Goal: Transaction & Acquisition: Book appointment/travel/reservation

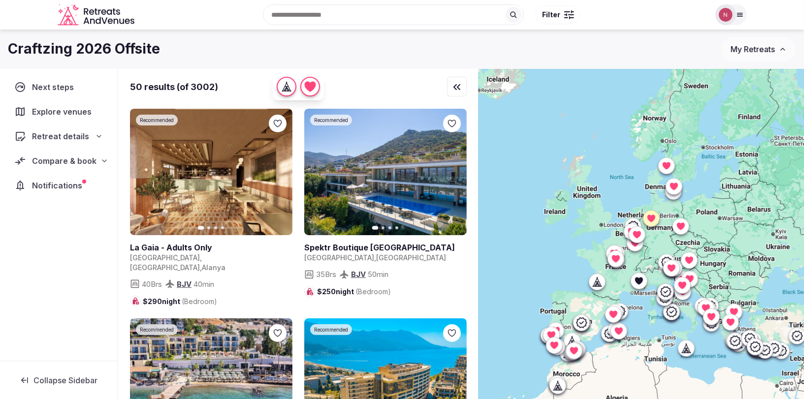
click at [53, 160] on span "Compare & book" at bounding box center [64, 161] width 64 height 12
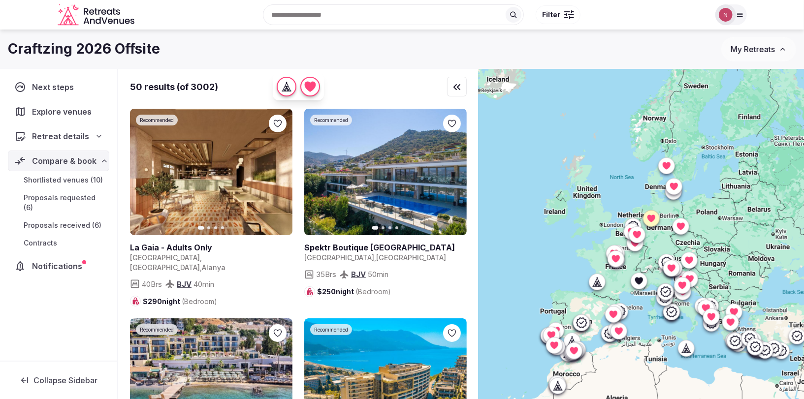
click at [56, 260] on span "Notifications" at bounding box center [59, 266] width 54 height 12
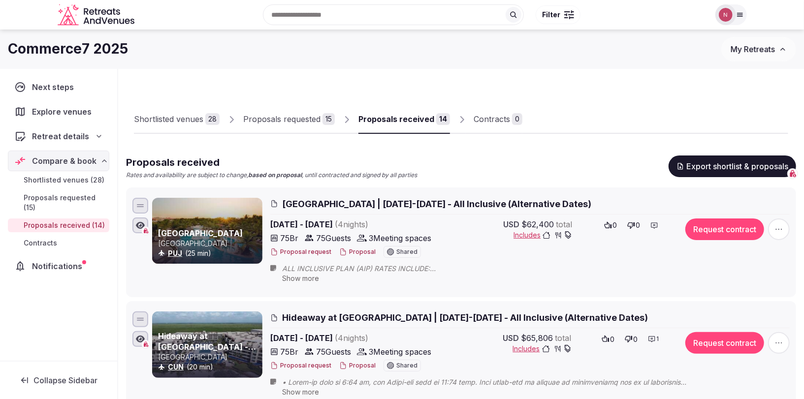
click at [729, 13] on img at bounding box center [726, 15] width 14 height 14
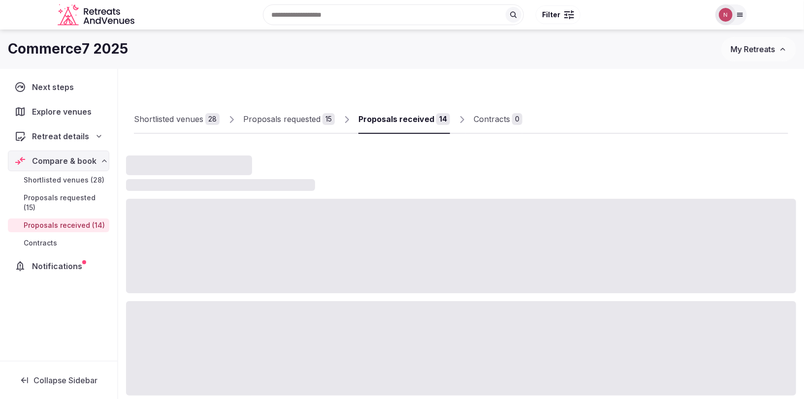
click at [721, 12] on img at bounding box center [726, 15] width 14 height 14
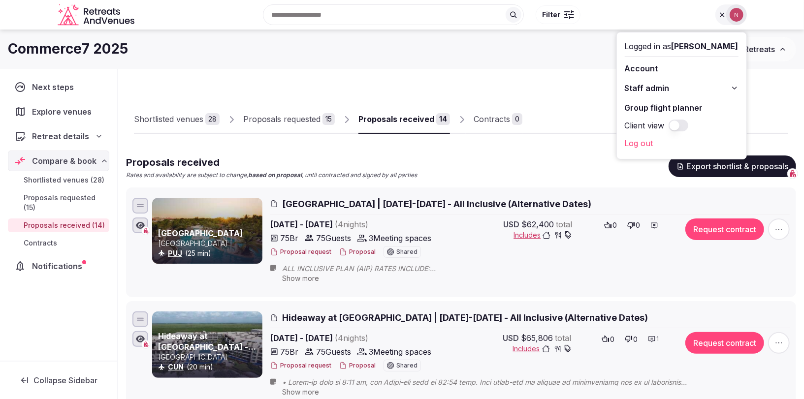
click at [720, 85] on button "Staff admin" at bounding box center [682, 88] width 114 height 16
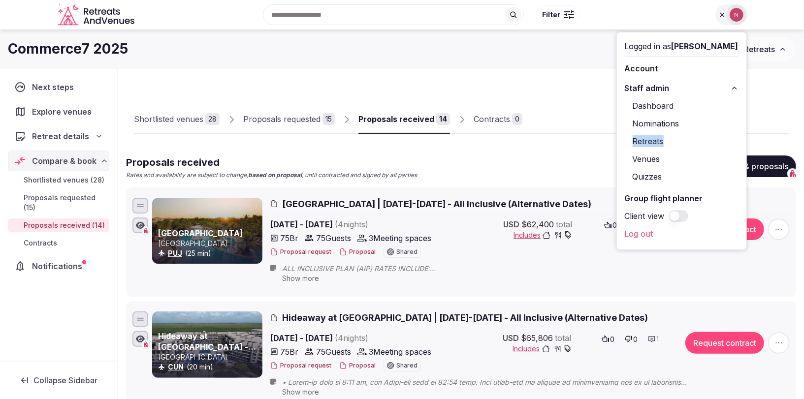
click at [732, 15] on img at bounding box center [736, 15] width 14 height 14
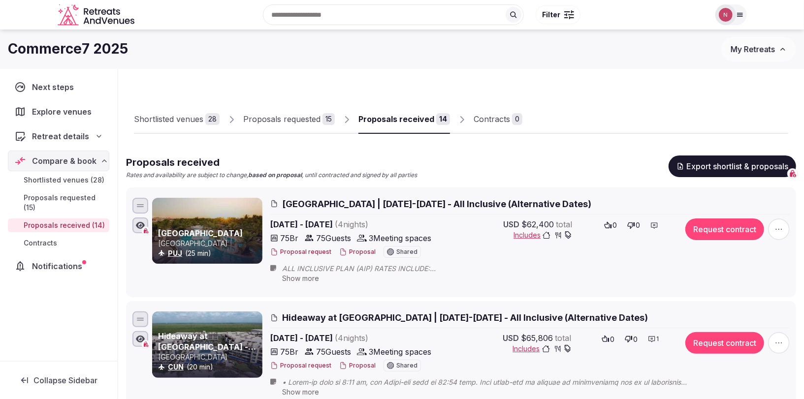
click at [732, 15] on div at bounding box center [725, 14] width 21 height 21
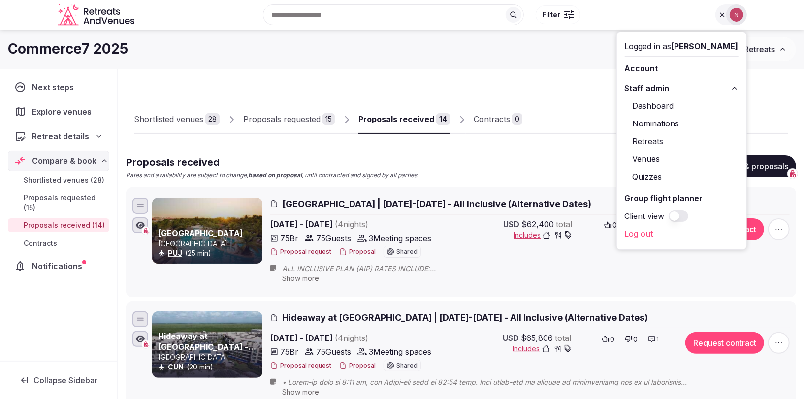
click at [47, 91] on span "Next steps" at bounding box center [55, 87] width 46 height 12
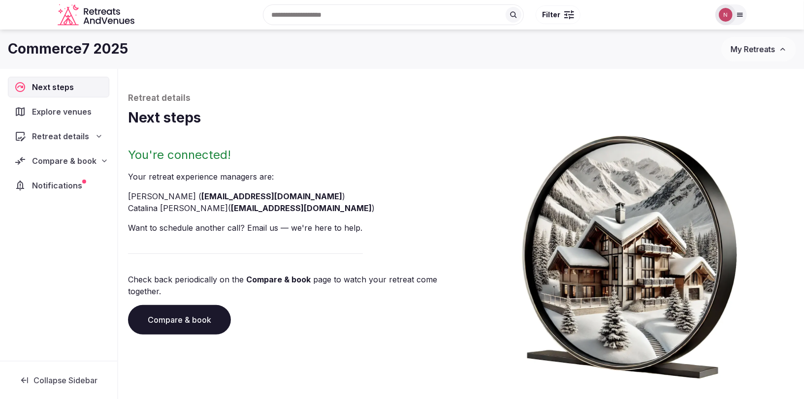
click at [53, 158] on span "Compare & book" at bounding box center [64, 161] width 64 height 12
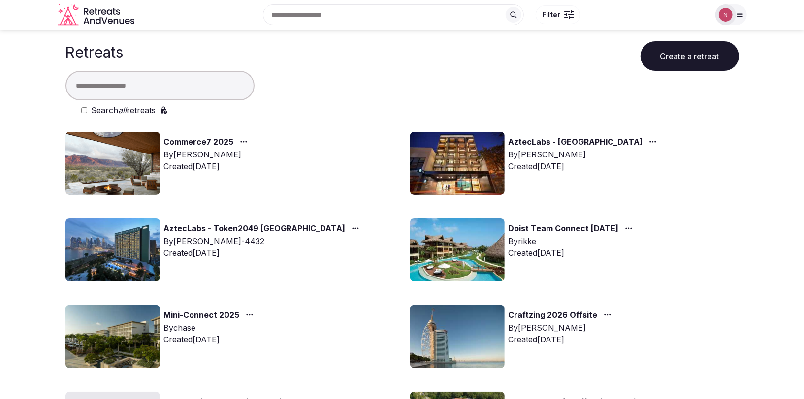
click at [134, 90] on input "text" at bounding box center [159, 86] width 189 height 30
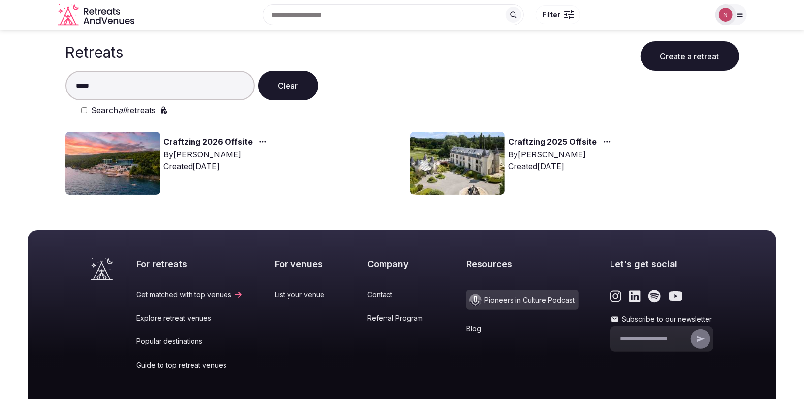
type input "*****"
click at [211, 140] on link "Craftzing 2026 Offsite" at bounding box center [208, 142] width 89 height 13
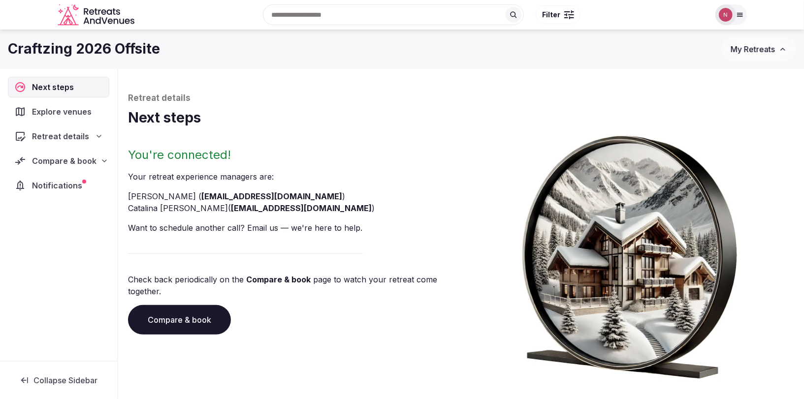
click at [62, 184] on span "Notifications" at bounding box center [59, 186] width 54 height 12
click at [63, 151] on div "Compare & book" at bounding box center [58, 161] width 101 height 21
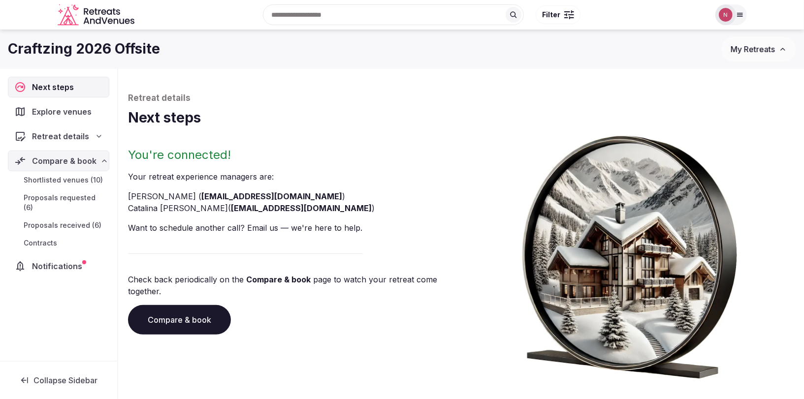
click at [63, 178] on span "Shortlisted venues (10)" at bounding box center [63, 180] width 79 height 10
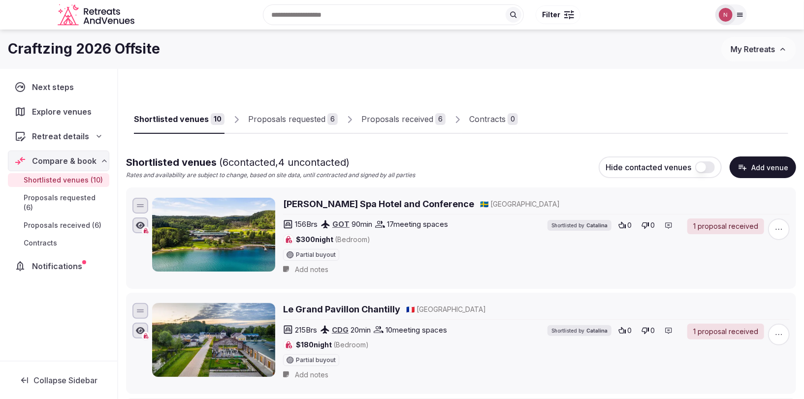
click at [59, 110] on span "Explore venues" at bounding box center [63, 112] width 63 height 12
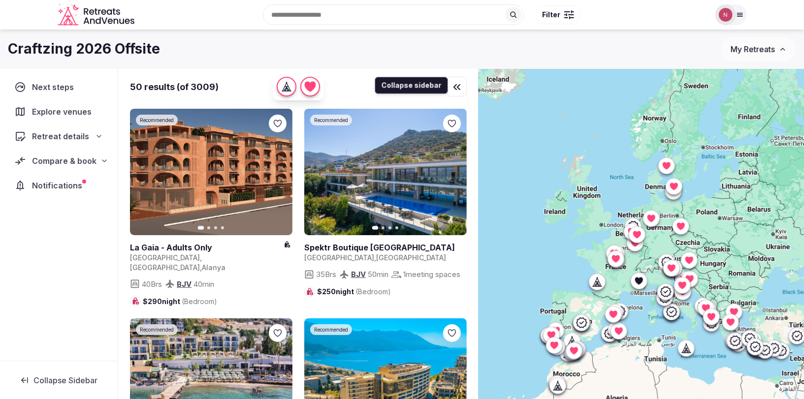
click at [459, 88] on icon "button" at bounding box center [457, 87] width 12 height 12
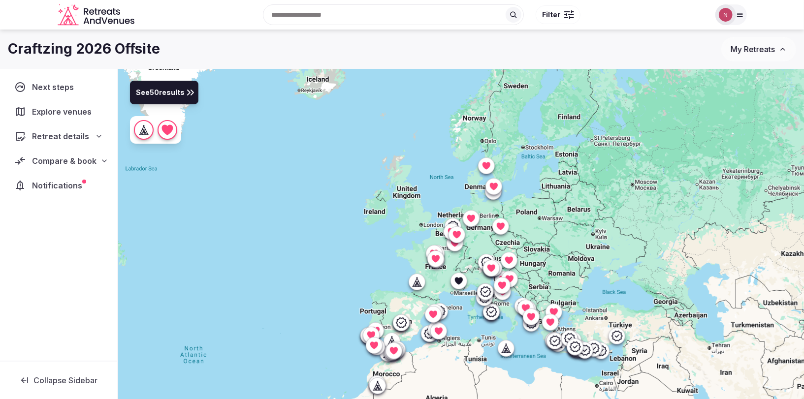
click at [554, 11] on span "Filter" at bounding box center [551, 15] width 18 height 10
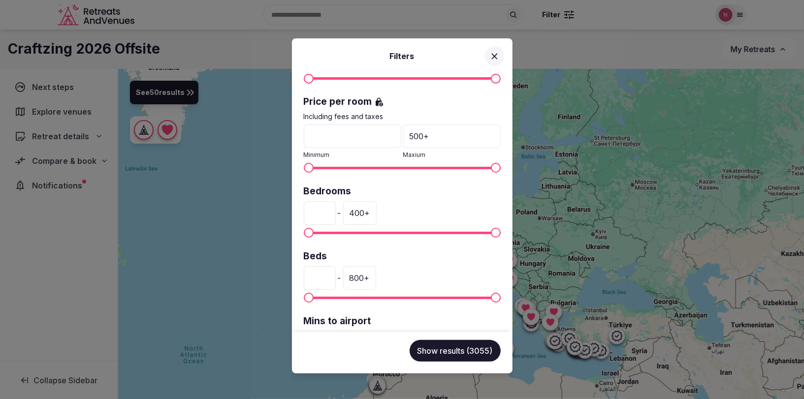
scroll to position [239, 0]
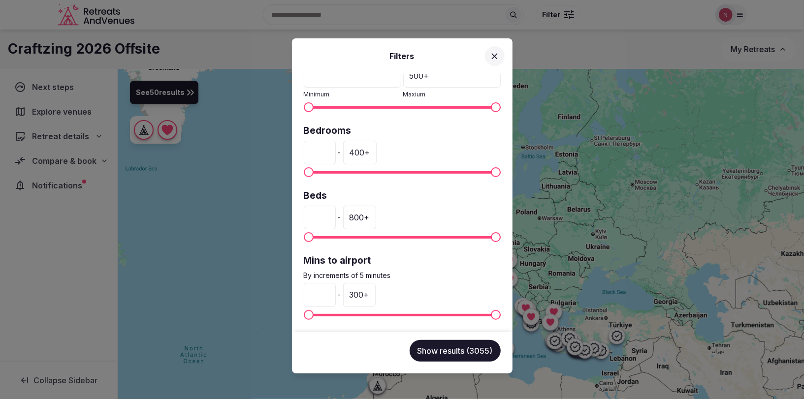
click at [307, 170] on span "Minimum" at bounding box center [309, 172] width 10 height 10
type input "***"
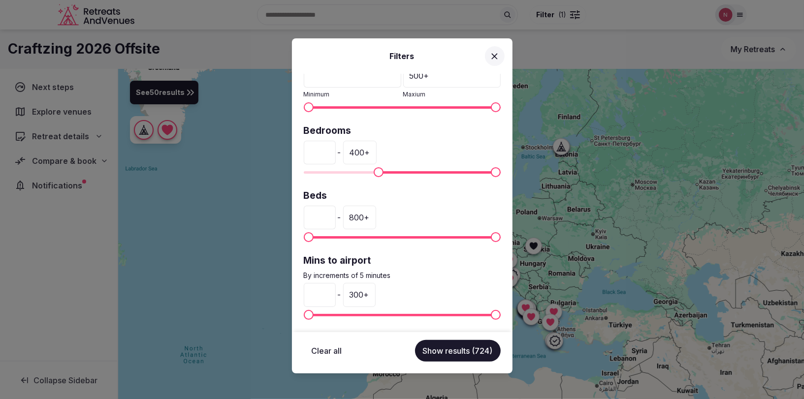
click at [377, 171] on span "Minimum" at bounding box center [379, 172] width 10 height 10
type input "***"
click at [402, 170] on span "Maximum" at bounding box center [402, 172] width 10 height 10
click at [447, 348] on button "Show results (238)" at bounding box center [458, 351] width 86 height 22
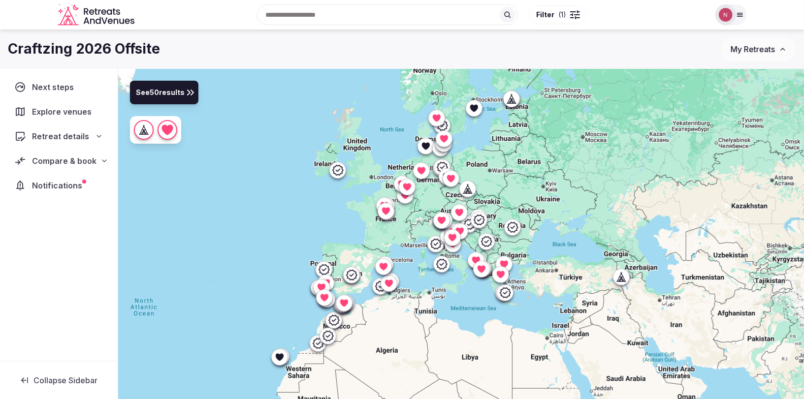
drag, startPoint x: 535, startPoint y: 272, endPoint x: 489, endPoint y: 227, distance: 64.4
click at [489, 227] on div at bounding box center [461, 251] width 686 height 364
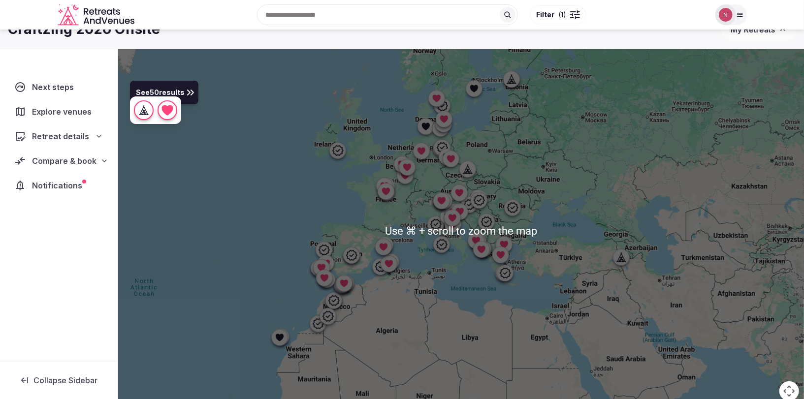
scroll to position [20, 0]
click at [569, 244] on div at bounding box center [461, 231] width 686 height 364
click at [582, 199] on div at bounding box center [461, 231] width 686 height 364
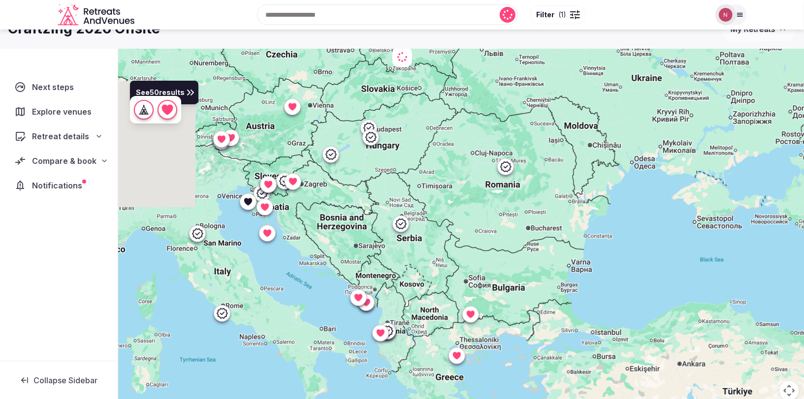
drag, startPoint x: 261, startPoint y: 260, endPoint x: 469, endPoint y: 229, distance: 210.5
click at [469, 229] on div at bounding box center [461, 231] width 686 height 364
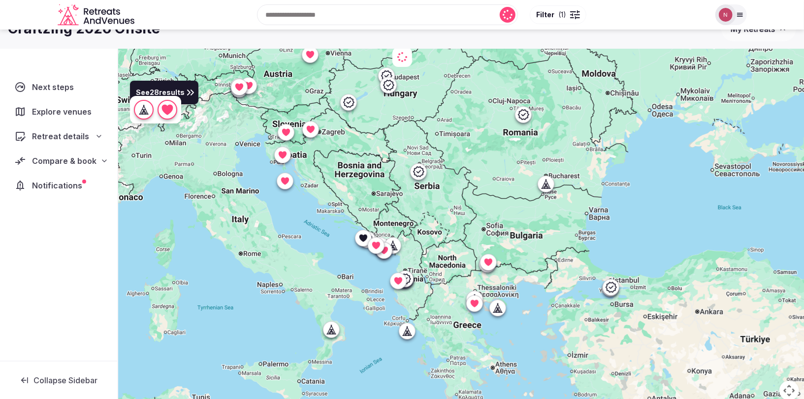
drag, startPoint x: 401, startPoint y: 293, endPoint x: 421, endPoint y: 239, distance: 58.2
click at [416, 239] on div at bounding box center [461, 231] width 686 height 364
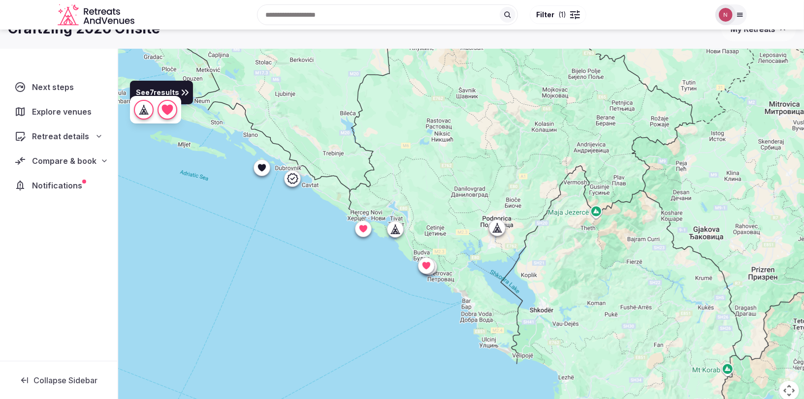
click at [497, 227] on icon at bounding box center [497, 227] width 3 height 1
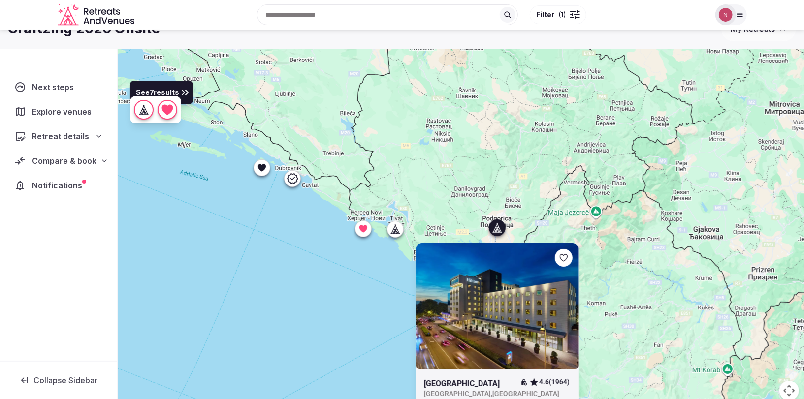
click at [400, 229] on div at bounding box center [395, 229] width 16 height 16
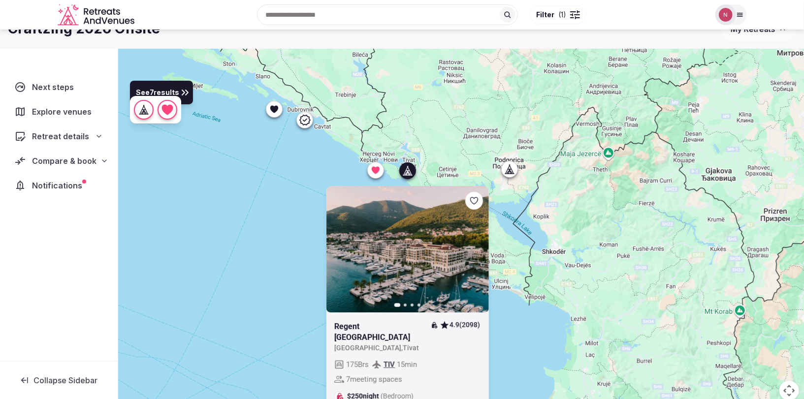
drag, startPoint x: 235, startPoint y: 198, endPoint x: 248, endPoint y: 132, distance: 67.8
click at [248, 132] on div "Previous slide Next slide Regent Porto Montenegro 4.9 (2098) Montenegro , Tivat…" at bounding box center [461, 231] width 686 height 364
click at [476, 249] on icon "button" at bounding box center [475, 249] width 4 height 7
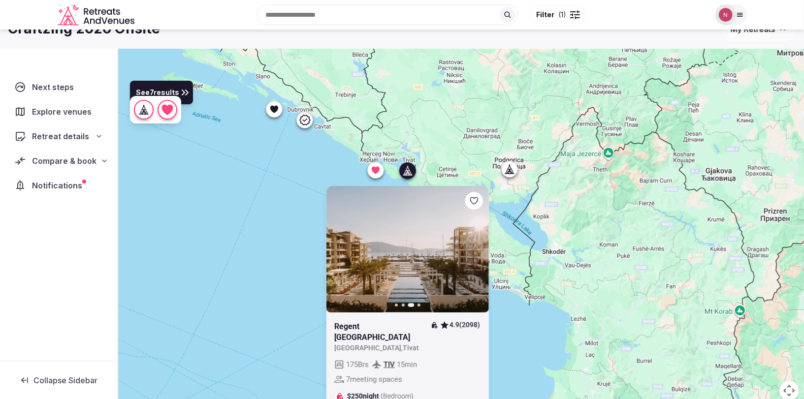
click at [479, 203] on div at bounding box center [474, 201] width 18 height 18
click at [372, 172] on icon at bounding box center [376, 170] width 10 height 10
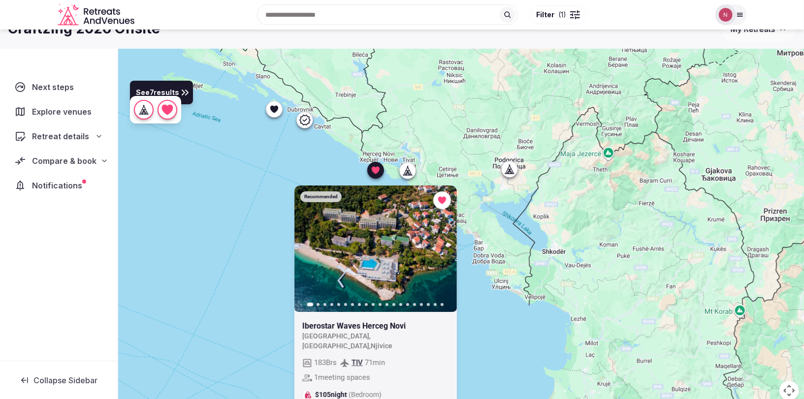
click at [441, 244] on button "Next slide" at bounding box center [443, 249] width 16 height 16
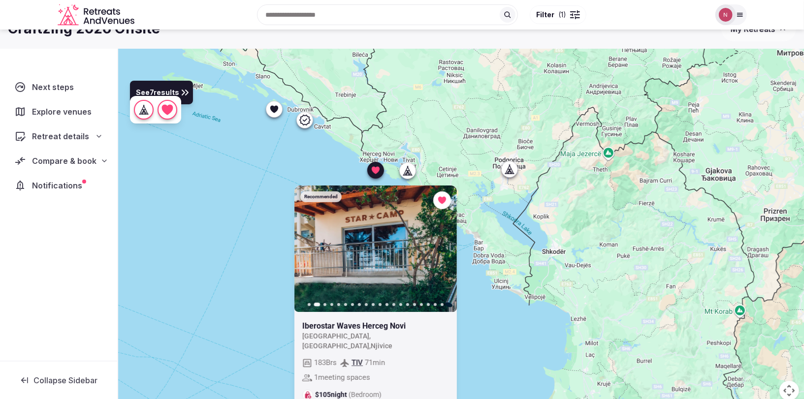
click at [257, 190] on div "Recommended Previous slide Next slide Iberostar Waves Herceg Novi Montenegro , …" at bounding box center [461, 231] width 686 height 364
click at [487, 308] on div "Recommended Previous slide Next slide Iberostar Waves Herceg Novi Montenegro , …" at bounding box center [461, 231] width 686 height 364
click at [331, 166] on div "Recommended Previous slide Next slide Iberostar Waves Herceg Novi Montenegro , …" at bounding box center [461, 231] width 686 height 364
click at [491, 296] on div "Recommended Previous slide Next slide Iberostar Waves Herceg Novi Montenegro , …" at bounding box center [461, 231] width 686 height 364
click at [0, 0] on icon at bounding box center [0, 0] width 0 height 0
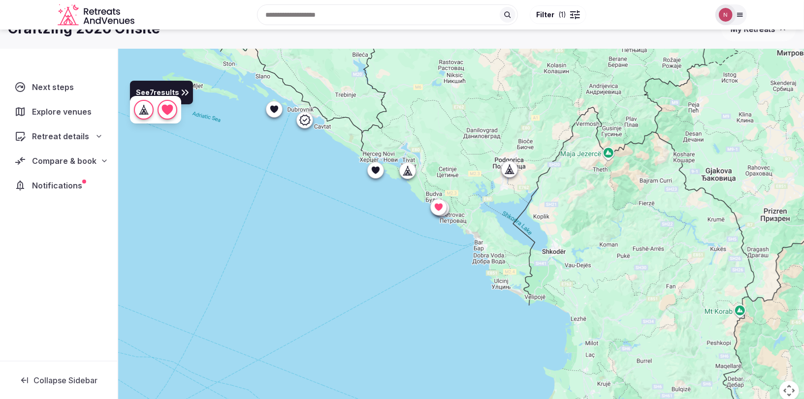
click at [375, 172] on icon at bounding box center [376, 169] width 8 height 7
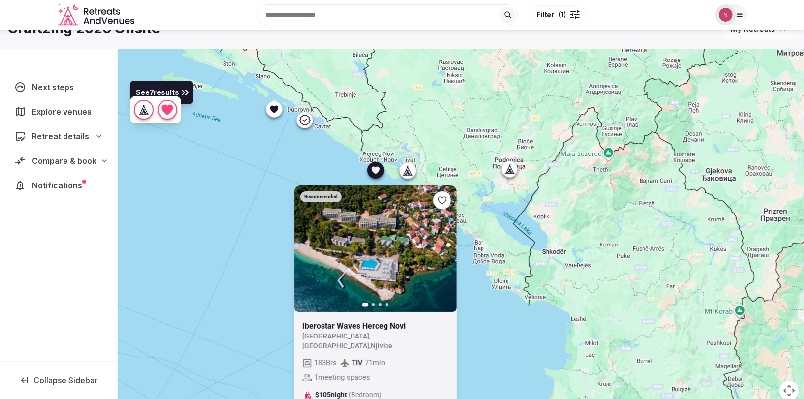
click at [0, 0] on icon at bounding box center [0, 0] width 0 height 0
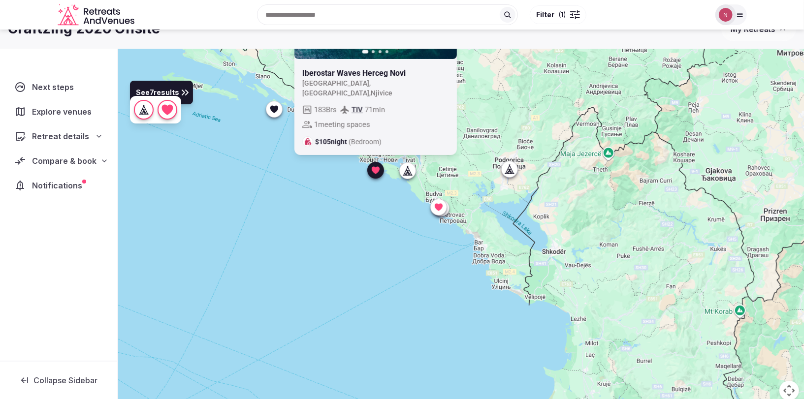
click at [457, 305] on div "Recommended Previous slide Next slide Iberostar Waves Herceg Novi Montenegro , …" at bounding box center [461, 231] width 686 height 364
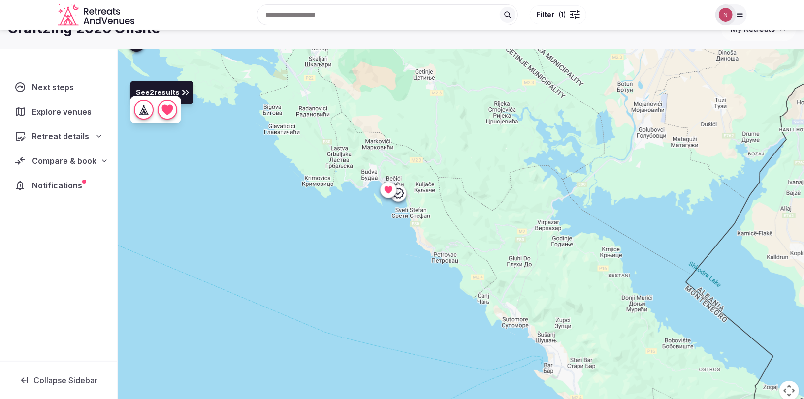
click at [385, 192] on icon at bounding box center [388, 190] width 10 height 10
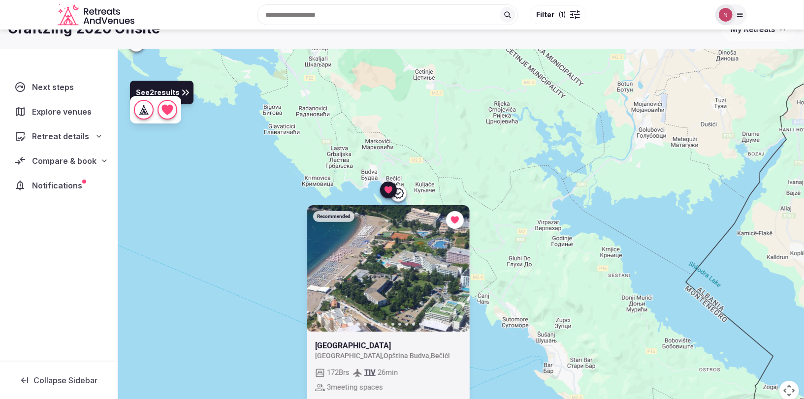
click at [261, 273] on div "Recommended Previous slide Next slide Hotel Montenegro Beach Resort Montenegro …" at bounding box center [461, 231] width 686 height 364
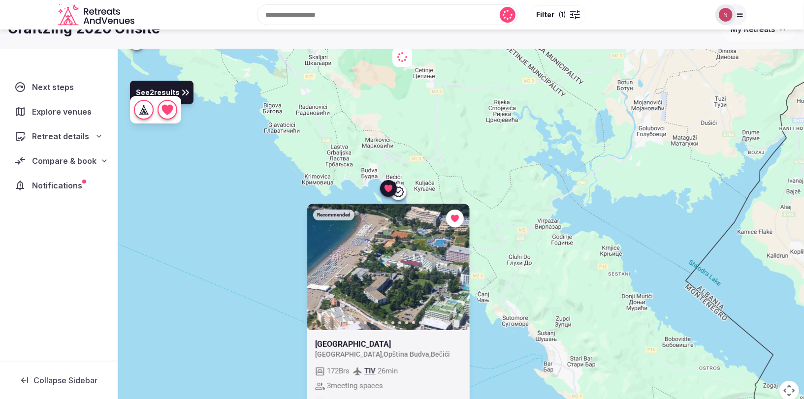
click at [401, 193] on icon at bounding box center [398, 192] width 12 height 12
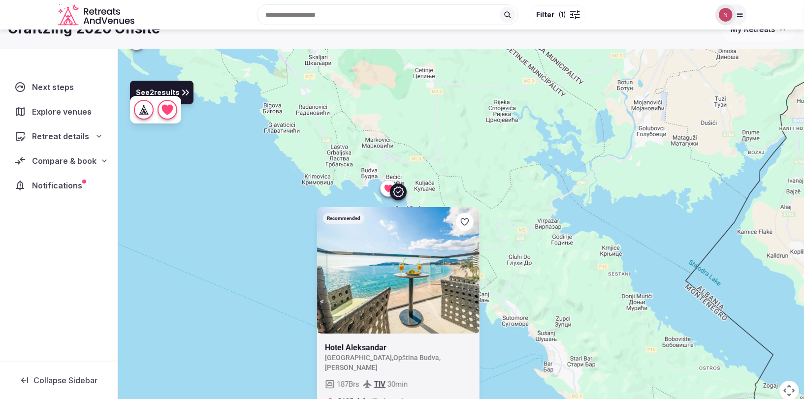
click at [468, 270] on link at bounding box center [398, 270] width 162 height 126
drag, startPoint x: 228, startPoint y: 300, endPoint x: 243, endPoint y: 295, distance: 15.9
click at [233, 297] on div "Recommended Hotel Aleksandar Montenegro , Opština Budva , Rafailovići 187 Brs T…" at bounding box center [461, 231] width 686 height 364
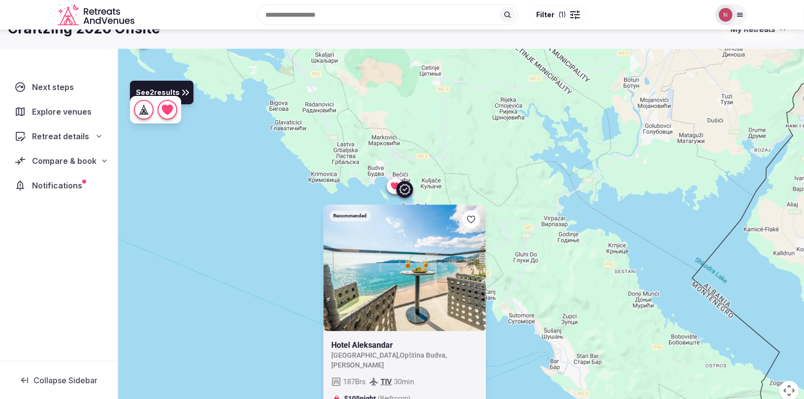
click at [403, 189] on icon at bounding box center [405, 190] width 12 height 12
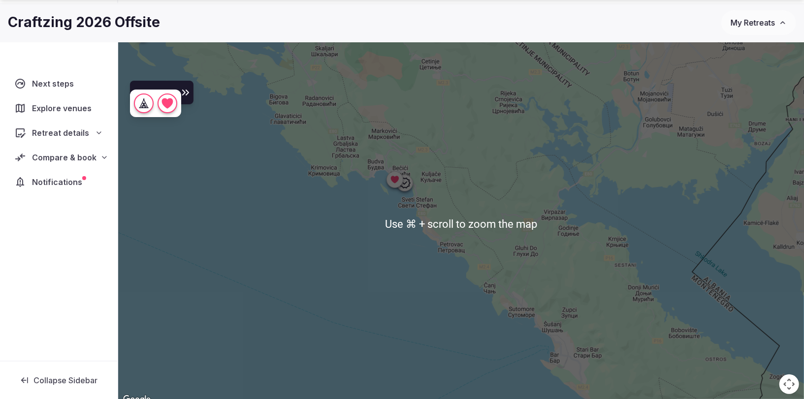
scroll to position [72, 0]
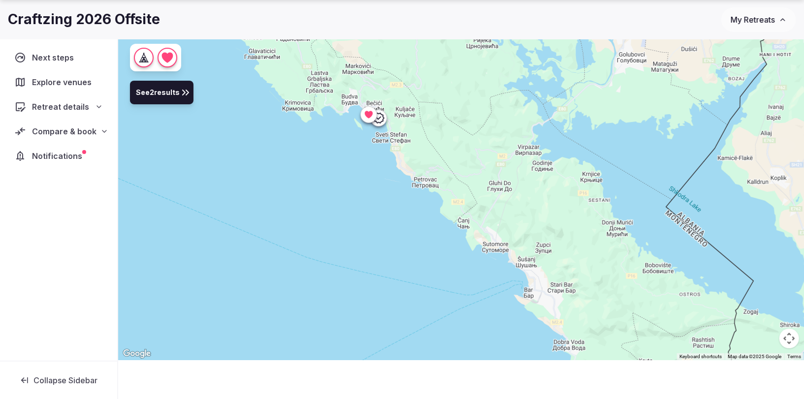
drag, startPoint x: 537, startPoint y: 287, endPoint x: 511, endPoint y: 265, distance: 34.6
click at [511, 267] on div at bounding box center [461, 179] width 686 height 364
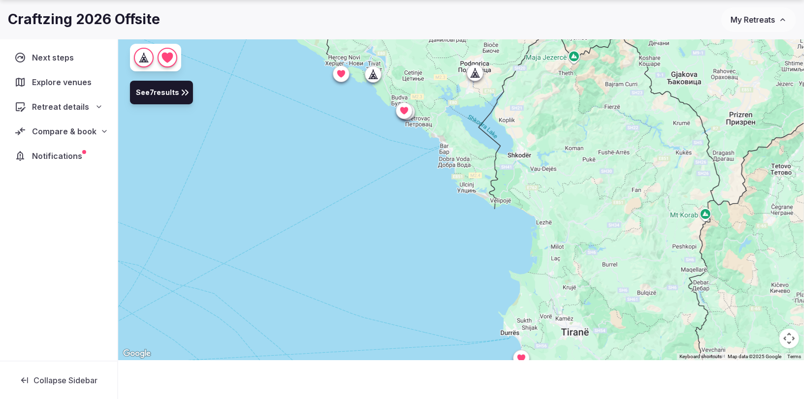
drag, startPoint x: 624, startPoint y: 326, endPoint x: 502, endPoint y: 185, distance: 186.3
click at [499, 174] on div at bounding box center [461, 179] width 686 height 364
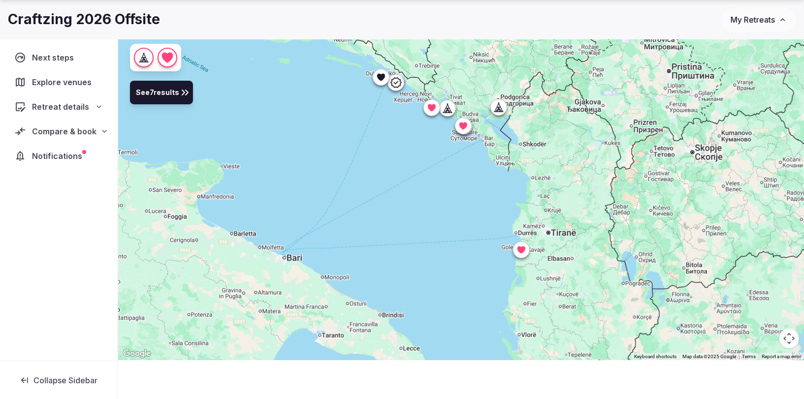
click at [544, 222] on div at bounding box center [461, 179] width 686 height 364
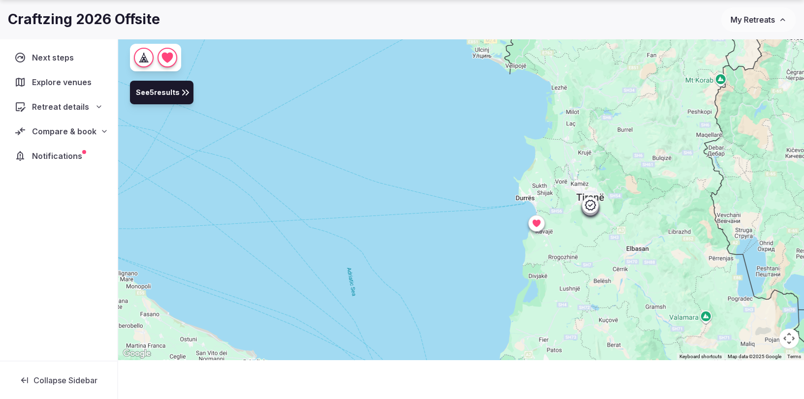
click at [533, 223] on icon at bounding box center [536, 222] width 8 height 7
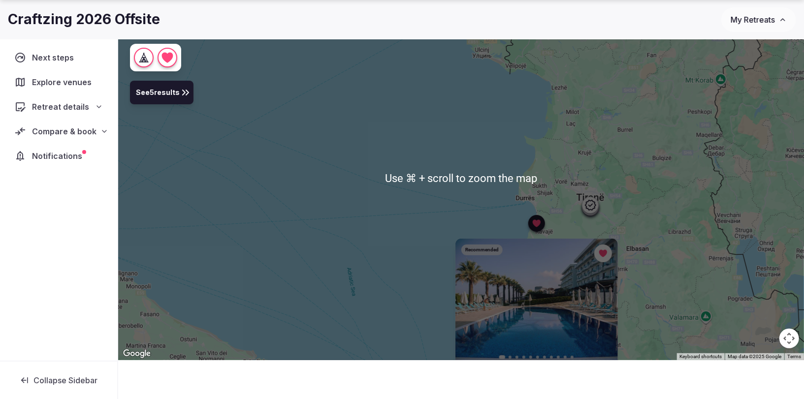
click at [745, 259] on div "Recommended Previous slide Next slide Premium Beach Hotel Albania , Tirana Coun…" at bounding box center [461, 179] width 686 height 364
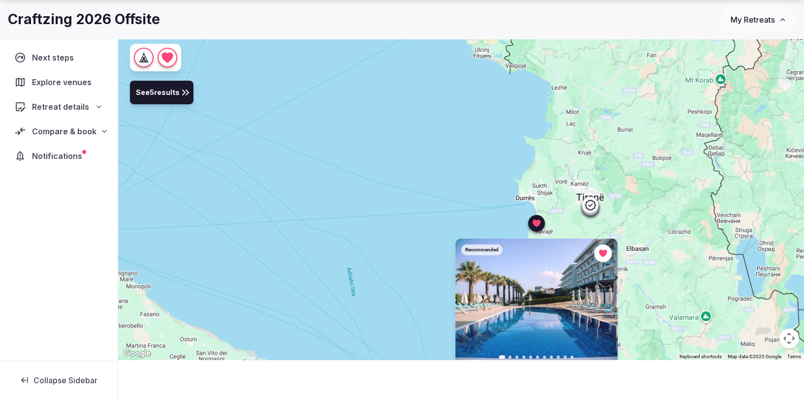
click at [537, 220] on icon at bounding box center [536, 222] width 8 height 7
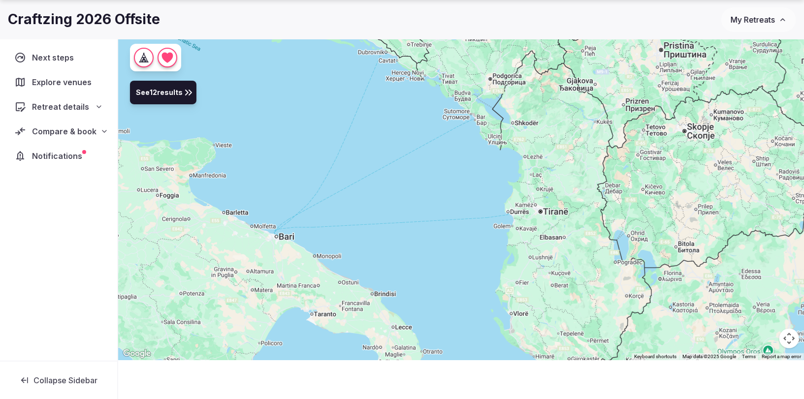
click at [512, 234] on div at bounding box center [461, 179] width 686 height 364
click at [513, 232] on icon at bounding box center [513, 228] width 10 height 10
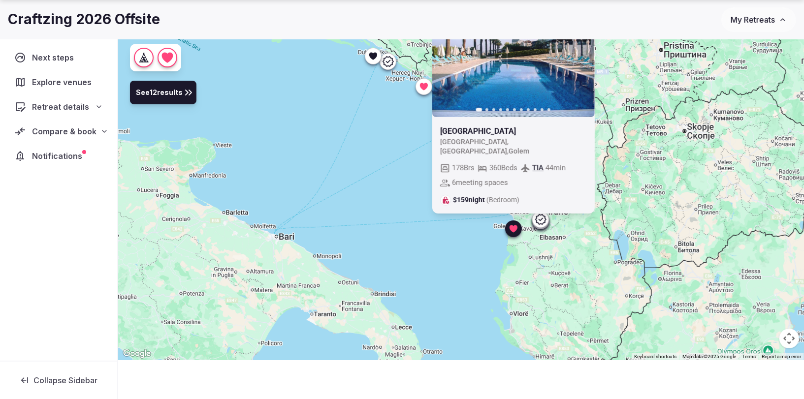
click at [583, 57] on icon "button" at bounding box center [581, 53] width 4 height 7
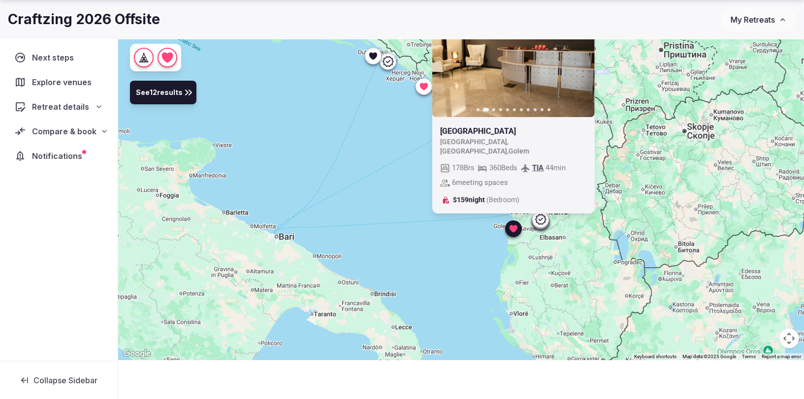
click at [583, 57] on icon "button" at bounding box center [581, 53] width 4 height 7
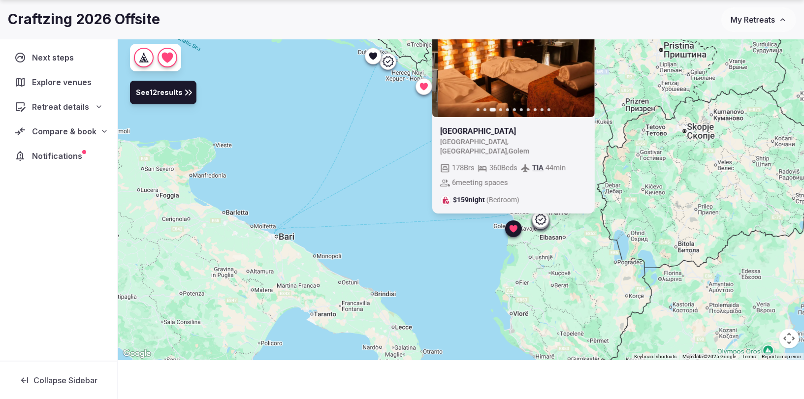
click at [583, 57] on icon "button" at bounding box center [581, 53] width 4 height 7
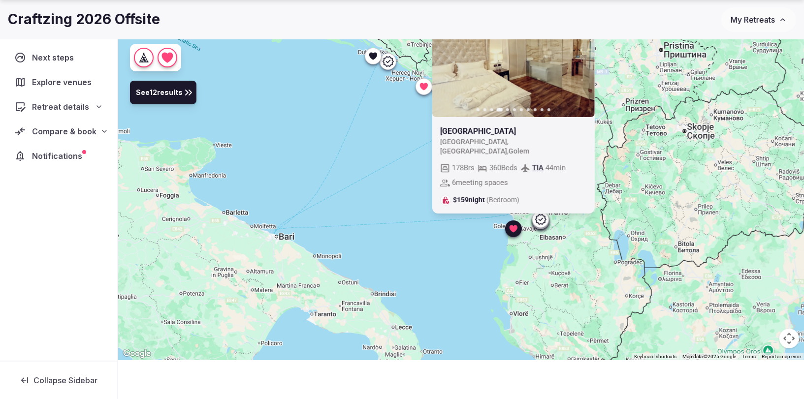
click at [539, 219] on icon at bounding box center [540, 220] width 12 height 12
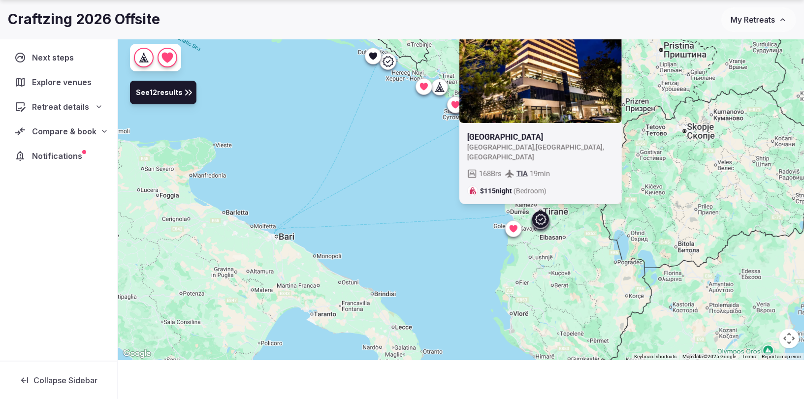
drag, startPoint x: 456, startPoint y: 230, endPoint x: 442, endPoint y: 302, distance: 73.1
click at [435, 301] on div "Recommended Tirana International Hotel Albania , Tirana County , Tiranë 168 Brs…" at bounding box center [461, 179] width 686 height 364
click at [544, 220] on icon at bounding box center [540, 220] width 12 height 12
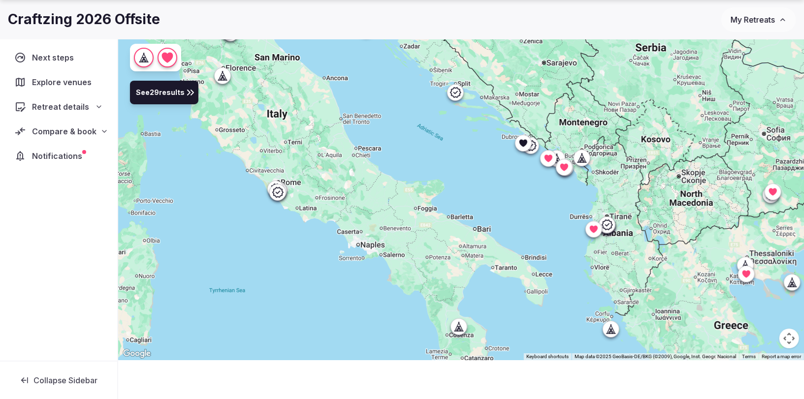
click at [618, 326] on div at bounding box center [611, 329] width 16 height 16
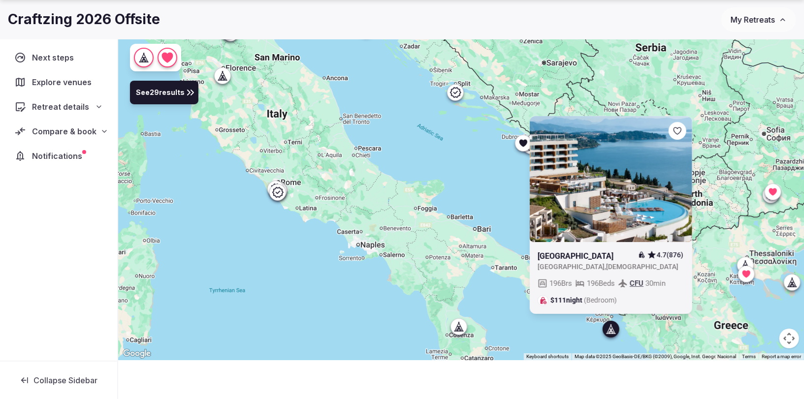
click at [607, 329] on icon at bounding box center [611, 329] width 10 height 10
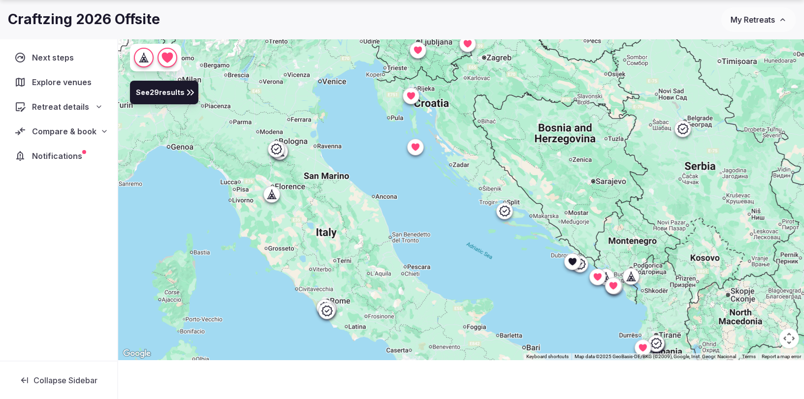
drag, startPoint x: 519, startPoint y: 167, endPoint x: 566, endPoint y: 287, distance: 129.2
click at [566, 287] on div at bounding box center [461, 179] width 686 height 364
click at [508, 208] on icon at bounding box center [505, 211] width 12 height 12
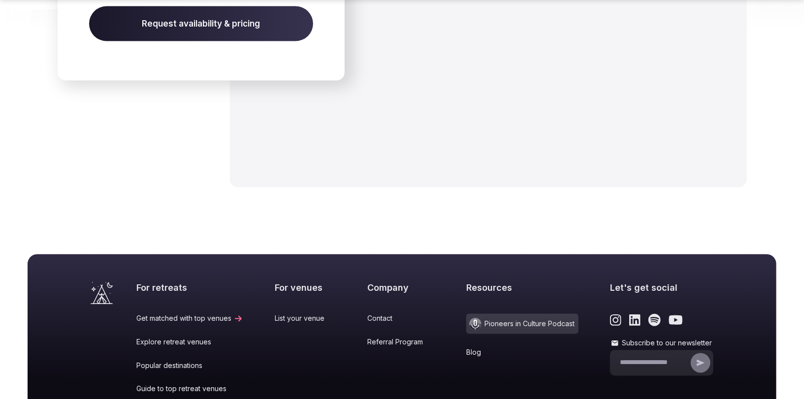
scroll to position [1157, 0]
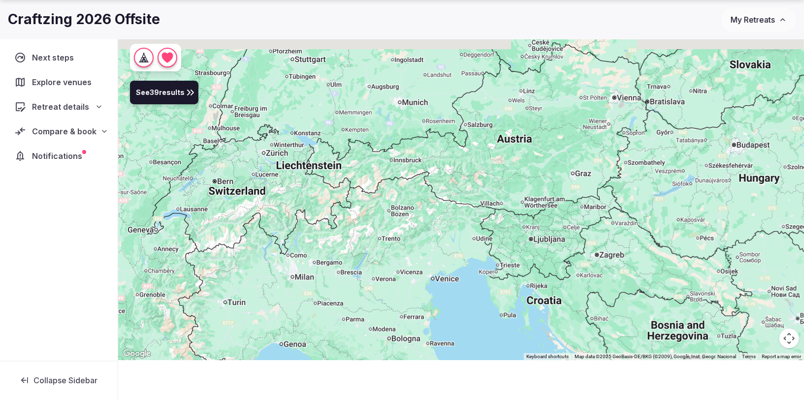
scroll to position [72, 0]
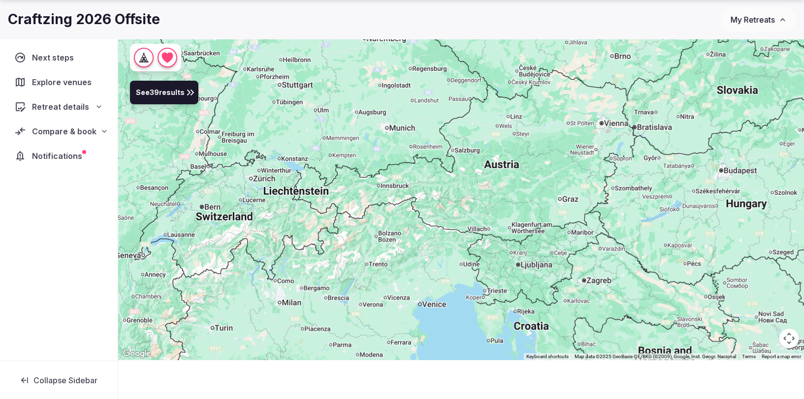
click at [326, 267] on div at bounding box center [461, 179] width 686 height 364
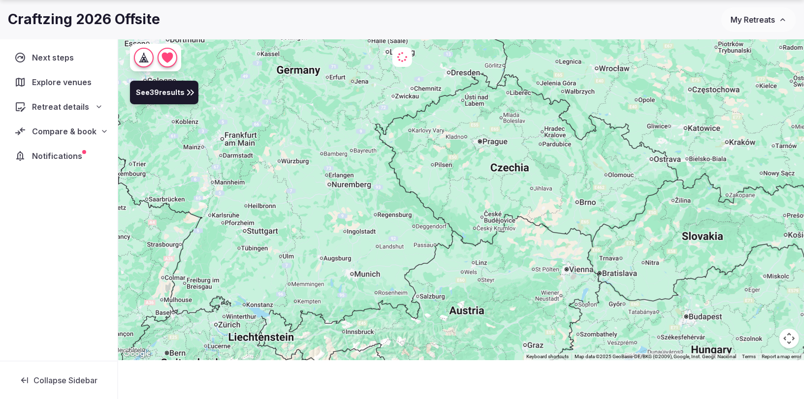
drag, startPoint x: 386, startPoint y: 173, endPoint x: 351, endPoint y: 321, distance: 151.7
click at [351, 321] on div at bounding box center [461, 179] width 686 height 364
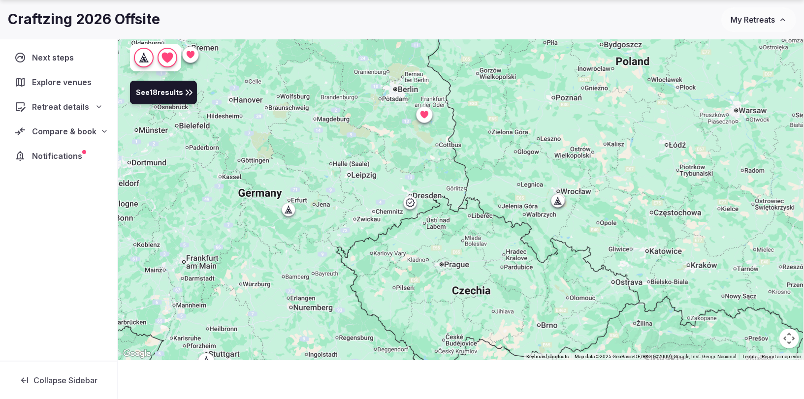
drag, startPoint x: 389, startPoint y: 217, endPoint x: 350, endPoint y: 342, distance: 131.2
click at [350, 342] on div at bounding box center [461, 179] width 686 height 364
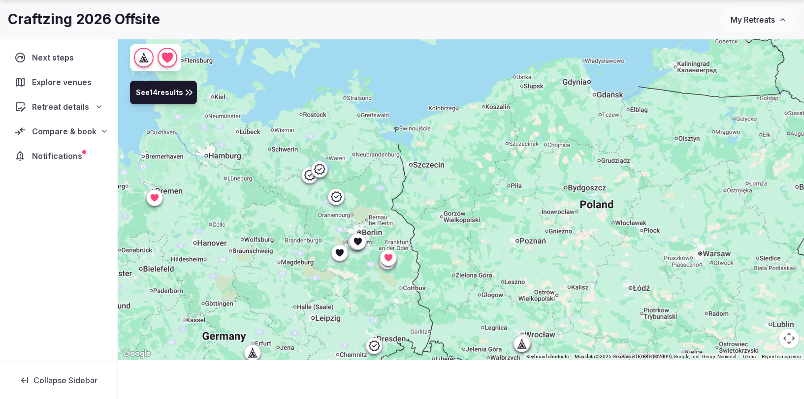
drag, startPoint x: 413, startPoint y: 130, endPoint x: 377, endPoint y: 281, distance: 154.5
click at [377, 280] on div at bounding box center [461, 179] width 686 height 364
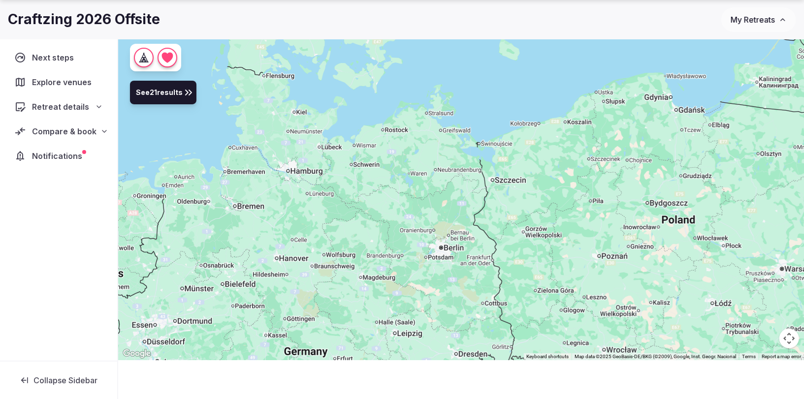
drag, startPoint x: 369, startPoint y: 200, endPoint x: 453, endPoint y: 215, distance: 85.0
click at [453, 215] on div at bounding box center [461, 179] width 686 height 364
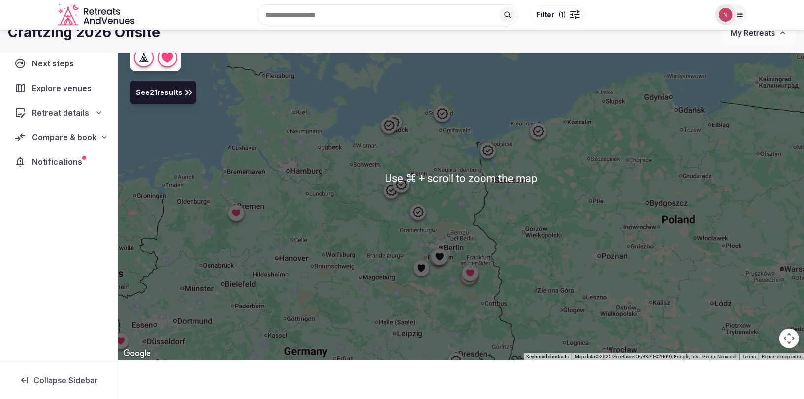
scroll to position [70, 0]
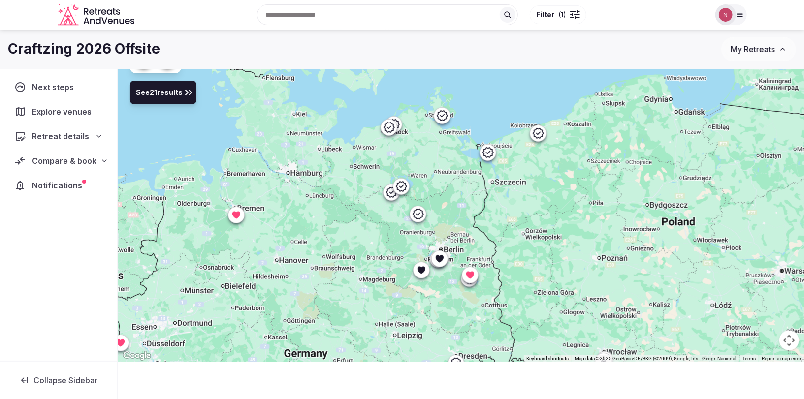
click at [231, 217] on icon at bounding box center [236, 215] width 10 height 10
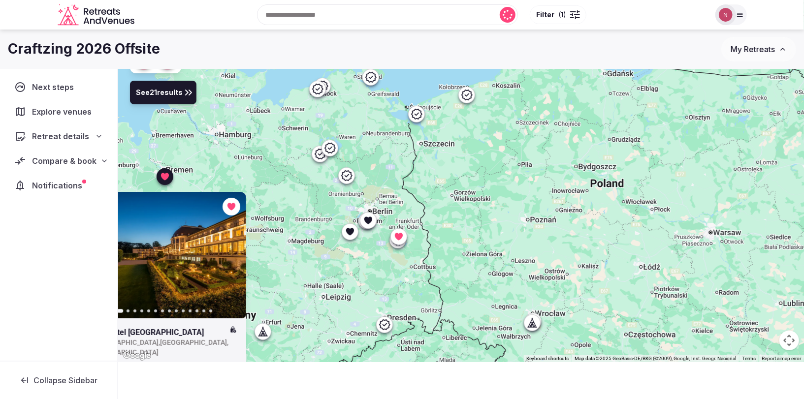
drag, startPoint x: 238, startPoint y: 266, endPoint x: 167, endPoint y: 224, distance: 82.7
click at [161, 182] on div "Previous slide Next slide Parkhotel Bremen Germany , Bremen , Bremen 172 Brs BR…" at bounding box center [461, 181] width 686 height 364
click at [371, 220] on icon at bounding box center [368, 220] width 8 height 7
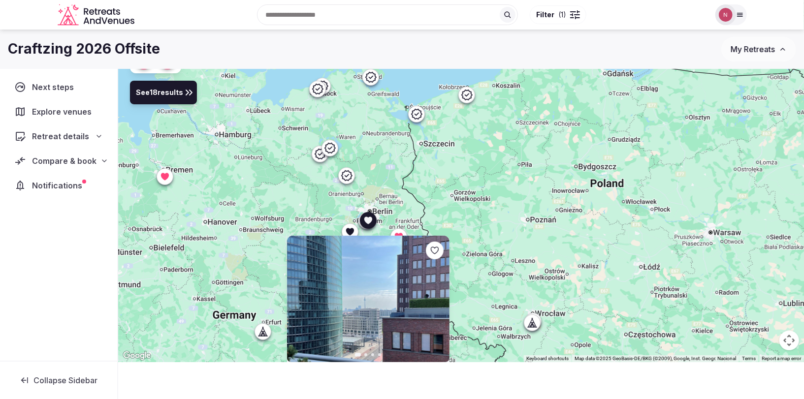
click at [371, 220] on icon at bounding box center [368, 220] width 8 height 7
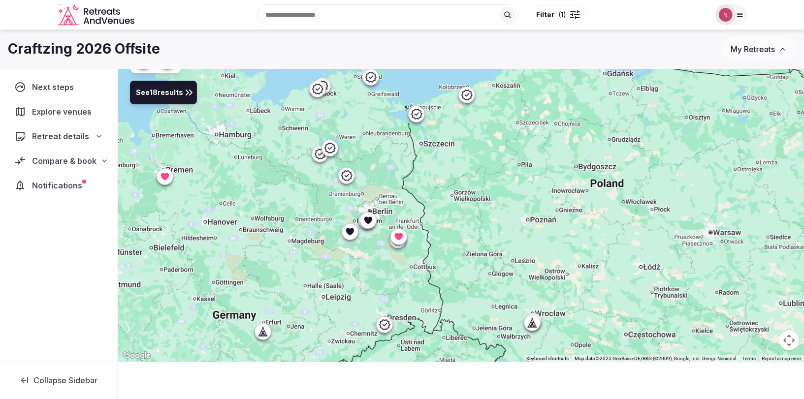
click at [331, 145] on icon at bounding box center [330, 148] width 12 height 12
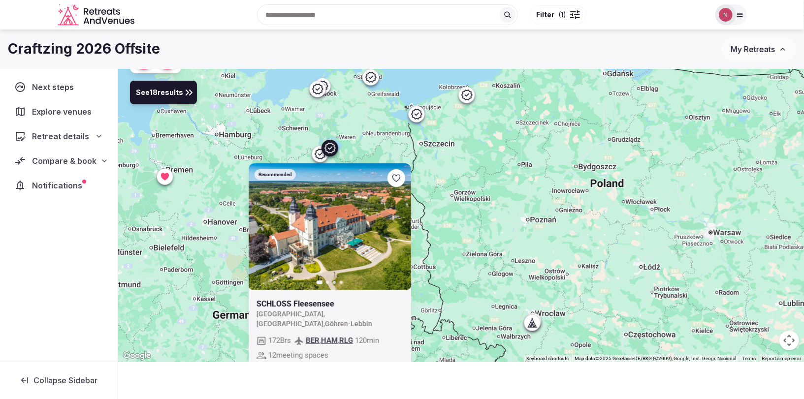
click at [331, 145] on icon at bounding box center [330, 148] width 12 height 12
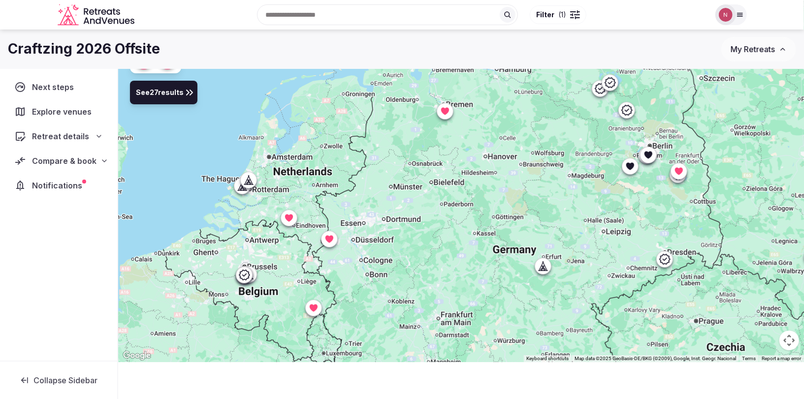
drag, startPoint x: 378, startPoint y: 149, endPoint x: 657, endPoint y: 86, distance: 285.7
click at [657, 86] on div at bounding box center [461, 181] width 686 height 364
click at [253, 182] on div at bounding box center [249, 180] width 16 height 16
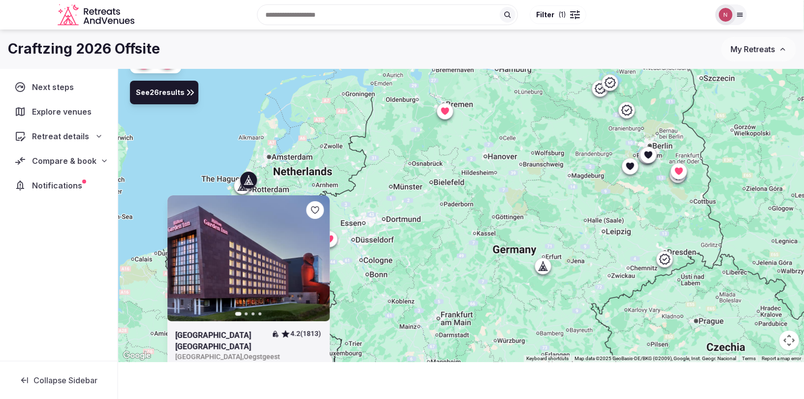
click at [256, 182] on div at bounding box center [249, 180] width 16 height 16
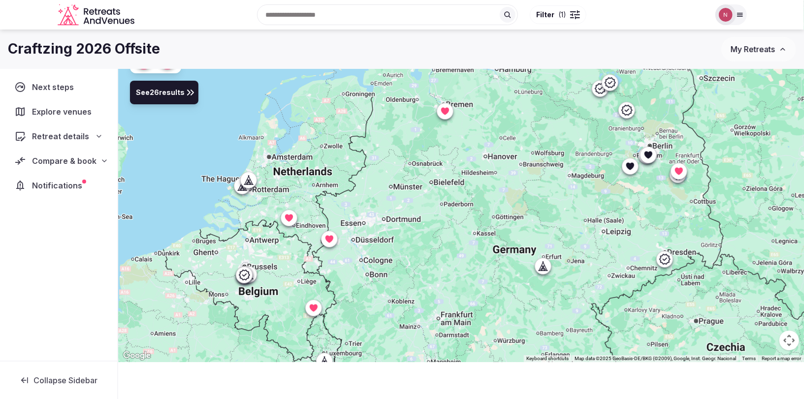
click at [243, 189] on icon at bounding box center [243, 188] width 2 height 3
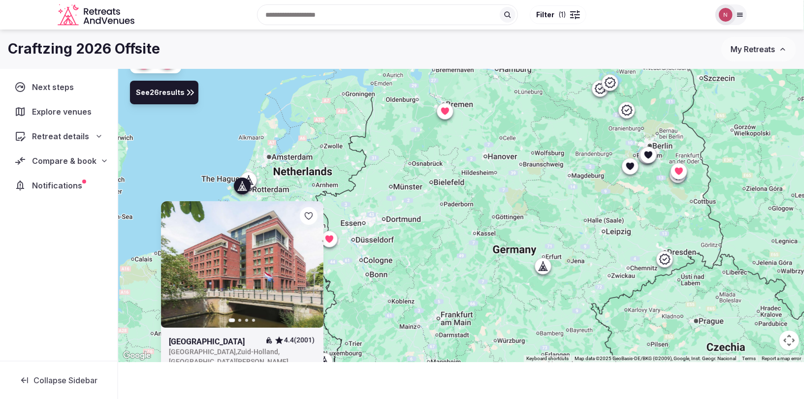
click at [243, 189] on icon at bounding box center [243, 188] width 2 height 3
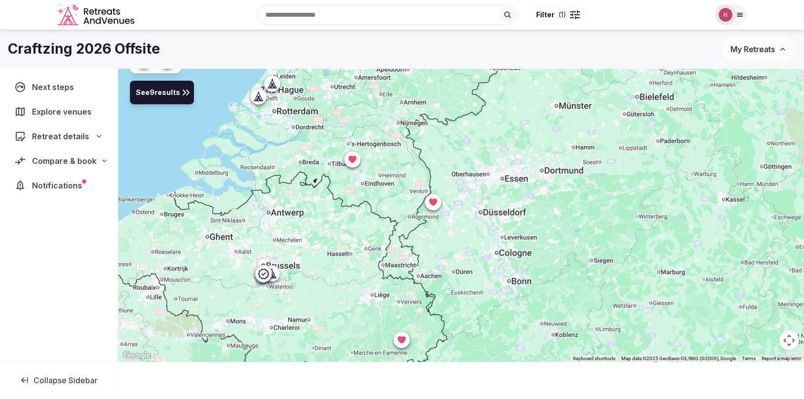
click at [272, 281] on div at bounding box center [279, 273] width 17 height 17
click at [273, 274] on icon at bounding box center [271, 273] width 10 height 10
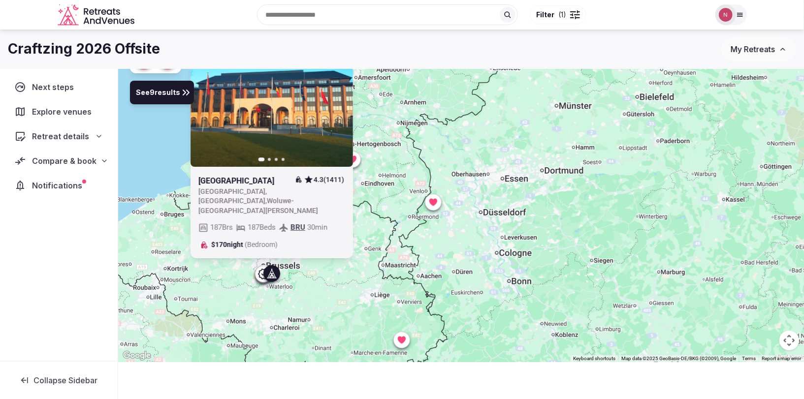
click at [273, 274] on icon at bounding box center [271, 273] width 10 height 10
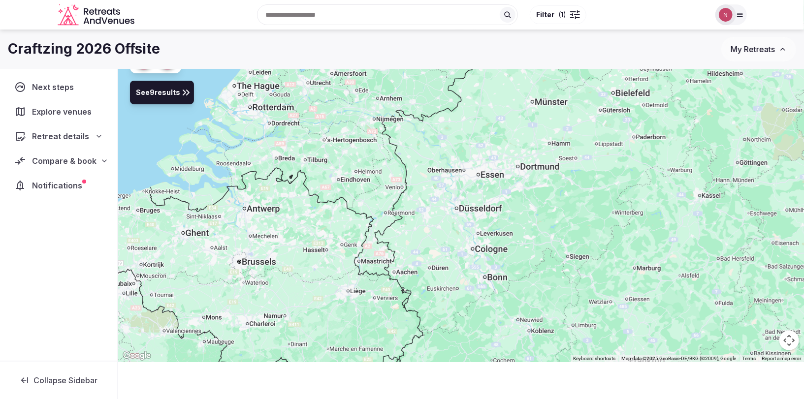
drag, startPoint x: 369, startPoint y: 256, endPoint x: 314, endPoint y: 244, distance: 55.5
click at [314, 244] on div at bounding box center [461, 181] width 686 height 364
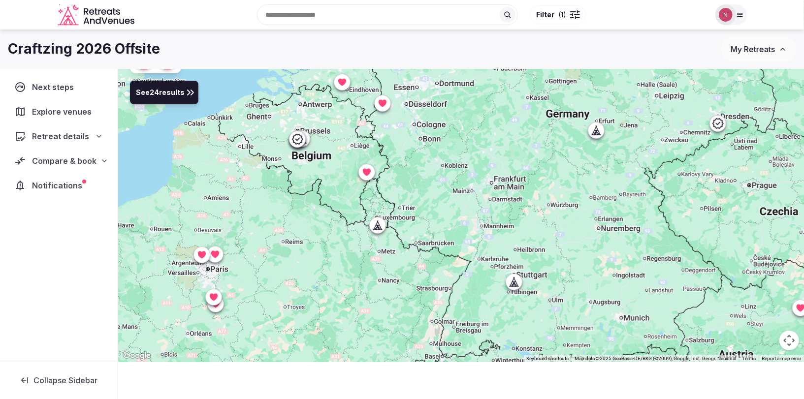
drag, startPoint x: 245, startPoint y: 293, endPoint x: 222, endPoint y: 202, distance: 93.7
click at [222, 202] on div at bounding box center [461, 181] width 686 height 364
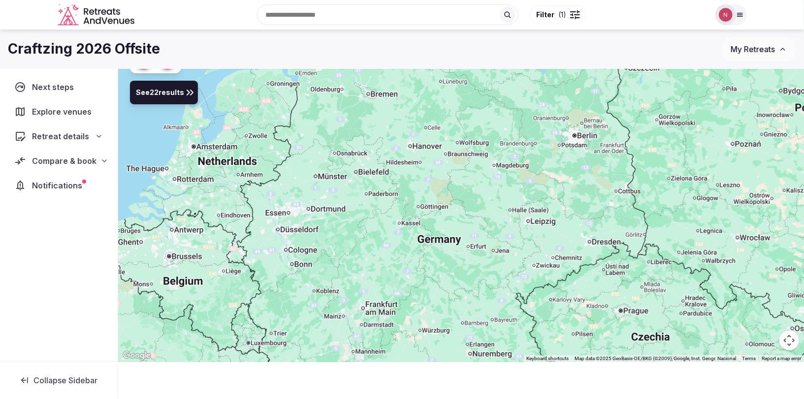
drag, startPoint x: 438, startPoint y: 212, endPoint x: 307, endPoint y: 343, distance: 185.5
click at [307, 343] on div at bounding box center [461, 181] width 686 height 364
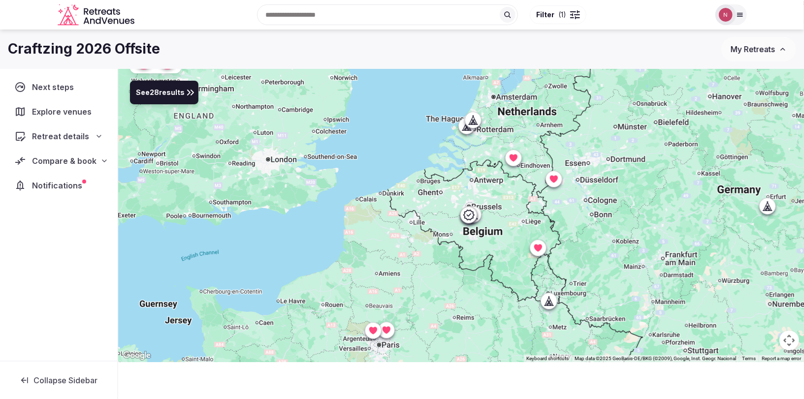
drag, startPoint x: 375, startPoint y: 272, endPoint x: 672, endPoint y: 164, distance: 315.1
click at [674, 165] on div at bounding box center [461, 181] width 686 height 364
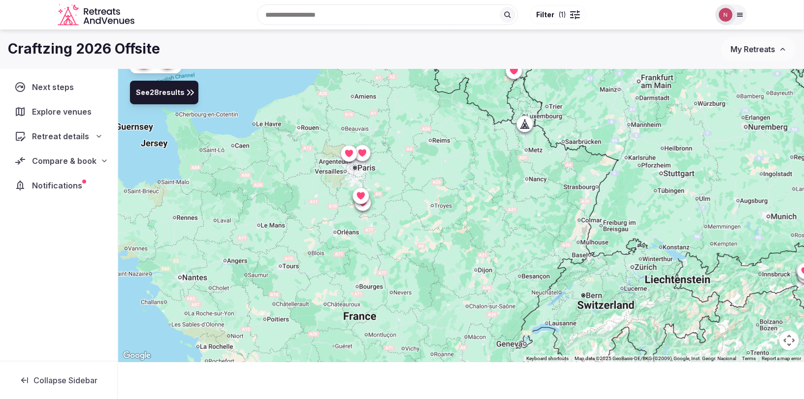
drag, startPoint x: 426, startPoint y: 221, endPoint x: 422, endPoint y: 103, distance: 118.7
click at [418, 86] on div at bounding box center [461, 181] width 686 height 364
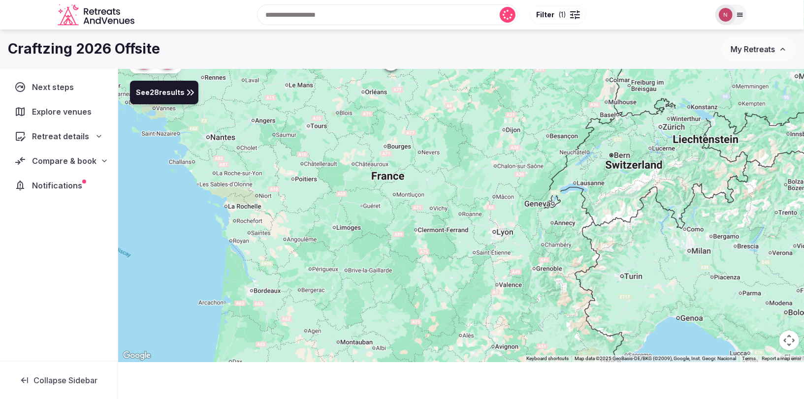
drag, startPoint x: 349, startPoint y: 267, endPoint x: 376, endPoint y: 130, distance: 139.5
click at [376, 125] on div at bounding box center [461, 181] width 686 height 364
click at [555, 205] on icon at bounding box center [555, 203] width 4 height 9
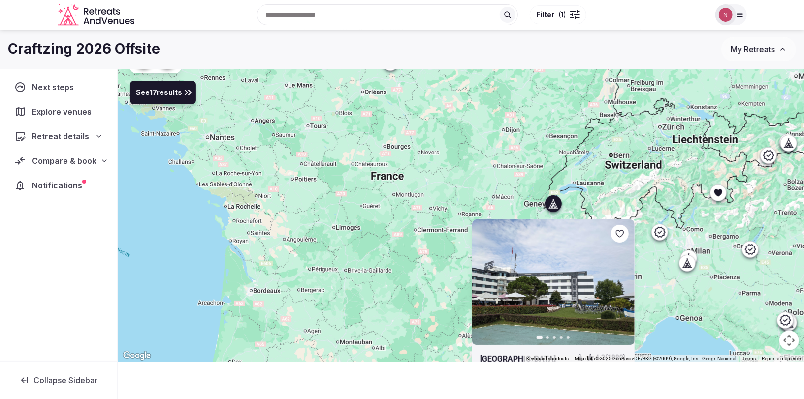
click at [555, 205] on icon at bounding box center [553, 203] width 10 height 10
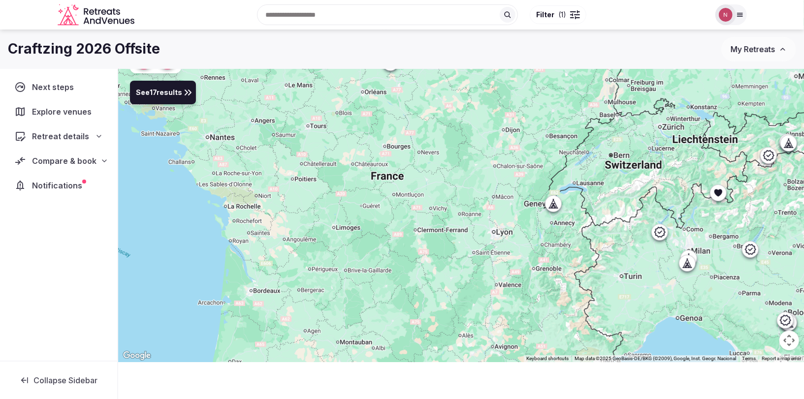
click at [718, 197] on div at bounding box center [718, 193] width 16 height 16
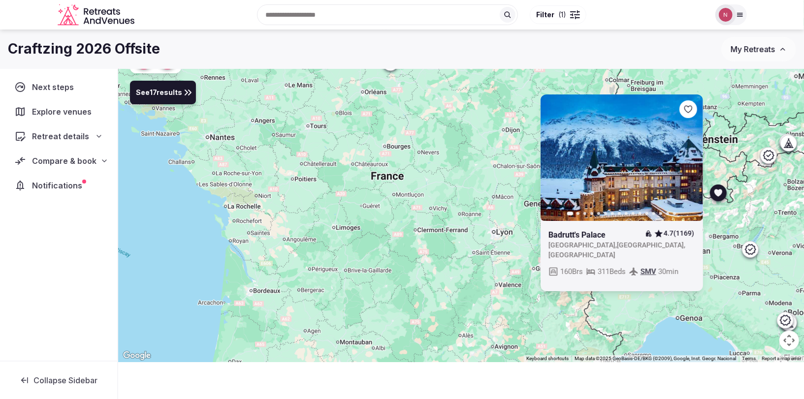
click at [718, 197] on div at bounding box center [718, 193] width 16 height 16
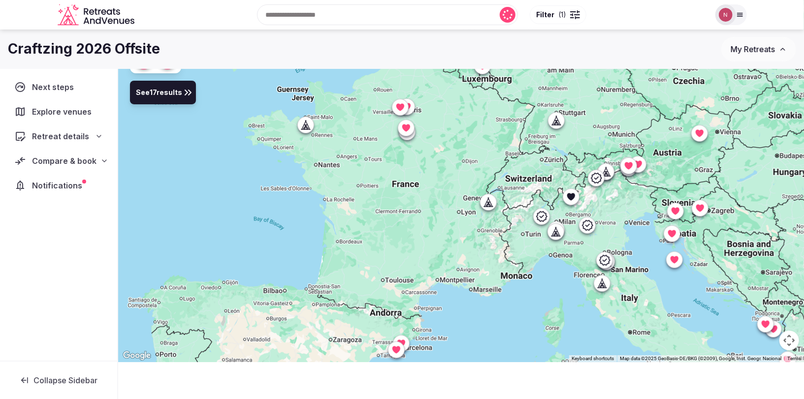
click at [304, 124] on div at bounding box center [461, 181] width 686 height 364
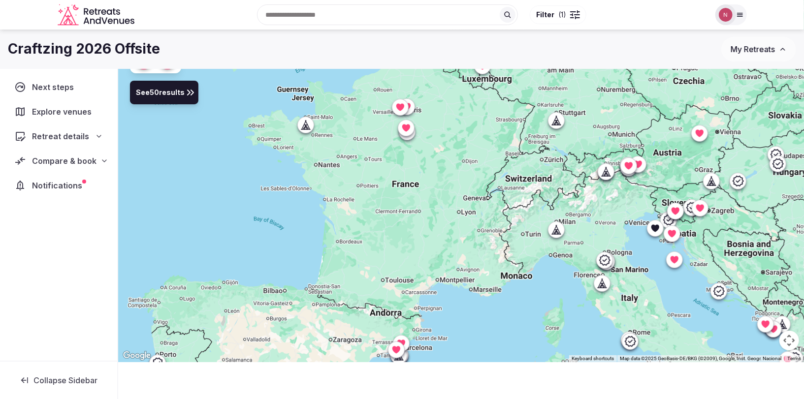
click at [307, 121] on icon at bounding box center [305, 125] width 10 height 10
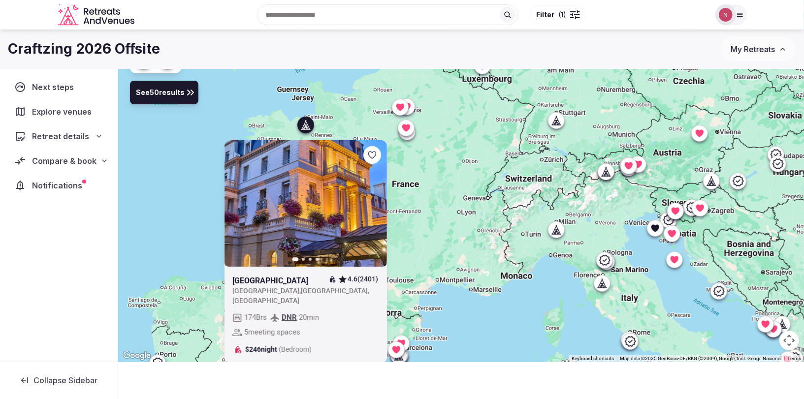
click at [372, 203] on icon "button" at bounding box center [373, 203] width 8 height 8
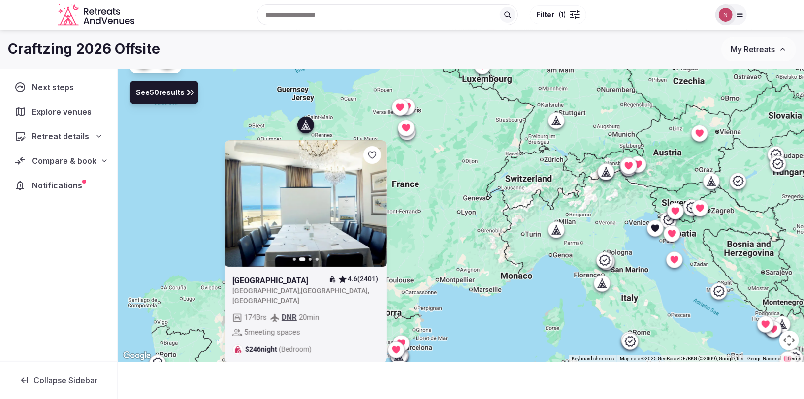
click at [372, 203] on icon "button" at bounding box center [373, 203] width 8 height 8
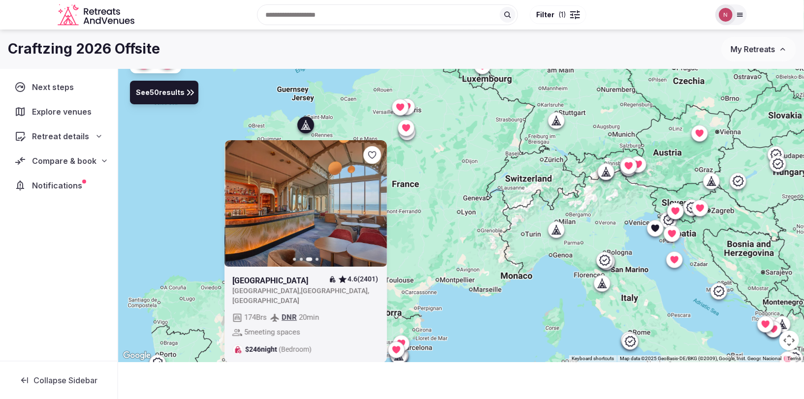
click at [372, 203] on icon "button" at bounding box center [373, 203] width 8 height 8
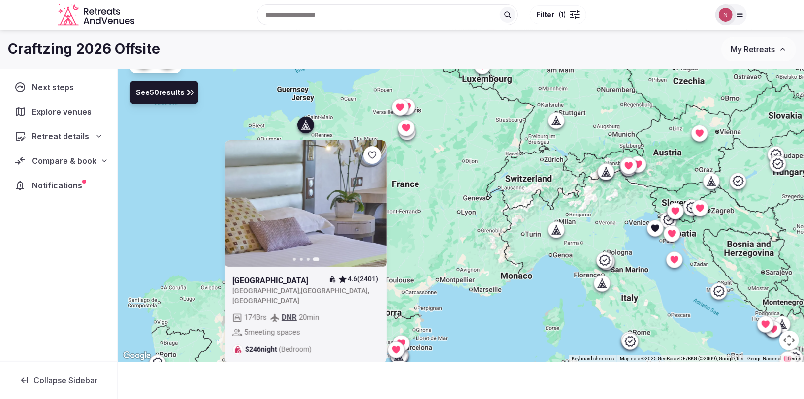
click at [303, 120] on icon at bounding box center [305, 125] width 10 height 10
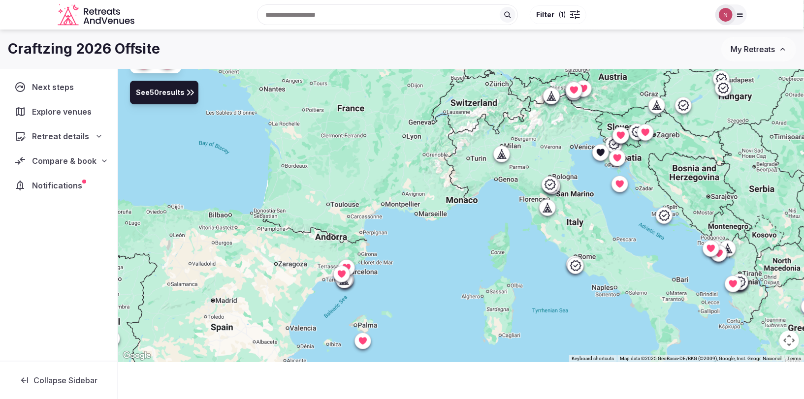
drag, startPoint x: 340, startPoint y: 222, endPoint x: 284, endPoint y: 149, distance: 91.6
click at [285, 148] on div at bounding box center [461, 181] width 686 height 364
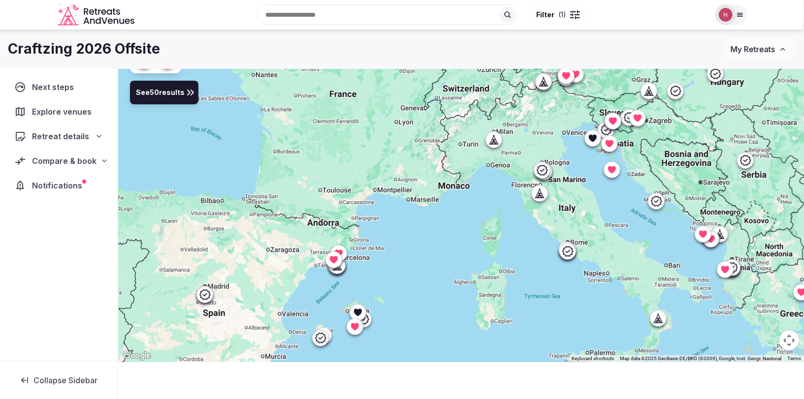
click at [361, 311] on icon at bounding box center [357, 312] width 8 height 7
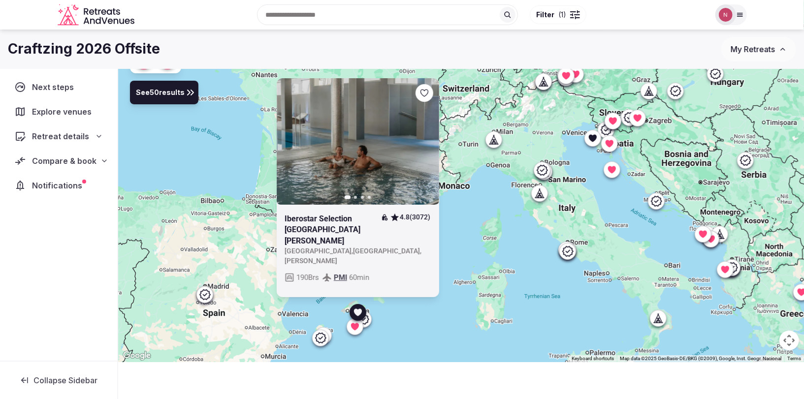
click at [361, 311] on icon at bounding box center [357, 312] width 8 height 7
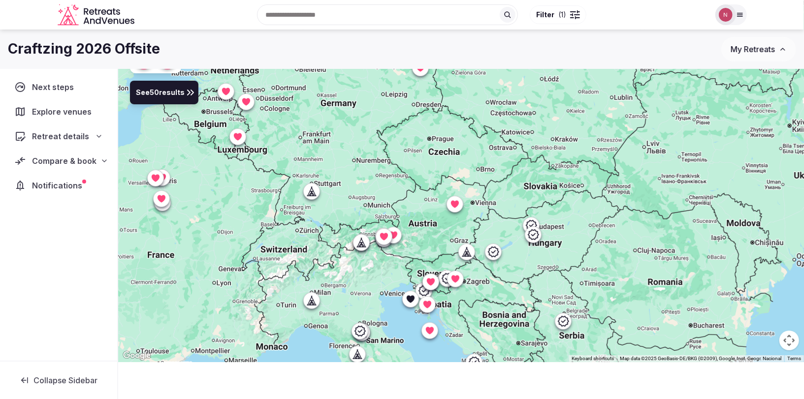
drag, startPoint x: 468, startPoint y: 250, endPoint x: 289, endPoint y: 404, distance: 235.9
click at [289, 362] on html "Recent searches Buenos Aires, Argentina Canary Islands, Spain Whistler, BC V8E,…" at bounding box center [402, 146] width 804 height 433
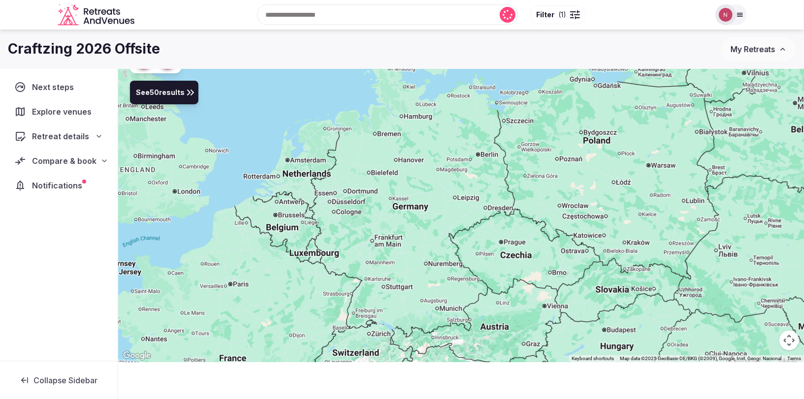
drag, startPoint x: 392, startPoint y: 277, endPoint x: 442, endPoint y: 370, distance: 105.5
click at [442, 370] on div "See 50 results ← Move left → Move right ↑ Move up ↓ Move down + Zoom in - Zoom …" at bounding box center [461, 200] width 686 height 403
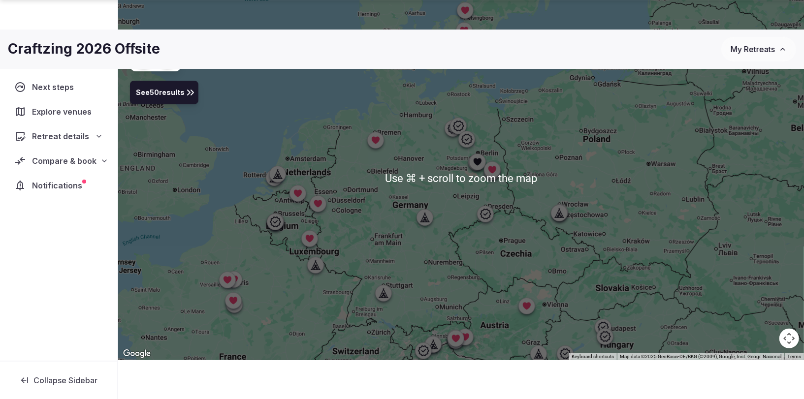
scroll to position [72, 0]
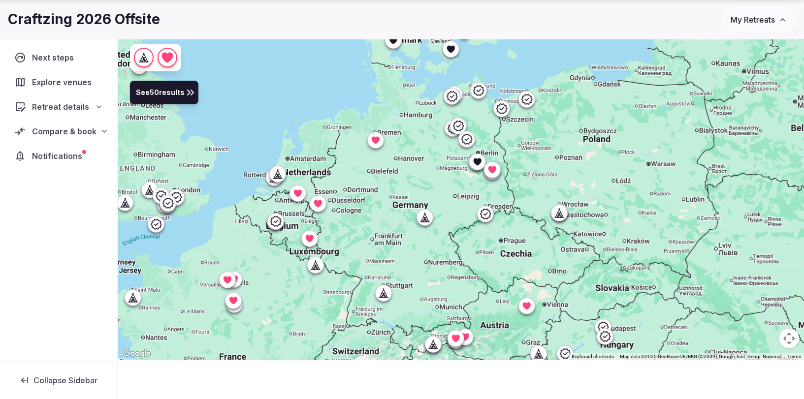
click at [479, 161] on icon at bounding box center [477, 161] width 8 height 7
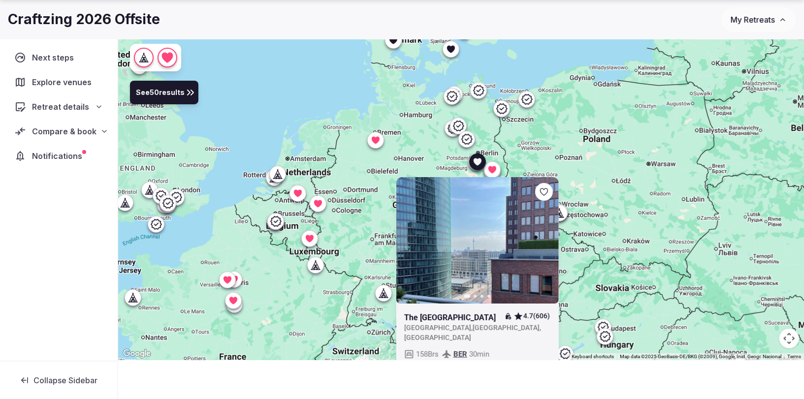
click at [479, 161] on icon at bounding box center [477, 161] width 8 height 7
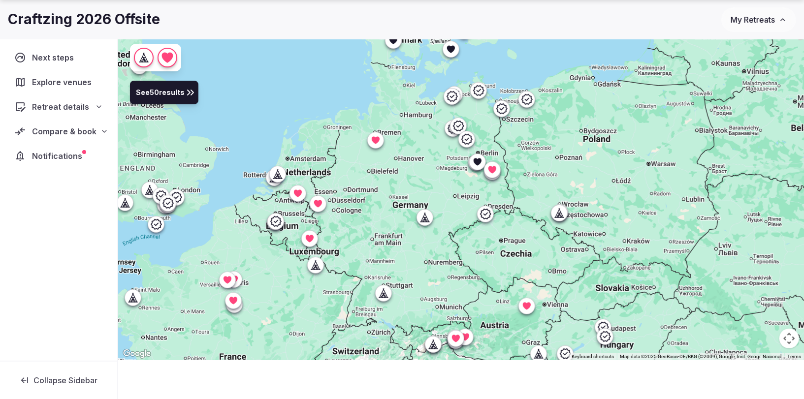
click at [466, 137] on icon at bounding box center [466, 139] width 12 height 12
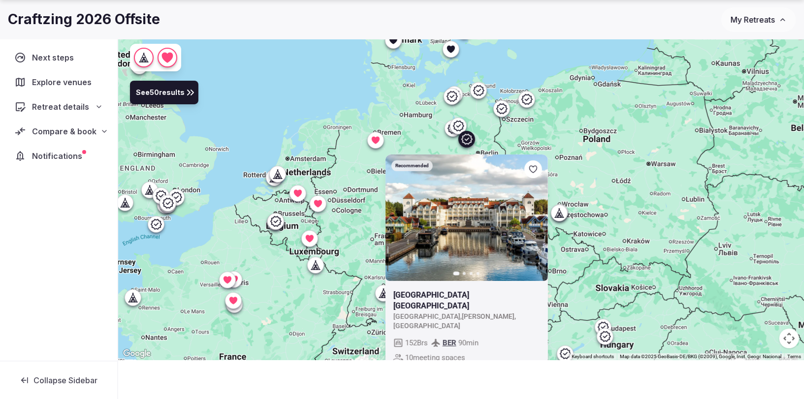
click at [533, 217] on icon "button" at bounding box center [534, 218] width 8 height 8
click at [534, 219] on icon "button" at bounding box center [534, 217] width 4 height 7
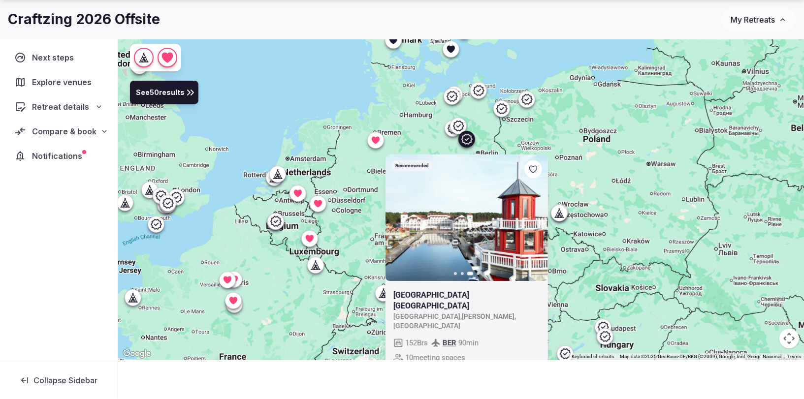
click at [532, 221] on button "Next slide" at bounding box center [534, 218] width 16 height 16
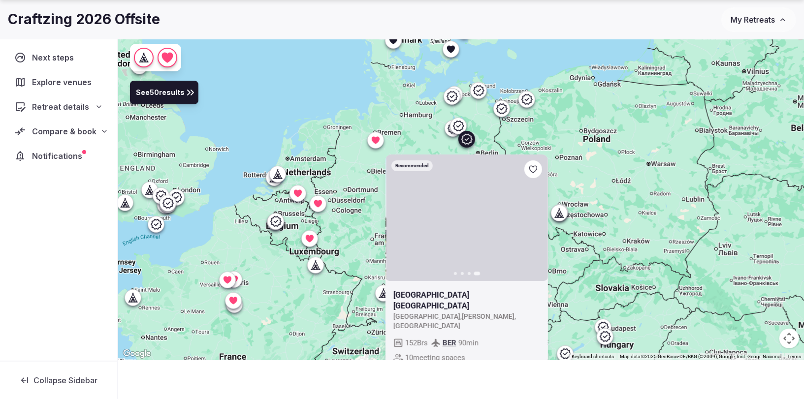
click at [460, 122] on icon at bounding box center [458, 126] width 12 height 12
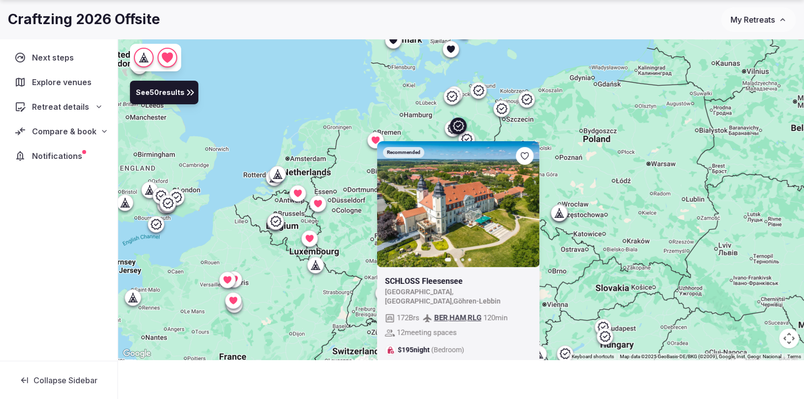
click at [0, 0] on icon at bounding box center [0, 0] width 0 height 0
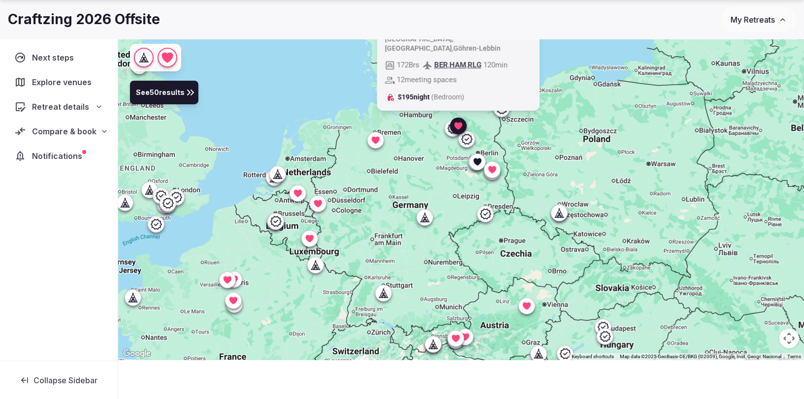
click at [448, 130] on icon at bounding box center [452, 128] width 11 height 10
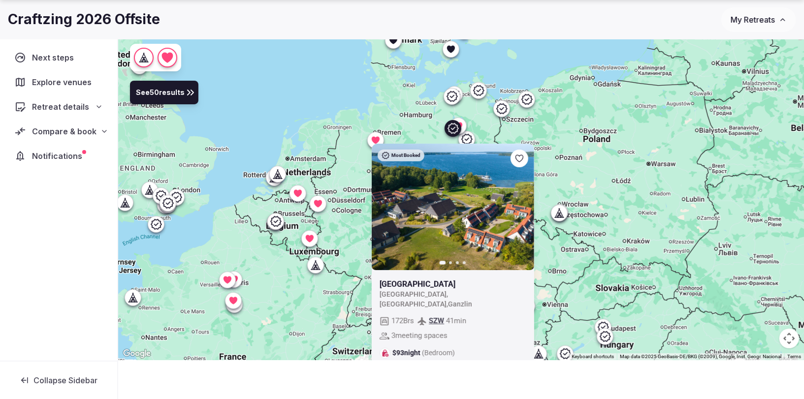
click at [510, 204] on link at bounding box center [453, 207] width 162 height 126
click at [0, 0] on icon at bounding box center [0, 0] width 0 height 0
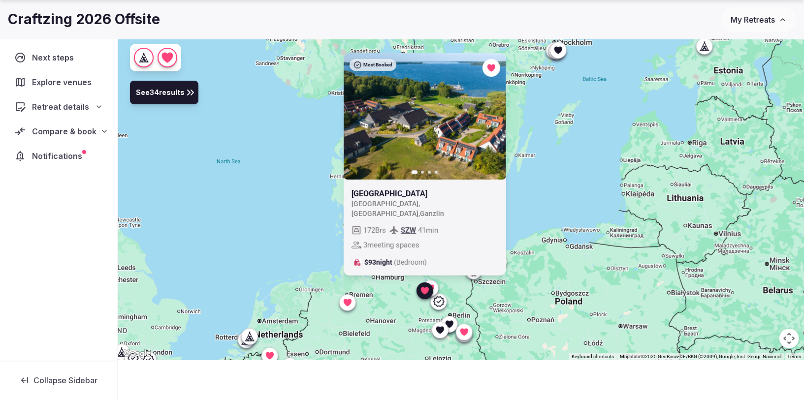
drag, startPoint x: 399, startPoint y: 184, endPoint x: 392, endPoint y: 303, distance: 119.8
click at [392, 304] on div "Most Booked Previous slide Next slide BEECH Resort Plauer See Germany , Mecklen…" at bounding box center [461, 179] width 686 height 364
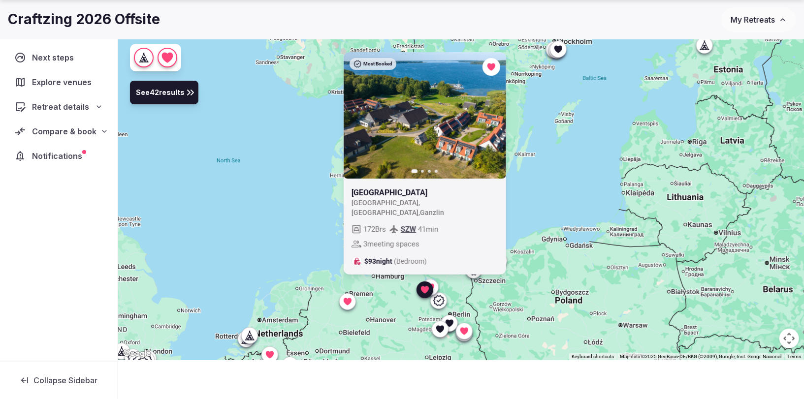
click at [437, 300] on icon at bounding box center [438, 300] width 11 height 10
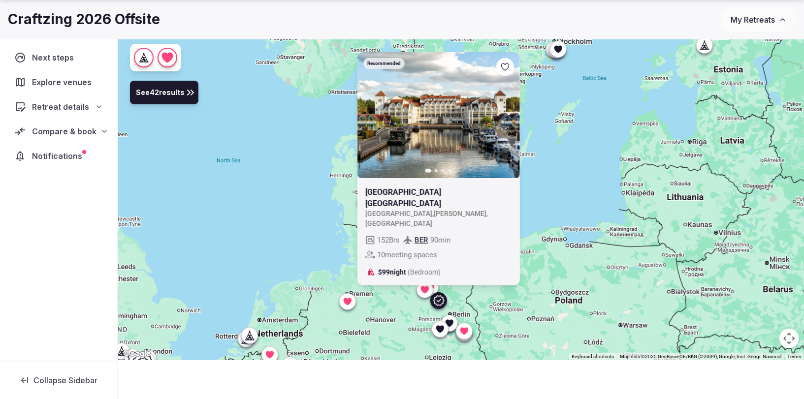
click at [0, 0] on icon at bounding box center [0, 0] width 0 height 0
click at [440, 303] on icon at bounding box center [438, 301] width 10 height 10
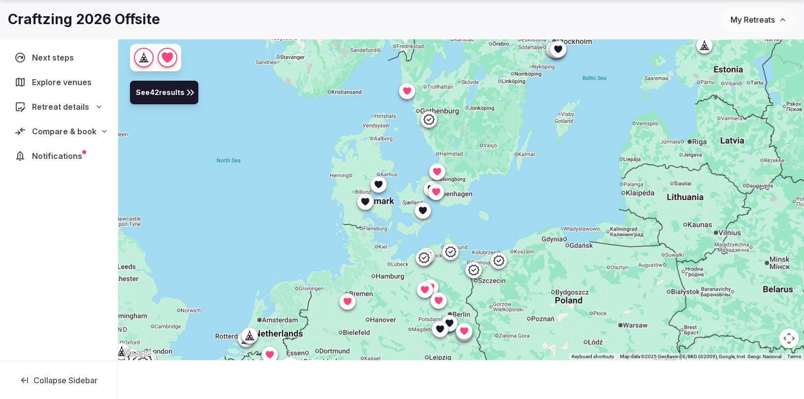
click at [364, 199] on icon at bounding box center [365, 201] width 8 height 7
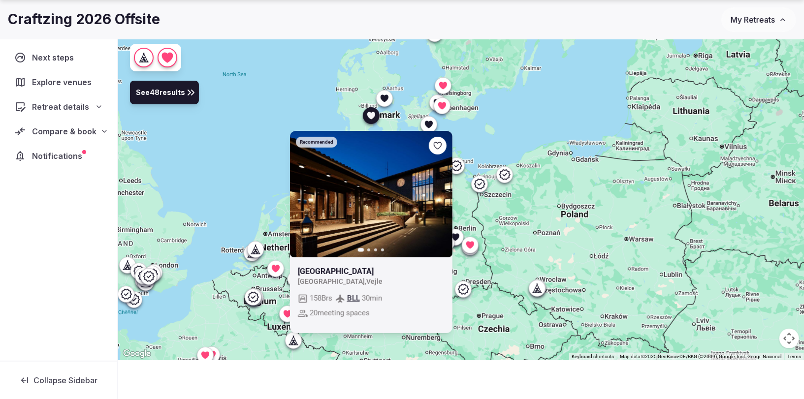
drag, startPoint x: 327, startPoint y: 170, endPoint x: 334, endPoint y: 97, distance: 73.7
click at [334, 97] on div "Recommended Previous slide Next slide Munkebjerg Hotel Denmark , Vejle 158 Brs …" at bounding box center [461, 179] width 686 height 364
click at [369, 109] on div at bounding box center [371, 116] width 16 height 16
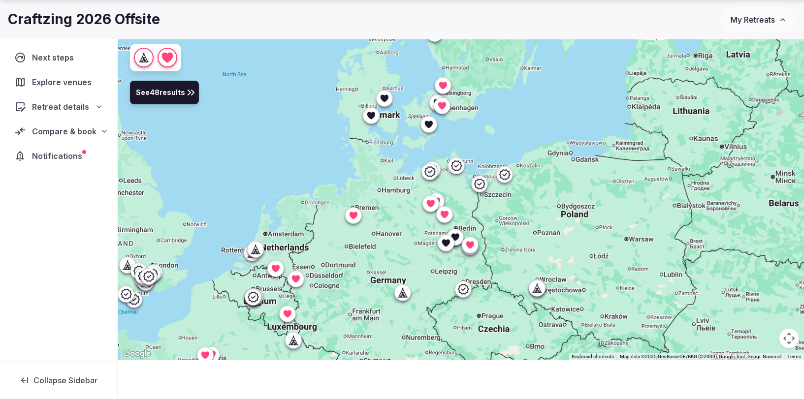
click at [371, 115] on icon at bounding box center [371, 115] width 8 height 7
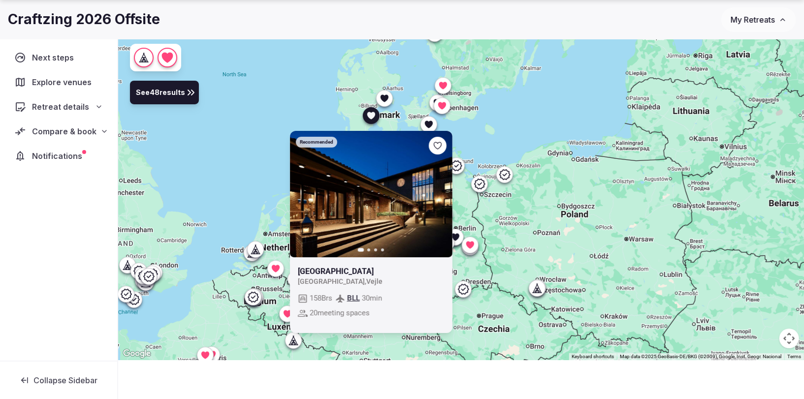
click at [436, 190] on icon "button" at bounding box center [438, 194] width 8 height 8
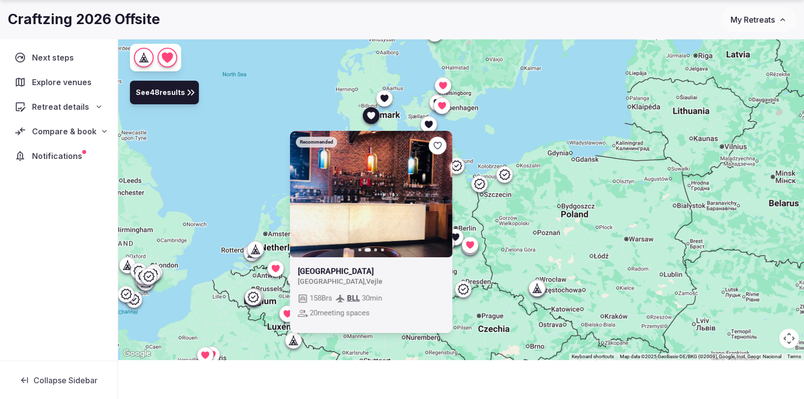
click at [436, 190] on icon "button" at bounding box center [438, 194] width 8 height 8
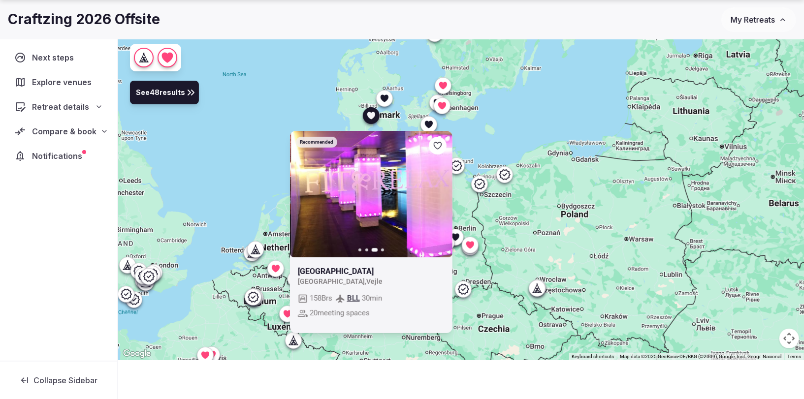
click at [436, 190] on icon "button" at bounding box center [438, 194] width 8 height 8
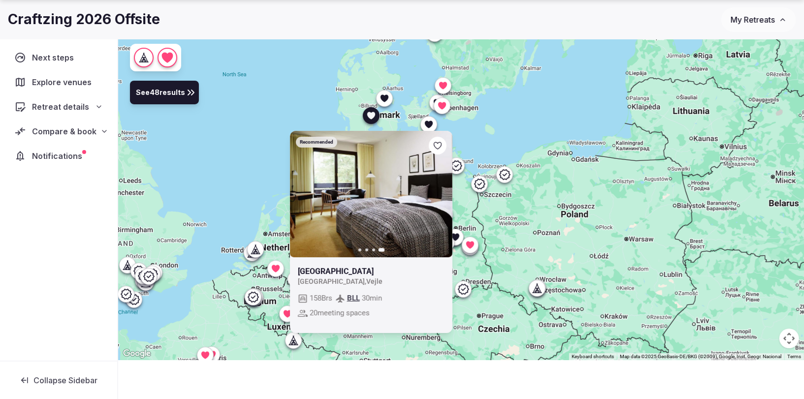
drag, startPoint x: 369, startPoint y: 117, endPoint x: 383, endPoint y: 111, distance: 15.3
click at [369, 117] on icon at bounding box center [371, 115] width 8 height 7
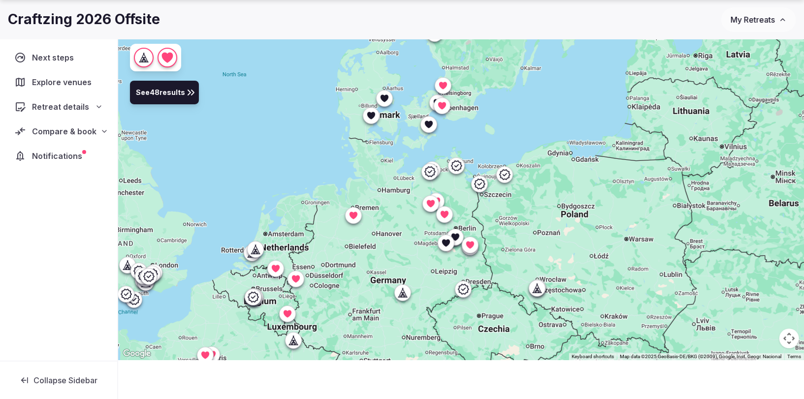
click at [388, 98] on icon at bounding box center [384, 98] width 10 height 10
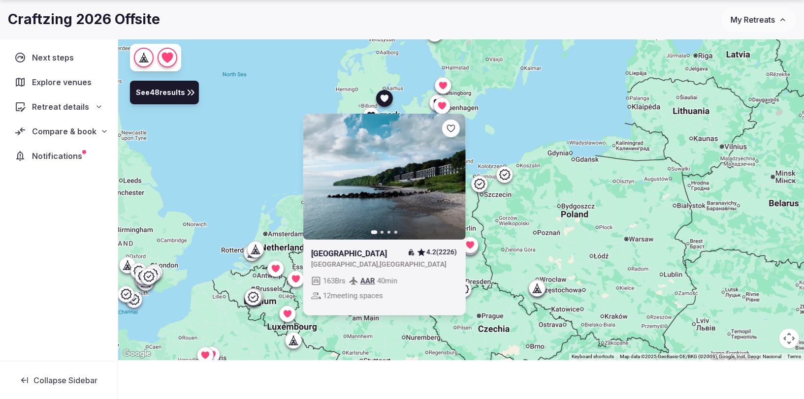
click at [449, 169] on button "Next slide" at bounding box center [451, 176] width 16 height 16
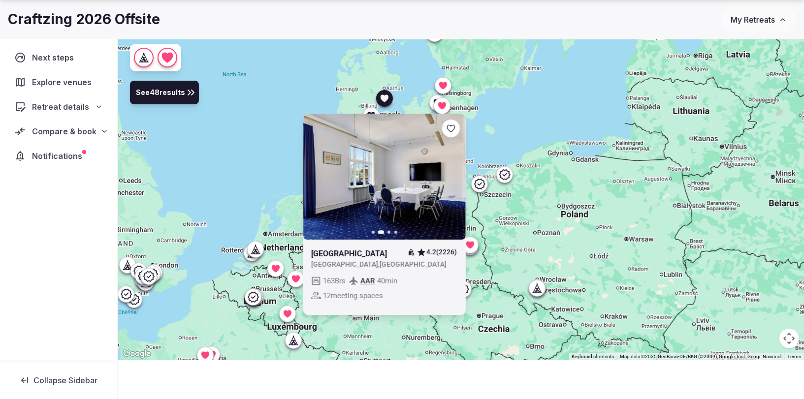
click at [449, 169] on button "Next slide" at bounding box center [451, 176] width 16 height 16
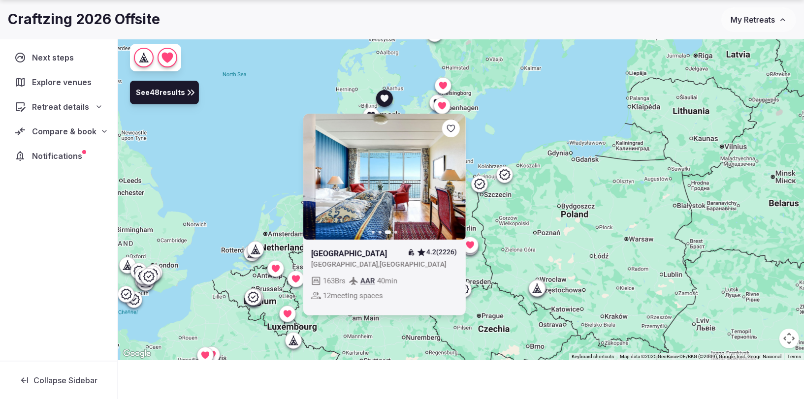
click at [449, 169] on button "Next slide" at bounding box center [451, 176] width 16 height 16
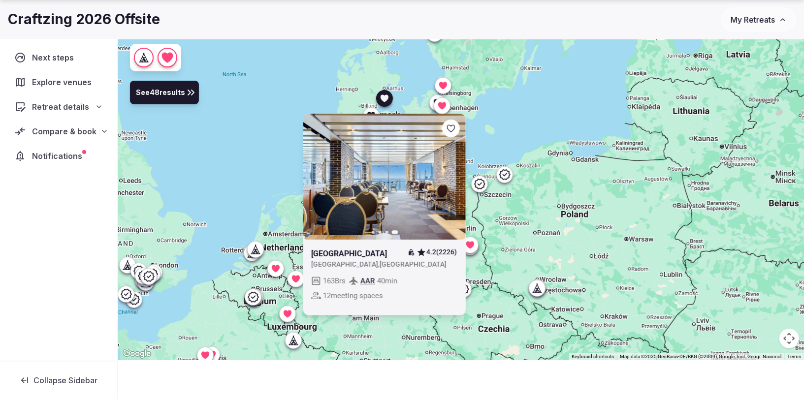
click at [384, 96] on icon at bounding box center [384, 97] width 8 height 7
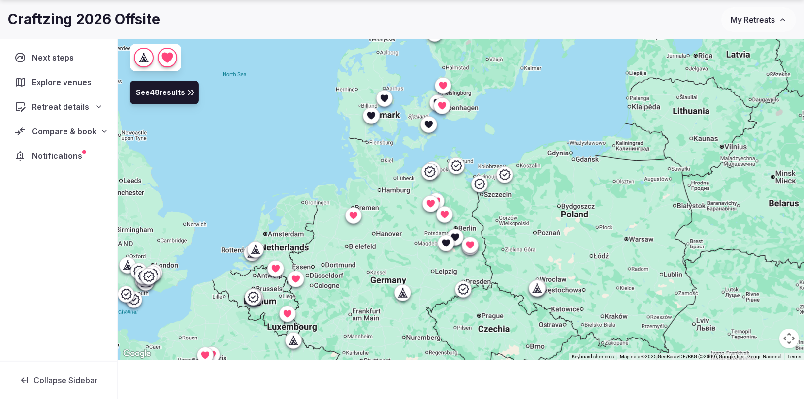
click at [428, 124] on icon at bounding box center [428, 124] width 8 height 7
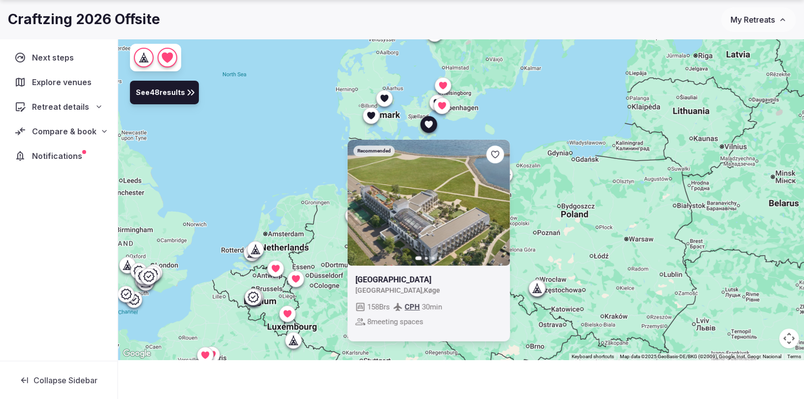
click at [494, 201] on icon "button" at bounding box center [496, 203] width 8 height 8
click at [495, 201] on icon "button" at bounding box center [496, 203] width 8 height 8
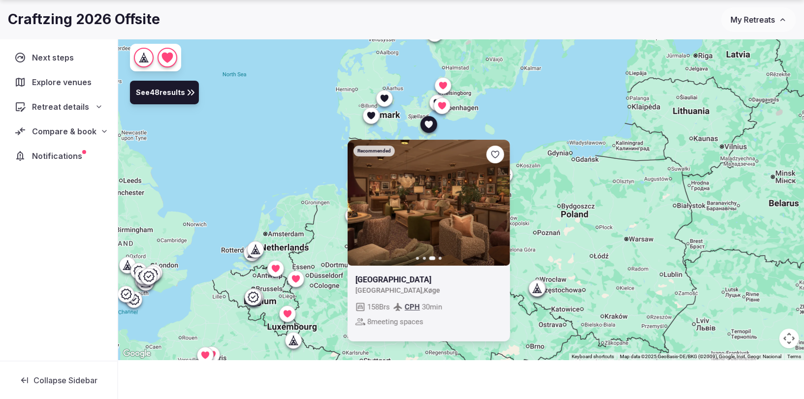
click at [0, 0] on icon at bounding box center [0, 0] width 0 height 0
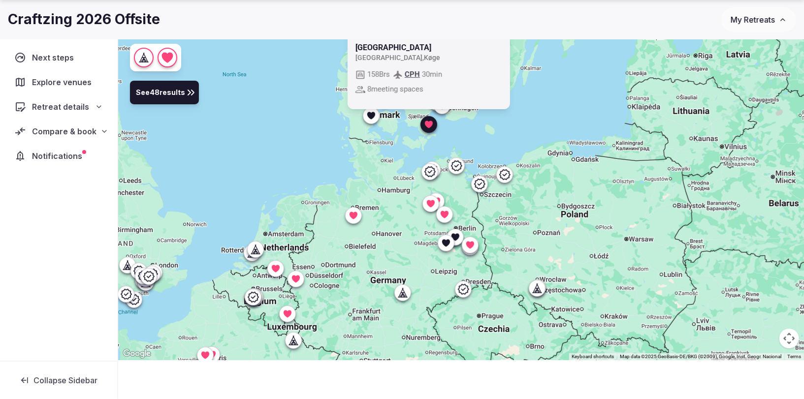
click at [424, 125] on icon at bounding box center [428, 124] width 10 height 10
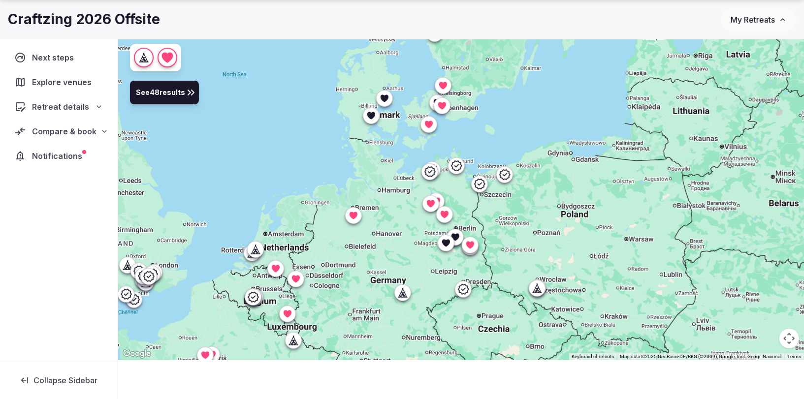
click at [436, 98] on div at bounding box center [442, 105] width 16 height 16
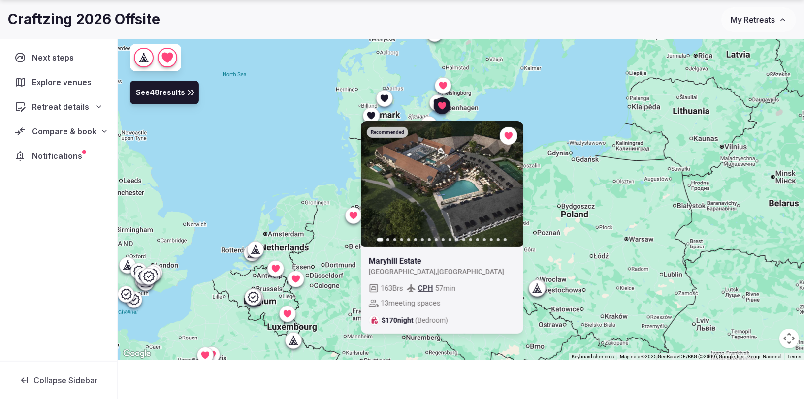
click at [429, 98] on div at bounding box center [437, 102] width 16 height 16
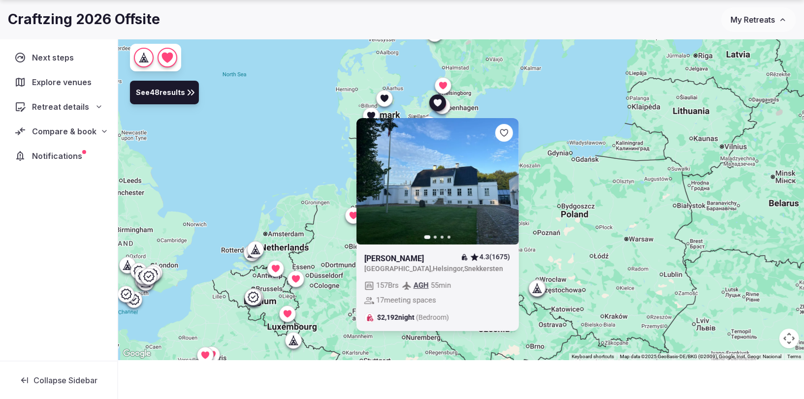
click at [540, 123] on div "Previous slide Next slide Comwell Borupgaard 4.3 (1675) Denmark , Helsingor , S…" at bounding box center [461, 179] width 686 height 364
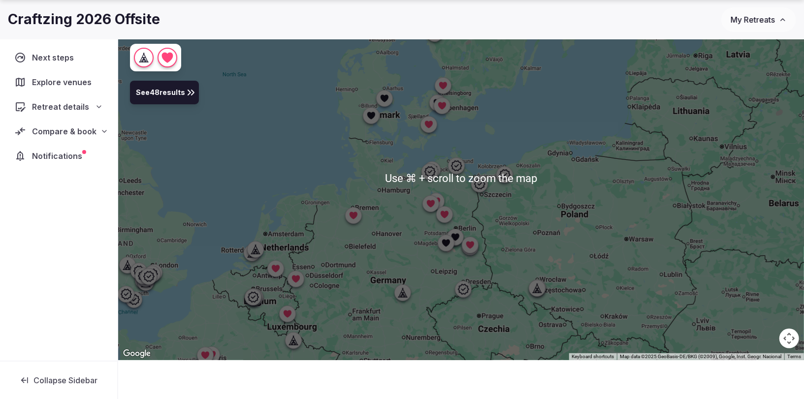
click at [449, 251] on div at bounding box center [461, 179] width 686 height 364
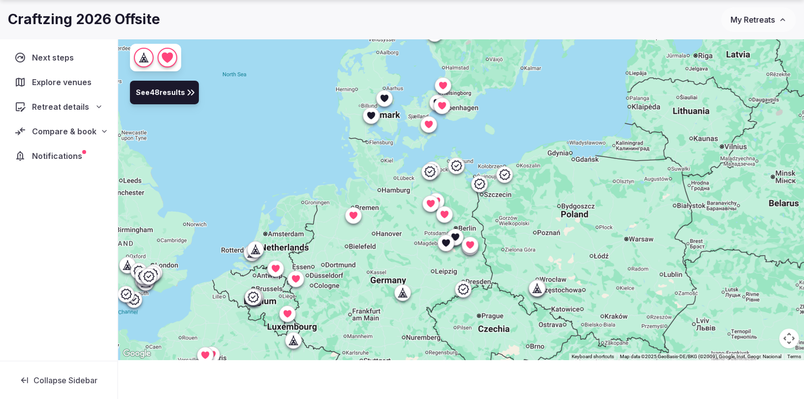
click at [446, 246] on icon at bounding box center [445, 243] width 10 height 10
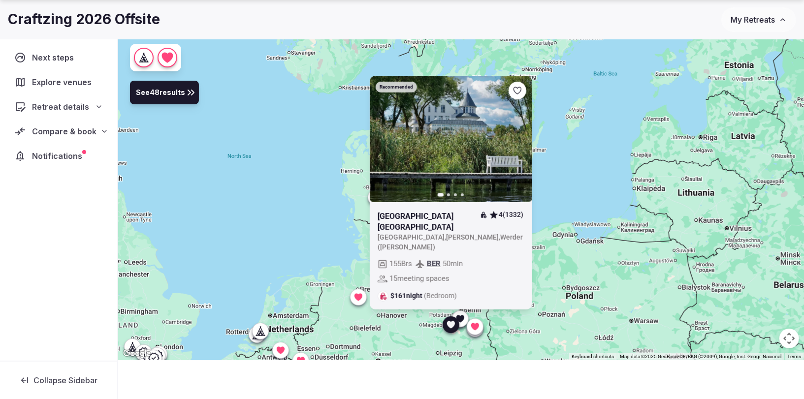
drag, startPoint x: 443, startPoint y: 242, endPoint x: 448, endPoint y: 323, distance: 81.8
click at [515, 143] on icon "button" at bounding box center [518, 139] width 8 height 8
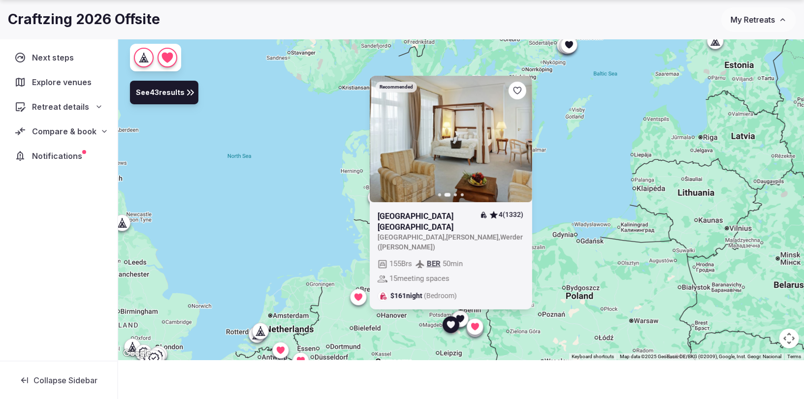
click at [515, 143] on icon "button" at bounding box center [518, 139] width 8 height 8
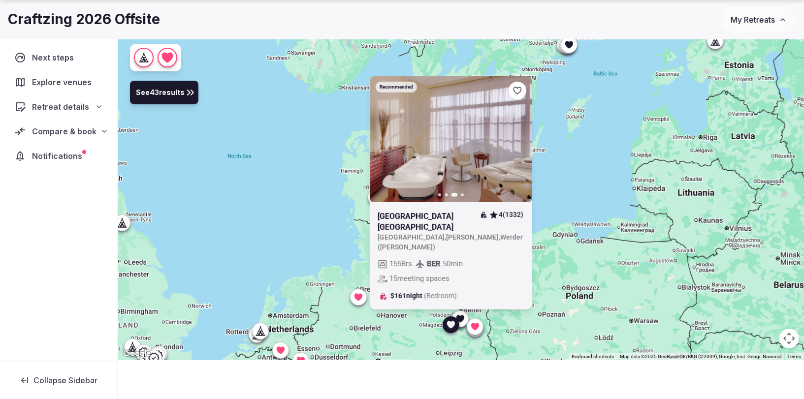
click at [507, 150] on link at bounding box center [450, 139] width 162 height 126
click at [0, 0] on icon at bounding box center [0, 0] width 0 height 0
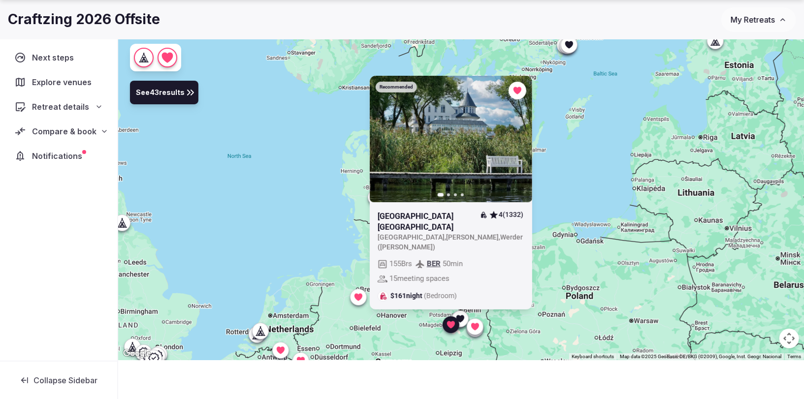
click at [451, 326] on icon at bounding box center [450, 324] width 8 height 7
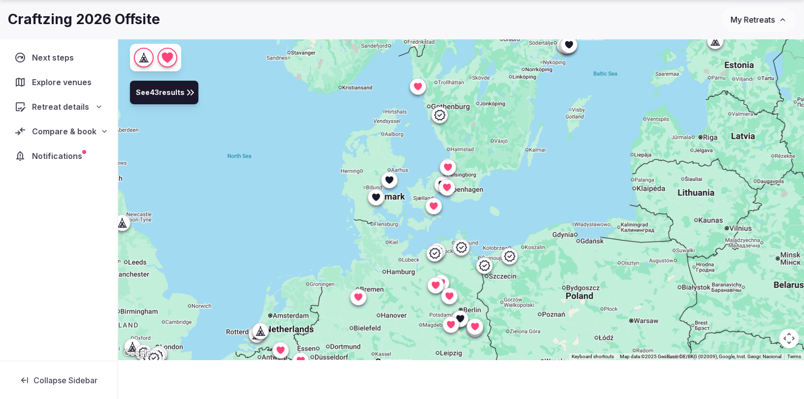
click at [460, 316] on icon at bounding box center [460, 318] width 8 height 7
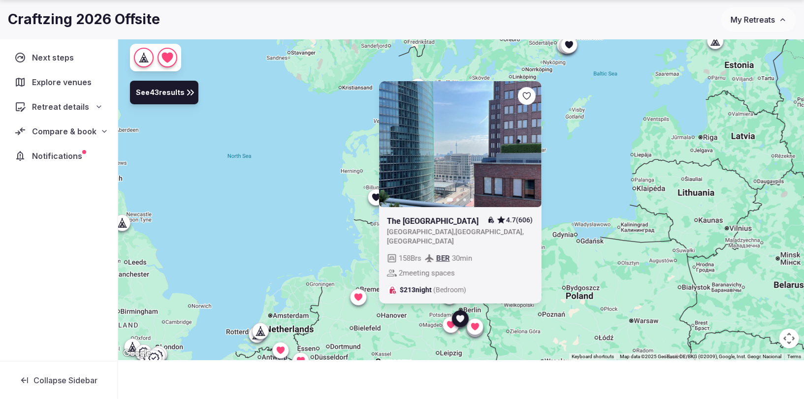
click at [460, 315] on icon at bounding box center [460, 318] width 8 height 7
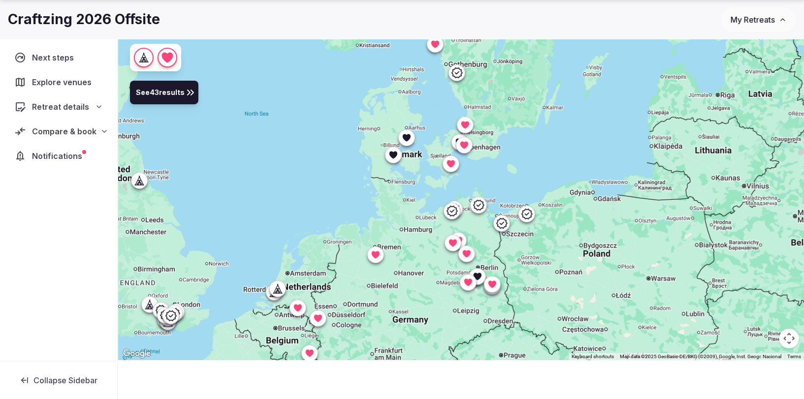
drag, startPoint x: 401, startPoint y: 214, endPoint x: 417, endPoint y: 176, distance: 40.8
click at [417, 176] on div at bounding box center [461, 179] width 686 height 364
click at [391, 159] on div at bounding box center [393, 155] width 16 height 16
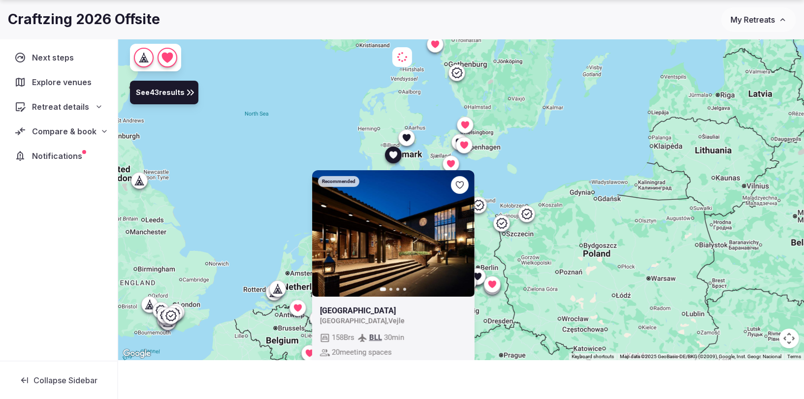
click at [391, 158] on icon at bounding box center [393, 155] width 10 height 10
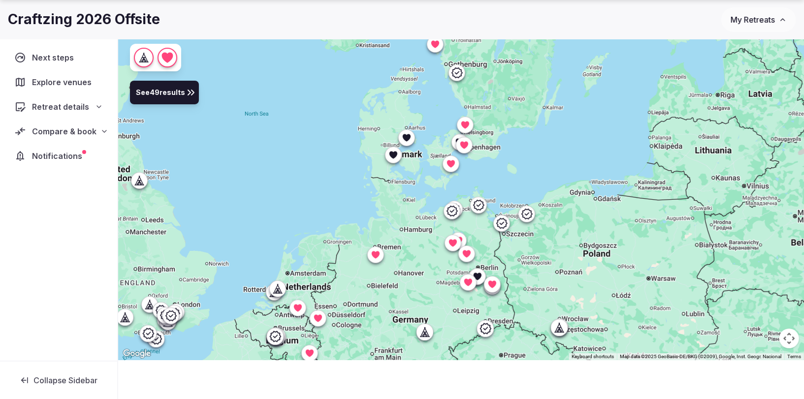
click at [405, 142] on div at bounding box center [406, 137] width 16 height 16
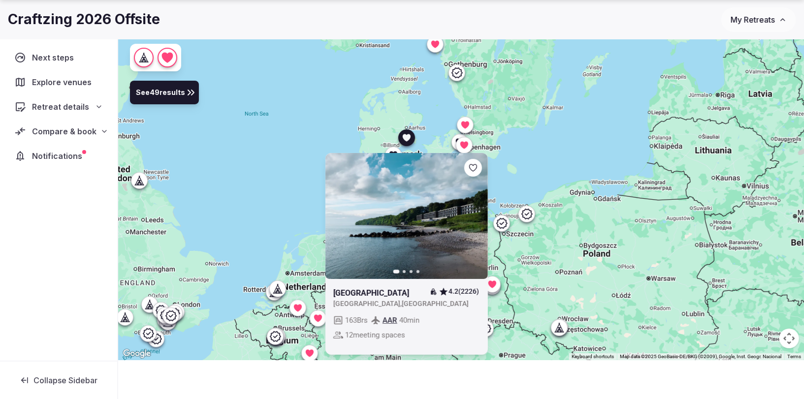
click at [405, 142] on div at bounding box center [406, 137] width 16 height 16
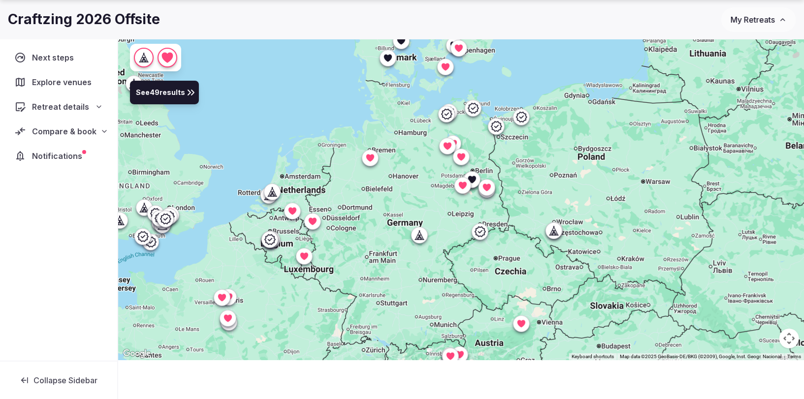
drag, startPoint x: 366, startPoint y: 228, endPoint x: 361, endPoint y: 137, distance: 90.7
click at [361, 137] on div at bounding box center [461, 179] width 686 height 364
click at [374, 309] on icon at bounding box center [378, 311] width 10 height 10
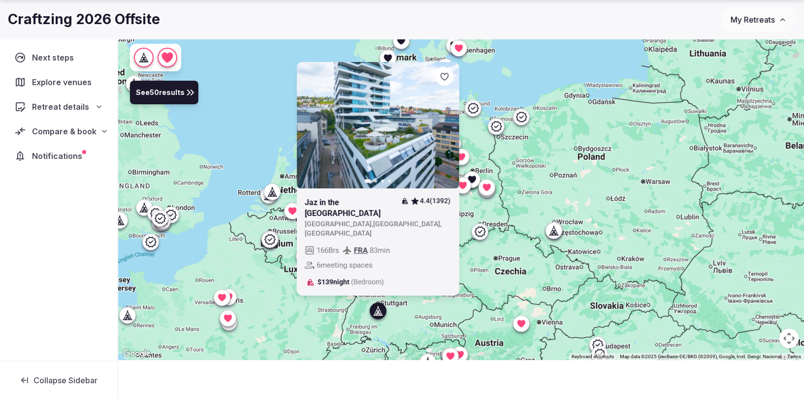
click at [375, 309] on icon at bounding box center [378, 311] width 10 height 10
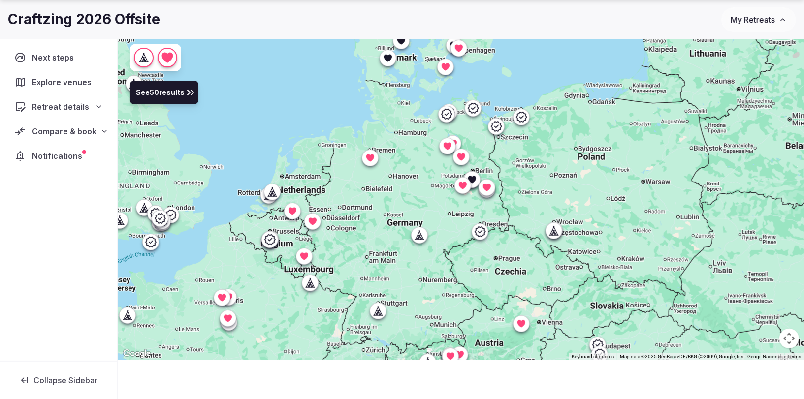
click at [307, 284] on icon at bounding box center [310, 283] width 10 height 10
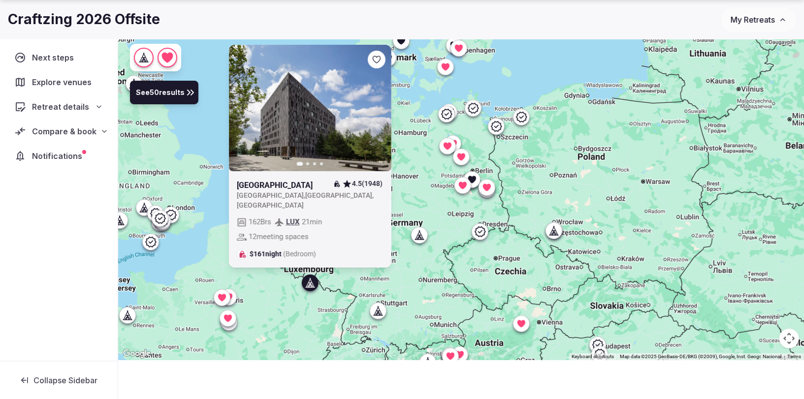
click at [306, 284] on icon at bounding box center [308, 282] width 4 height 9
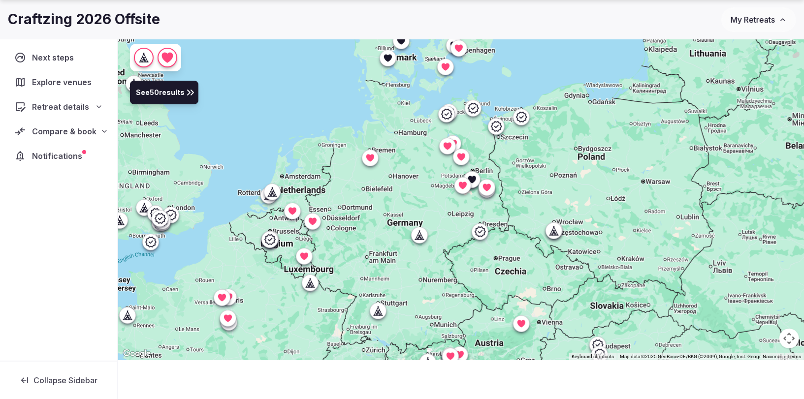
click at [266, 240] on icon at bounding box center [269, 239] width 11 height 10
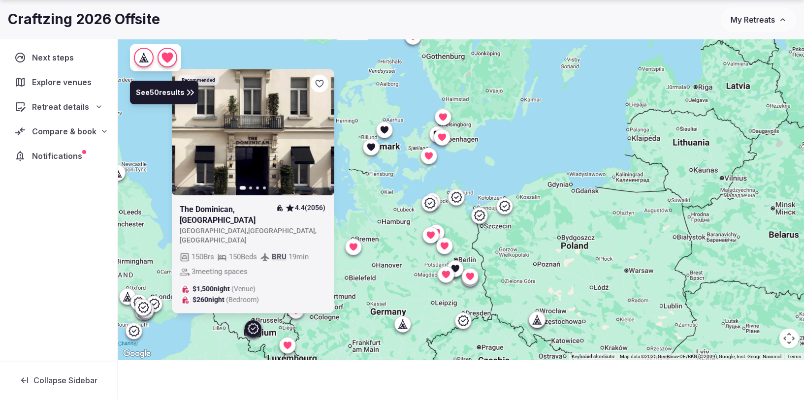
drag, startPoint x: 263, startPoint y: 268, endPoint x: 251, endPoint y: 328, distance: 61.1
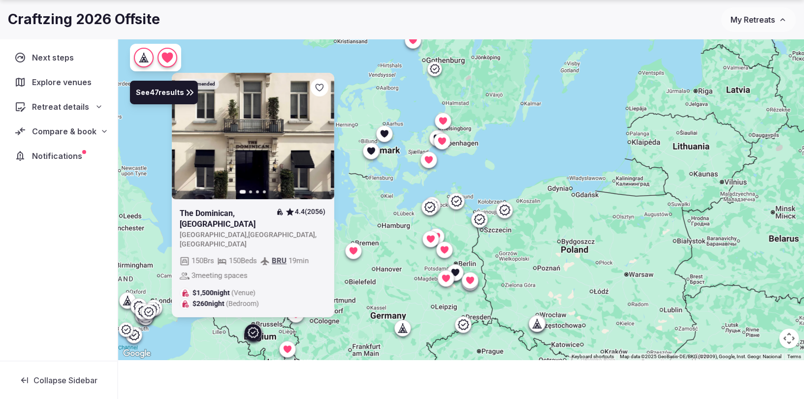
click at [319, 140] on icon "button" at bounding box center [320, 136] width 8 height 8
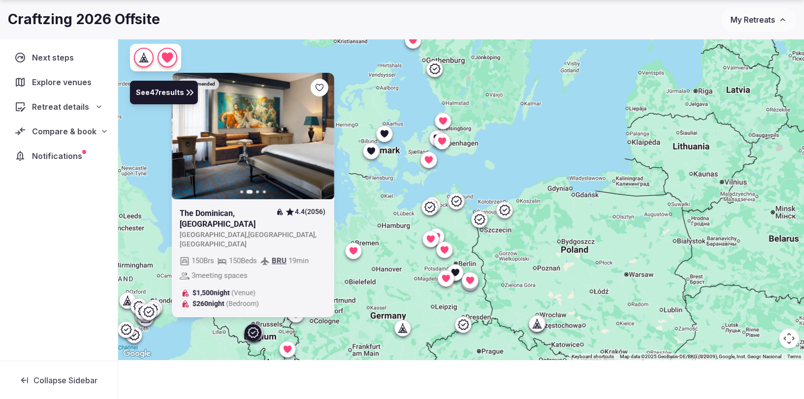
click at [320, 139] on icon "button" at bounding box center [321, 135] width 4 height 7
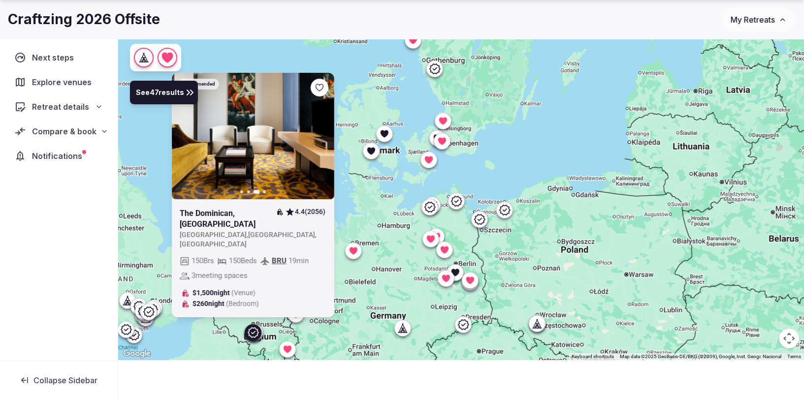
click at [320, 139] on icon "button" at bounding box center [321, 135] width 4 height 7
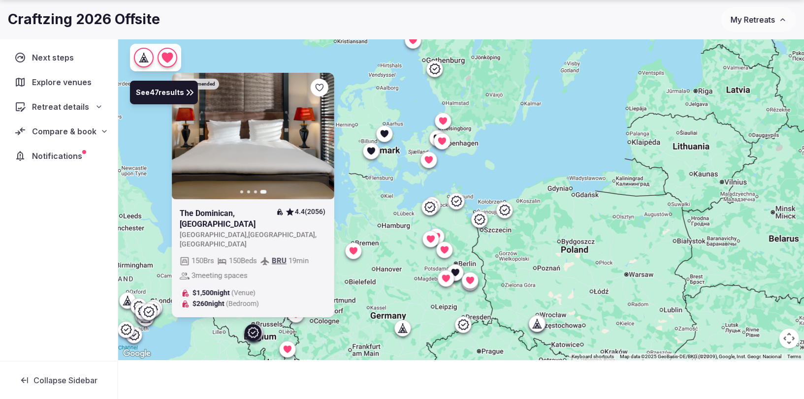
click at [250, 324] on div at bounding box center [253, 332] width 16 height 16
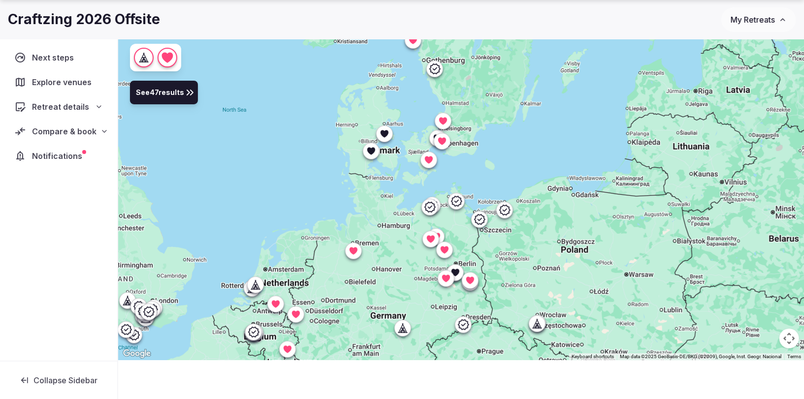
click at [254, 280] on icon at bounding box center [255, 285] width 10 height 10
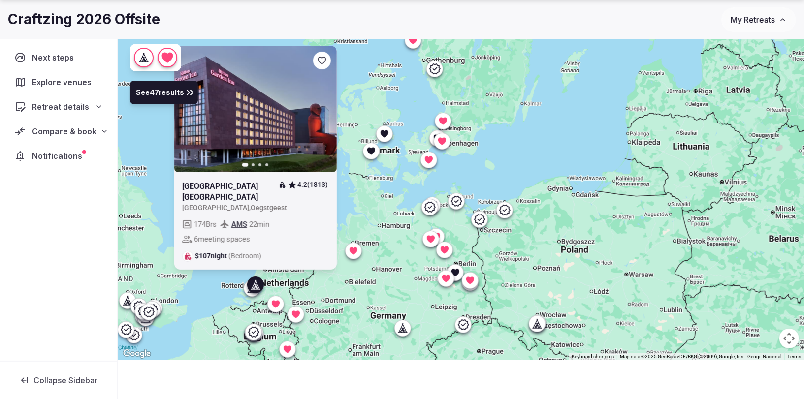
click at [254, 280] on icon at bounding box center [255, 285] width 10 height 10
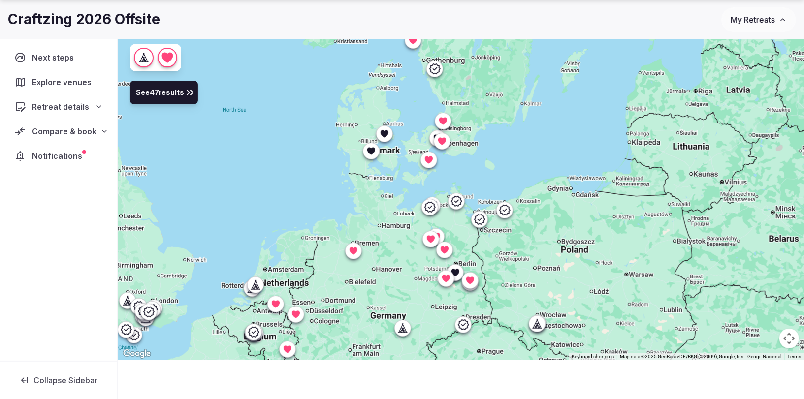
click at [250, 289] on div at bounding box center [255, 285] width 16 height 16
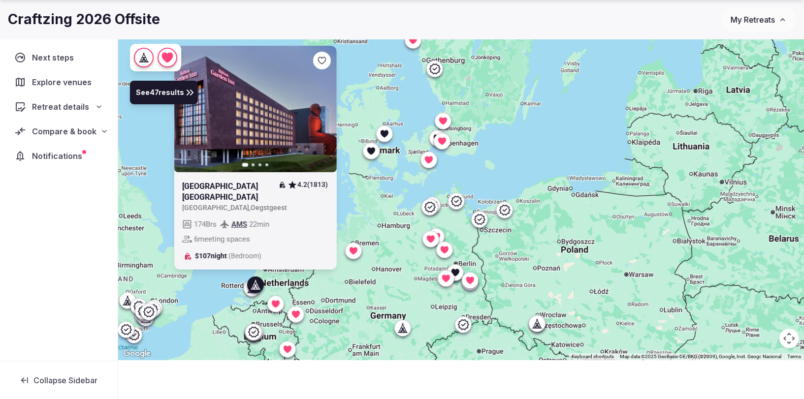
click at [250, 290] on div at bounding box center [255, 285] width 16 height 16
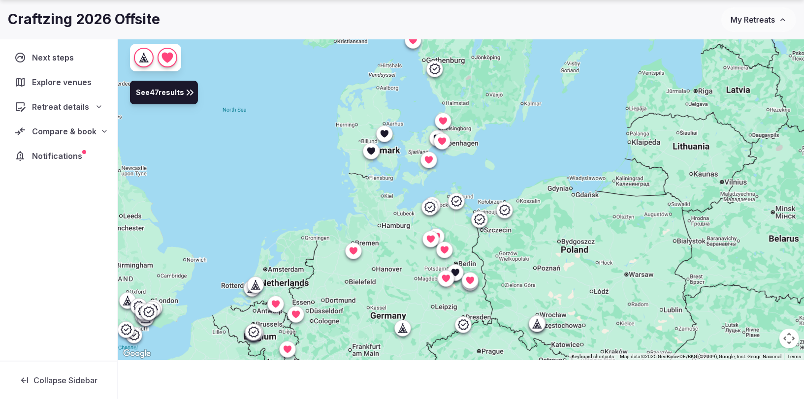
click at [247, 291] on icon at bounding box center [252, 288] width 10 height 10
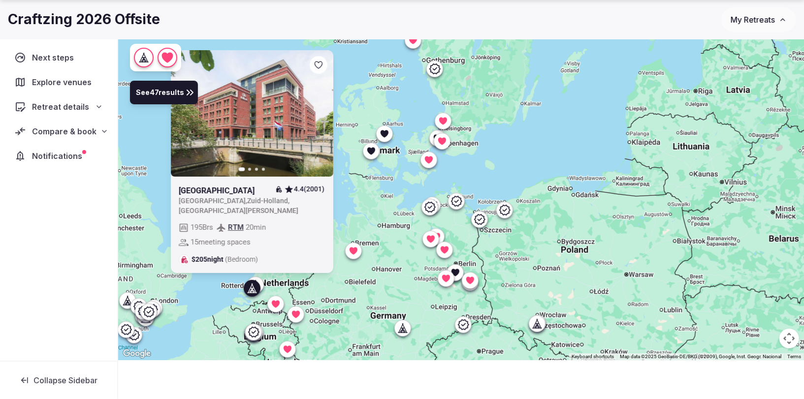
click at [247, 291] on icon at bounding box center [252, 288] width 10 height 10
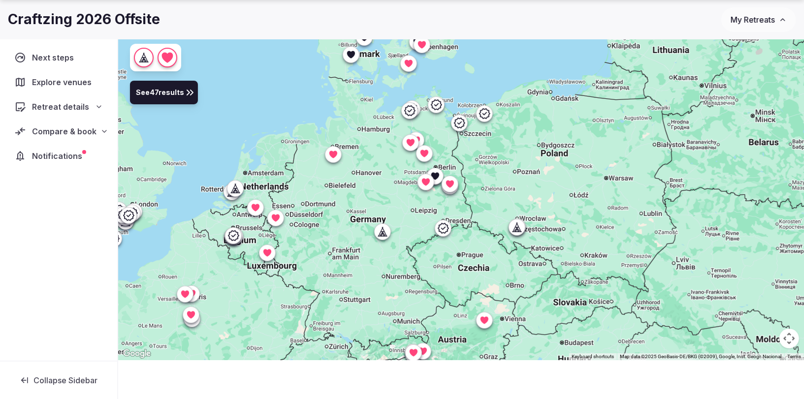
drag, startPoint x: 334, startPoint y: 269, endPoint x: 316, endPoint y: 188, distance: 83.0
click at [316, 188] on div at bounding box center [461, 179] width 686 height 364
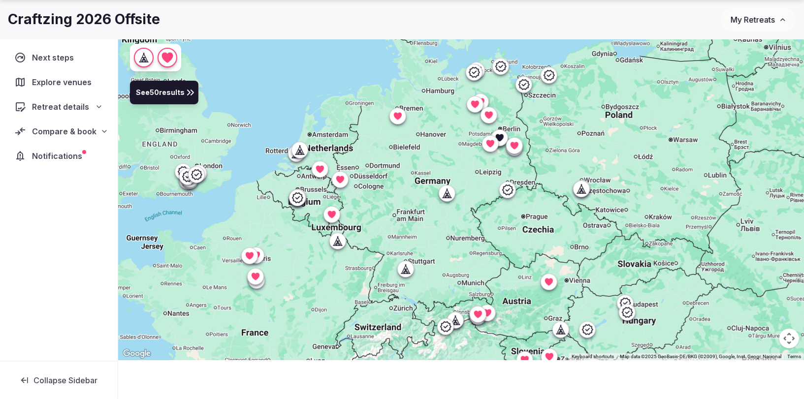
drag, startPoint x: 281, startPoint y: 242, endPoint x: 346, endPoint y: 203, distance: 76.0
click at [346, 203] on div at bounding box center [461, 179] width 686 height 364
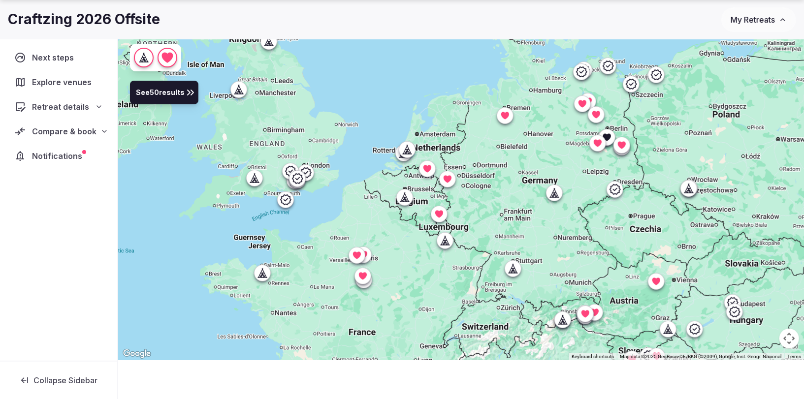
drag, startPoint x: 271, startPoint y: 193, endPoint x: 378, endPoint y: 192, distance: 107.3
click at [378, 192] on div at bounding box center [461, 179] width 686 height 364
click at [255, 180] on icon at bounding box center [254, 178] width 10 height 10
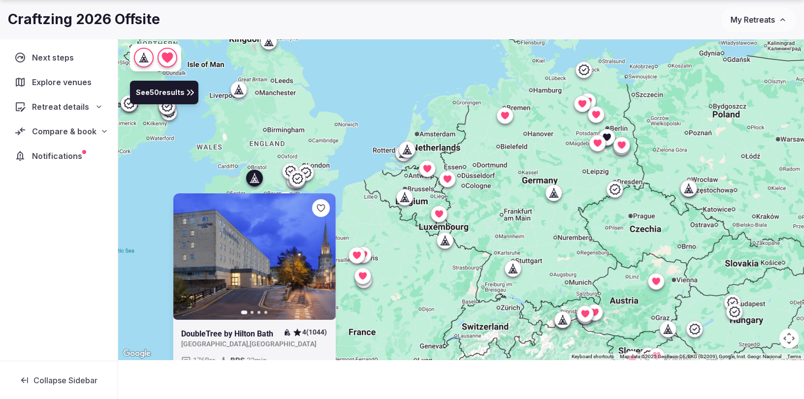
click at [255, 180] on icon at bounding box center [254, 178] width 10 height 10
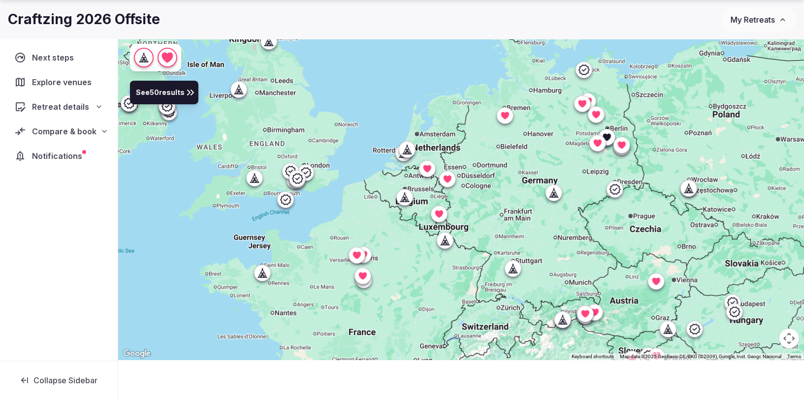
click at [260, 273] on icon at bounding box center [262, 273] width 10 height 10
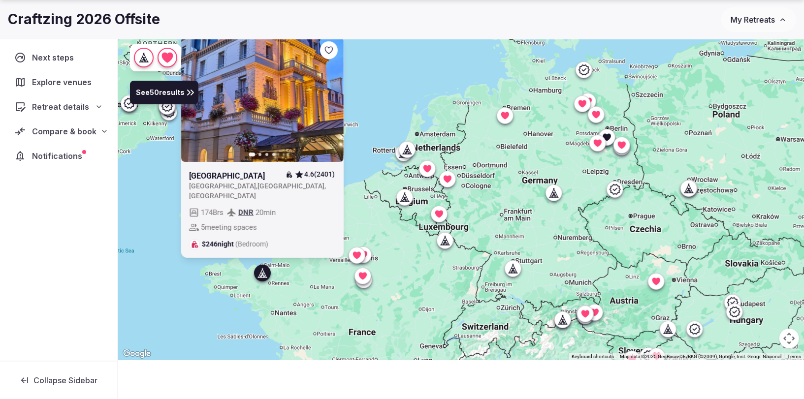
click at [261, 273] on icon at bounding box center [262, 273] width 10 height 10
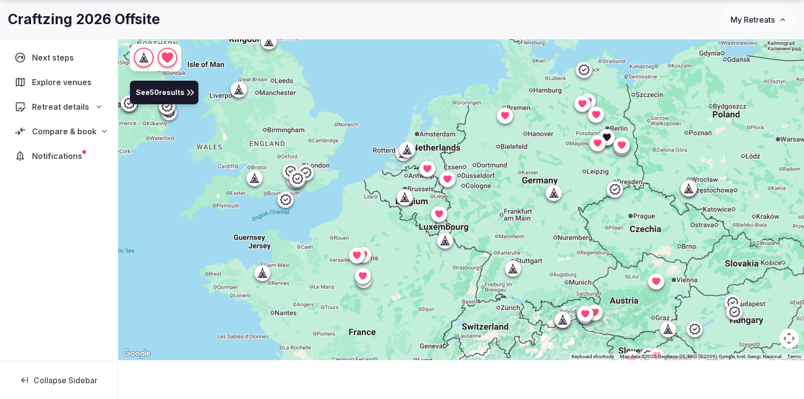
click at [311, 167] on icon at bounding box center [306, 173] width 12 height 12
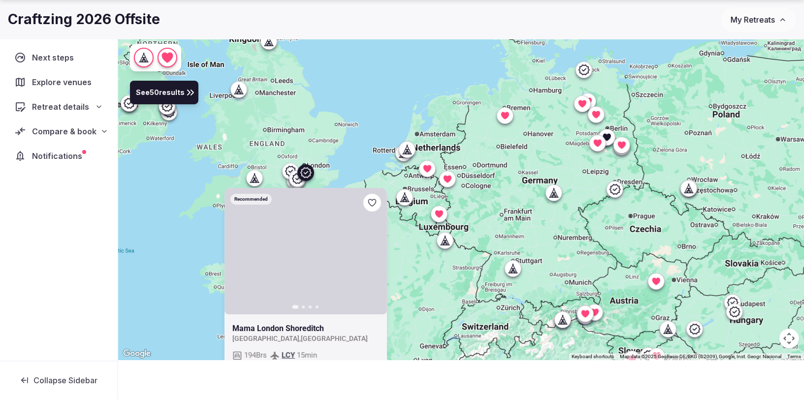
click at [290, 175] on div at bounding box center [297, 178] width 16 height 16
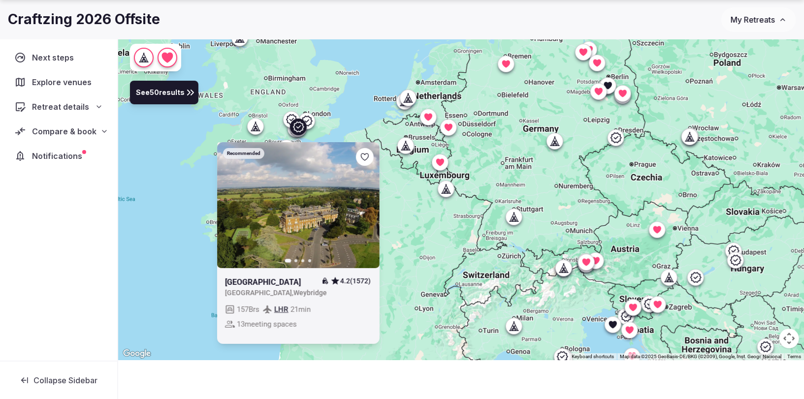
drag, startPoint x: 308, startPoint y: 225, endPoint x: 357, endPoint y: 230, distance: 49.9
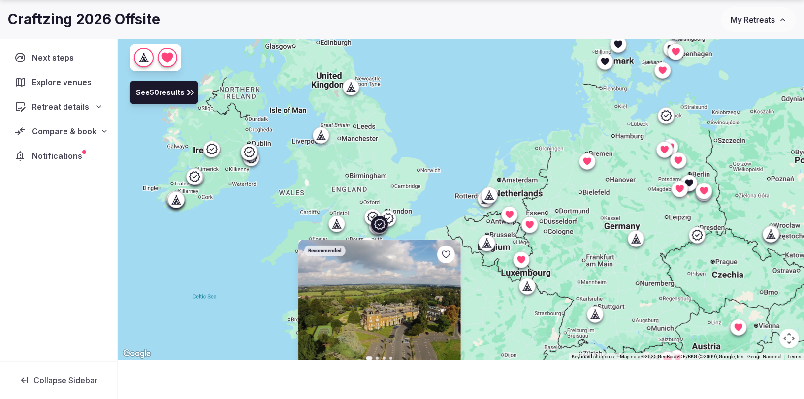
click at [0, 0] on icon at bounding box center [0, 0] width 0 height 0
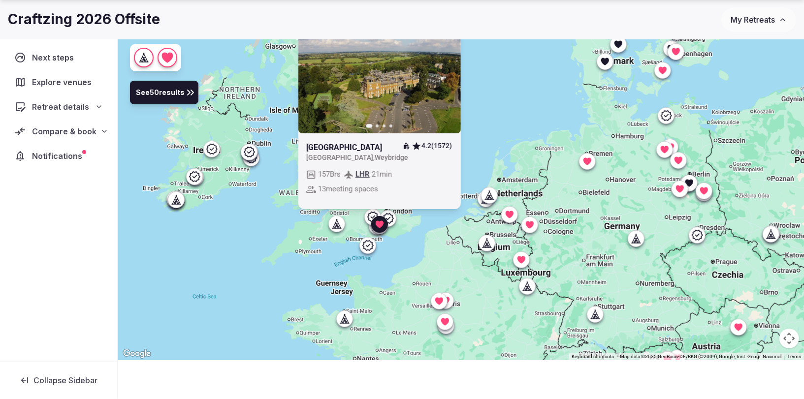
click at [369, 212] on icon at bounding box center [372, 217] width 12 height 12
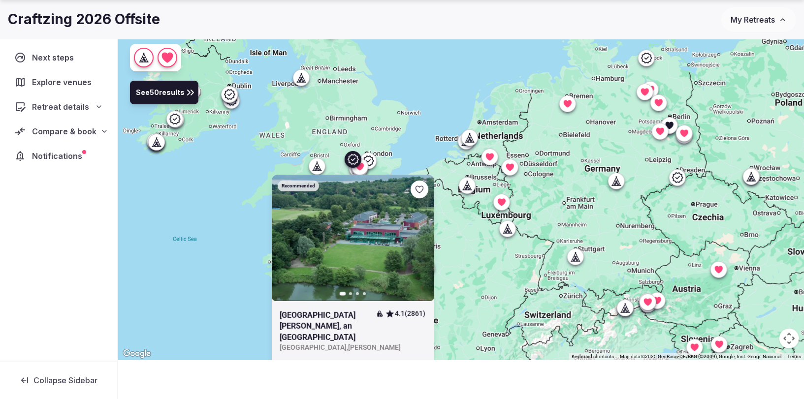
drag, startPoint x: 352, startPoint y: 236, endPoint x: 333, endPoint y: 178, distance: 60.9
click at [416, 236] on icon "button" at bounding box center [420, 238] width 8 height 8
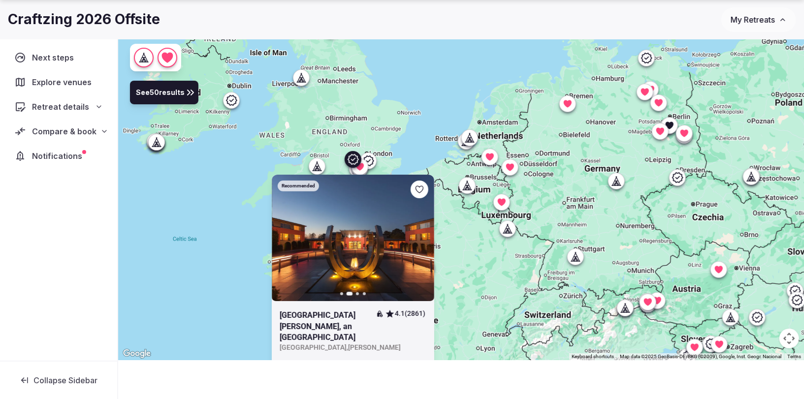
click at [416, 236] on icon "button" at bounding box center [420, 238] width 8 height 8
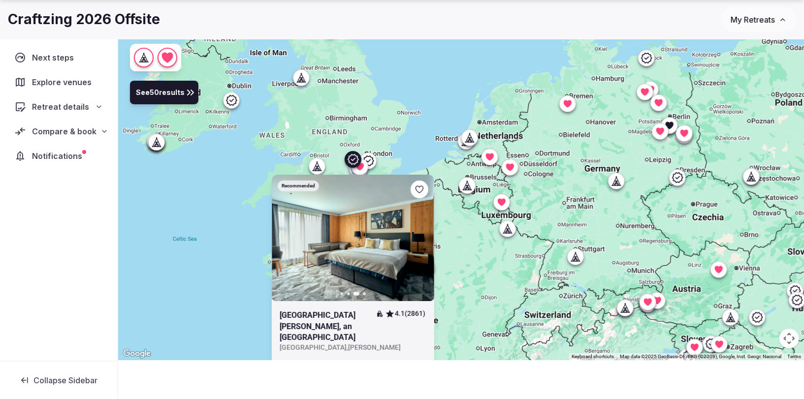
click at [416, 236] on icon "button" at bounding box center [420, 238] width 8 height 8
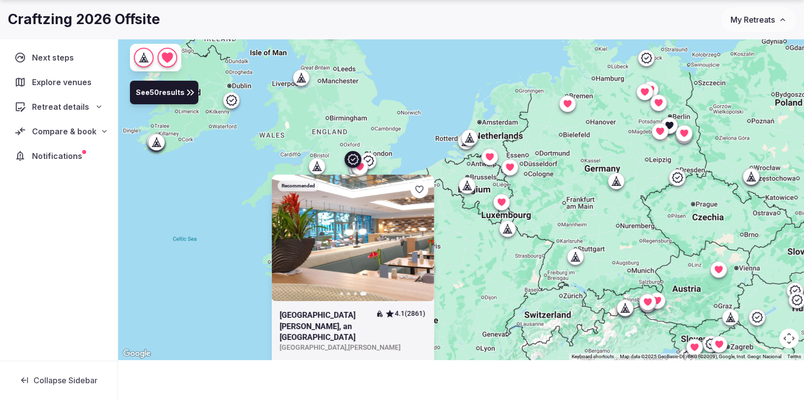
click at [349, 161] on icon at bounding box center [352, 160] width 12 height 12
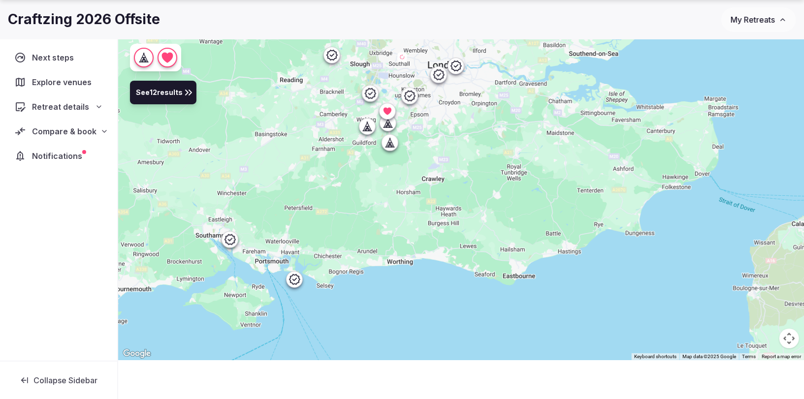
click at [362, 127] on icon at bounding box center [367, 127] width 10 height 10
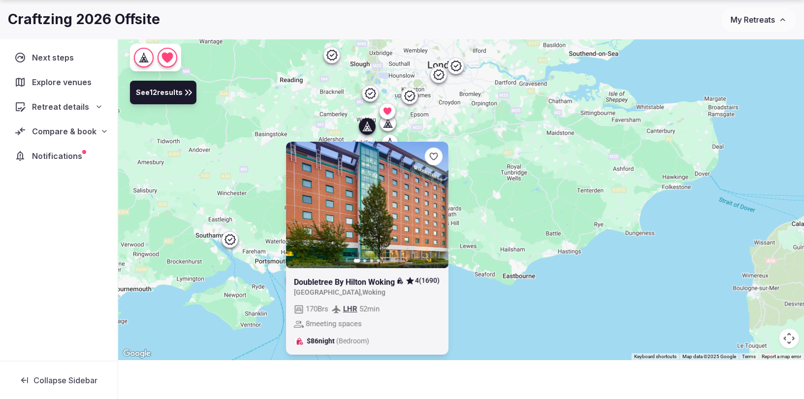
click at [387, 124] on icon at bounding box center [386, 125] width 2 height 3
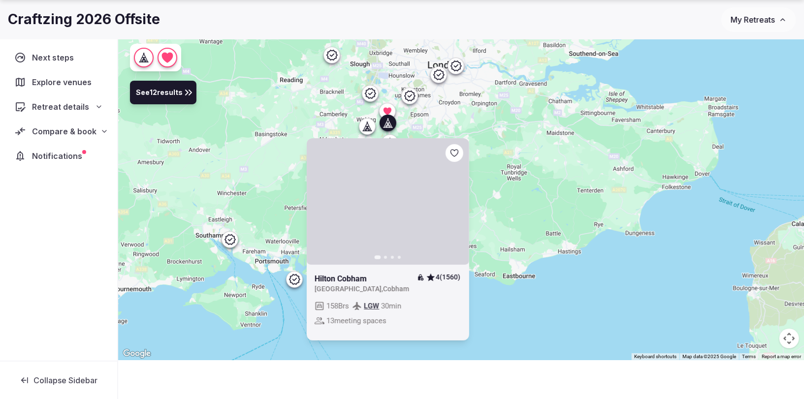
click at [458, 194] on button "Next slide" at bounding box center [455, 201] width 16 height 16
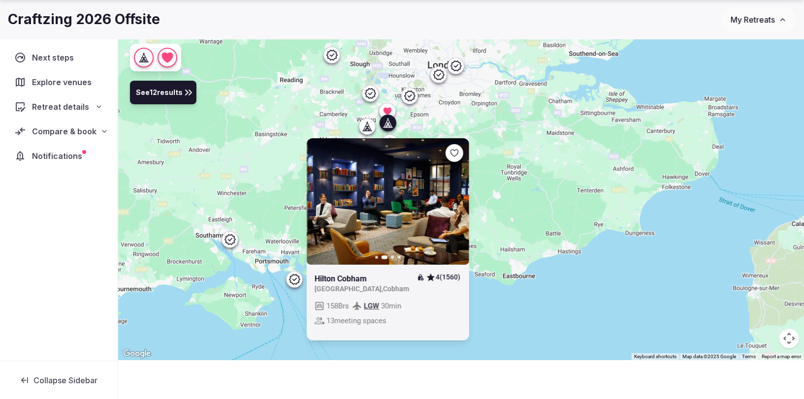
click at [458, 194] on button "Next slide" at bounding box center [455, 201] width 16 height 16
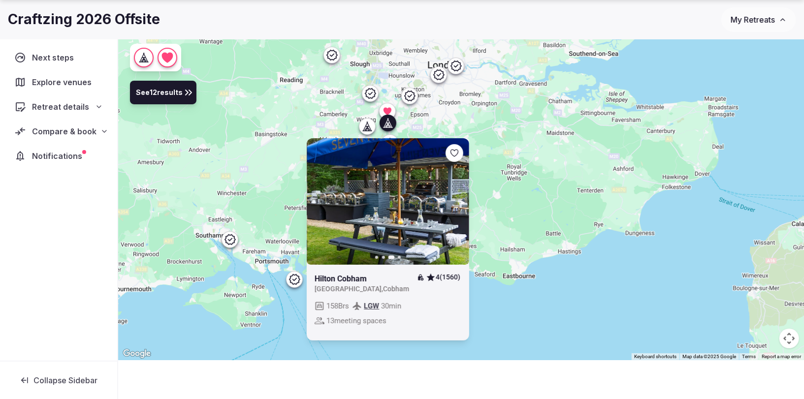
click at [458, 194] on button "Next slide" at bounding box center [455, 201] width 16 height 16
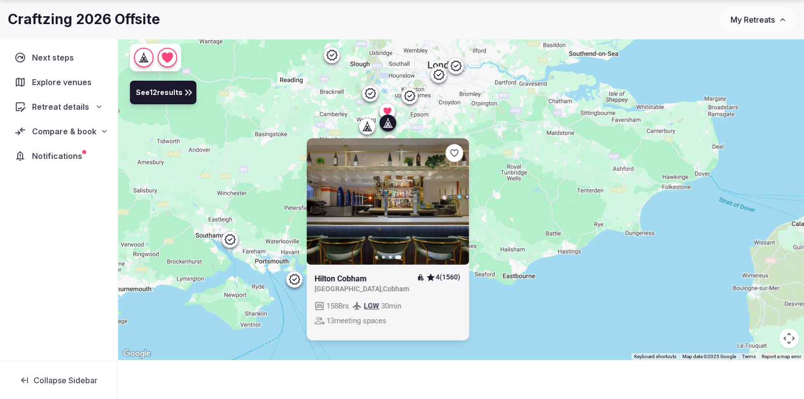
click at [389, 123] on icon at bounding box center [387, 123] width 3 height 1
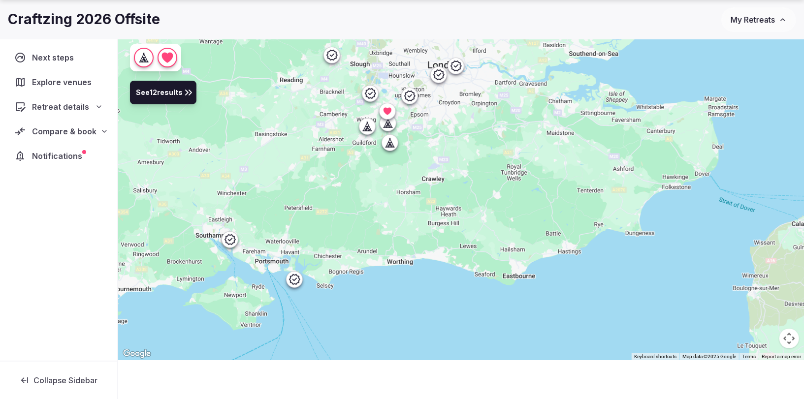
click at [389, 141] on icon at bounding box center [389, 143] width 10 height 10
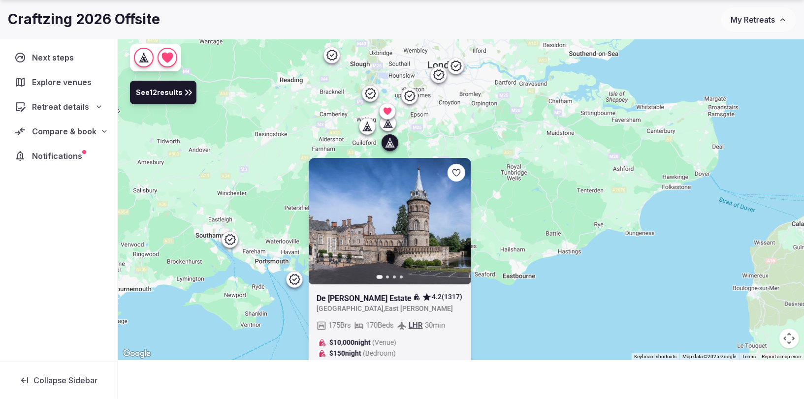
click at [389, 142] on icon at bounding box center [389, 142] width 3 height 1
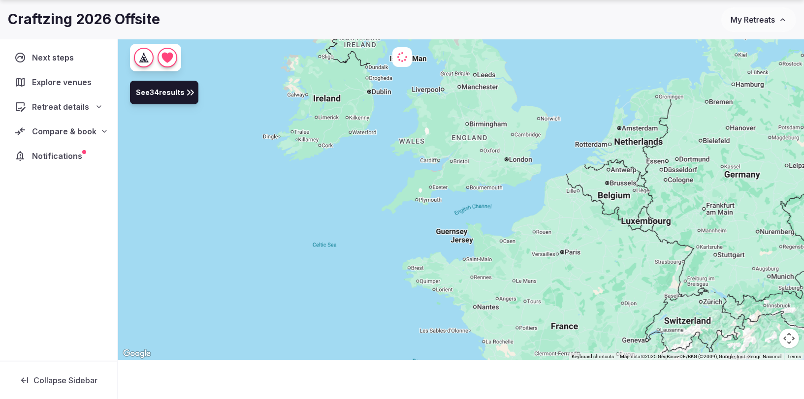
drag, startPoint x: 559, startPoint y: 272, endPoint x: 552, endPoint y: 232, distance: 40.9
click at [497, 220] on div at bounding box center [461, 179] width 686 height 364
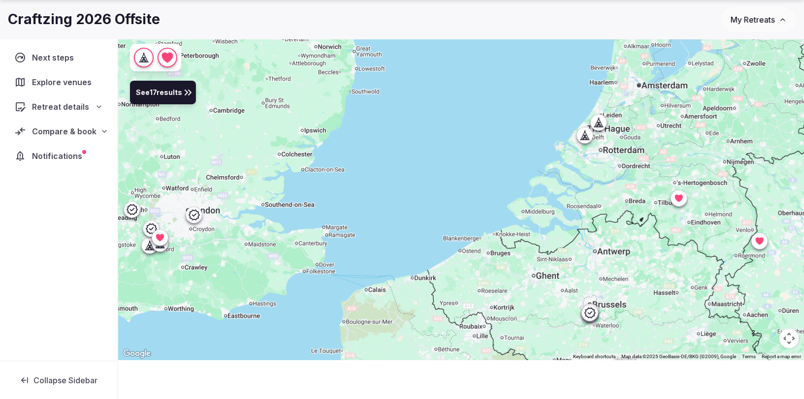
click at [595, 128] on div at bounding box center [598, 123] width 16 height 16
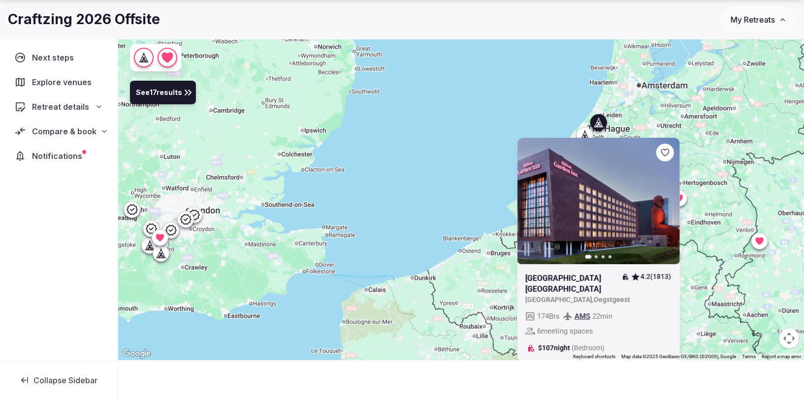
click at [580, 135] on icon at bounding box center [585, 135] width 10 height 10
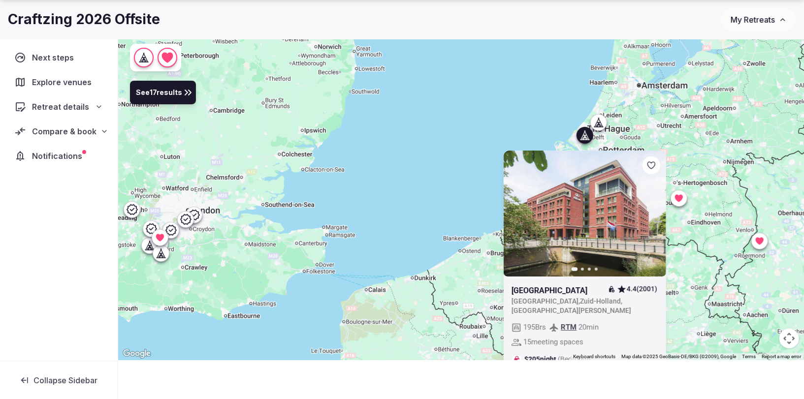
click at [581, 133] on icon at bounding box center [585, 135] width 10 height 10
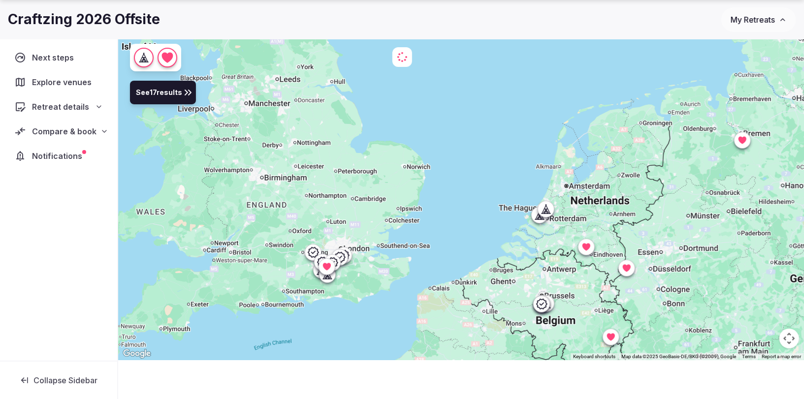
click at [544, 304] on icon at bounding box center [541, 304] width 12 height 12
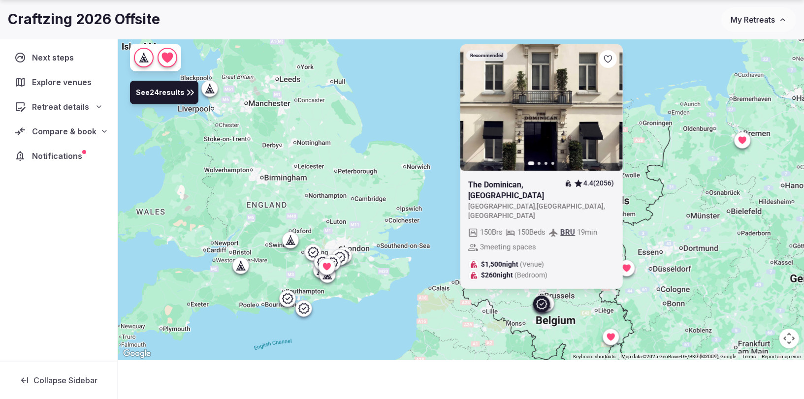
click at [543, 305] on icon at bounding box center [541, 304] width 12 height 12
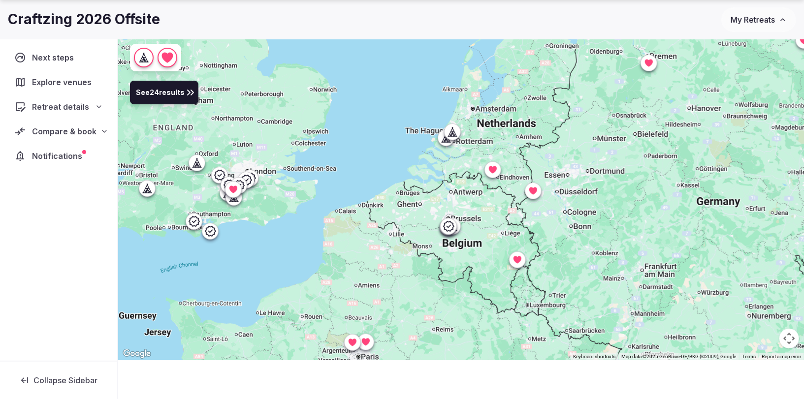
drag, startPoint x: 577, startPoint y: 280, endPoint x: 480, endPoint y: 200, distance: 125.6
click at [480, 200] on div at bounding box center [461, 179] width 686 height 364
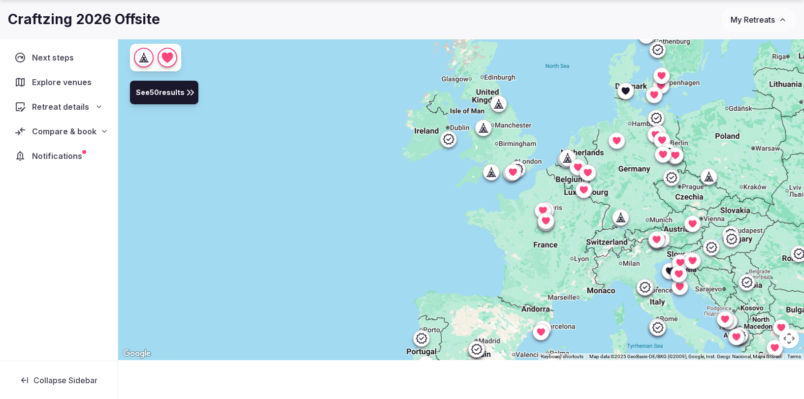
click at [619, 217] on icon at bounding box center [620, 217] width 10 height 10
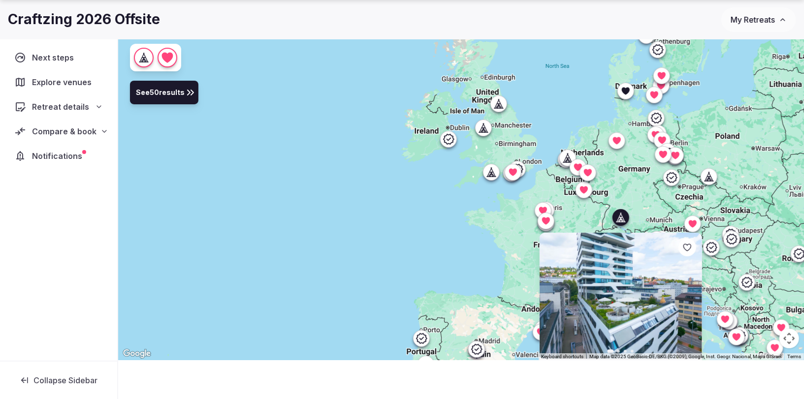
click at [619, 217] on icon at bounding box center [620, 217] width 10 height 10
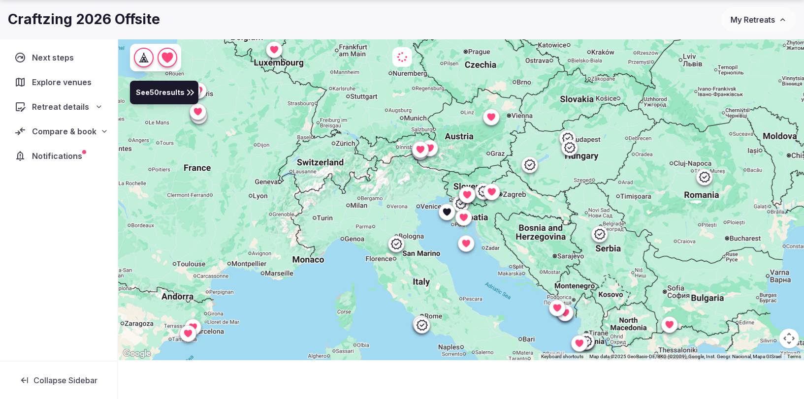
click at [528, 164] on icon at bounding box center [529, 164] width 11 height 10
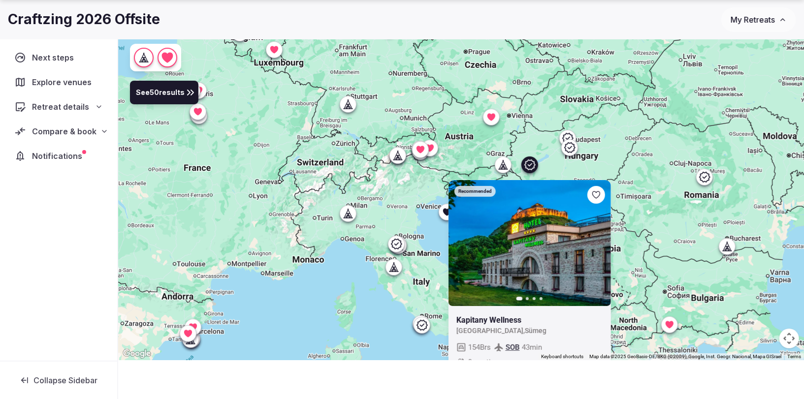
click at [528, 164] on icon at bounding box center [529, 164] width 11 height 10
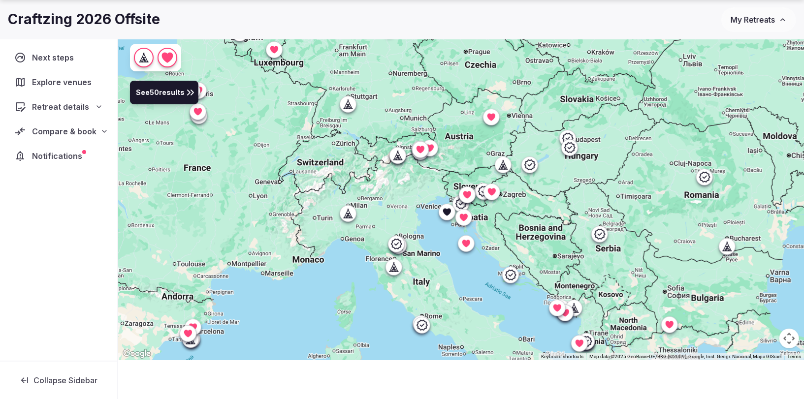
click at [569, 149] on icon at bounding box center [569, 148] width 12 height 12
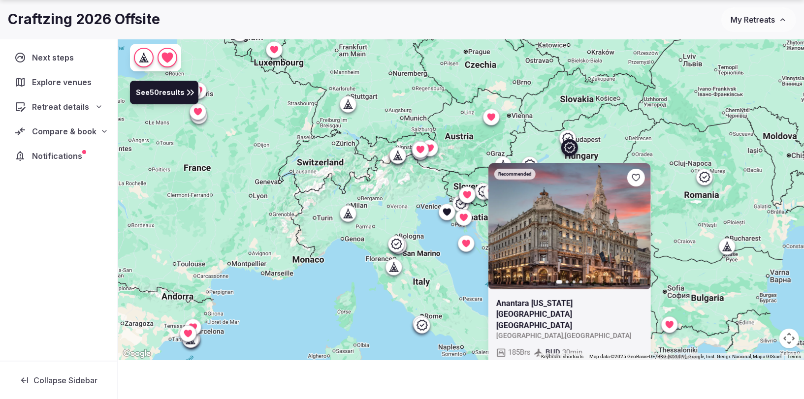
click at [569, 149] on icon at bounding box center [569, 148] width 12 height 12
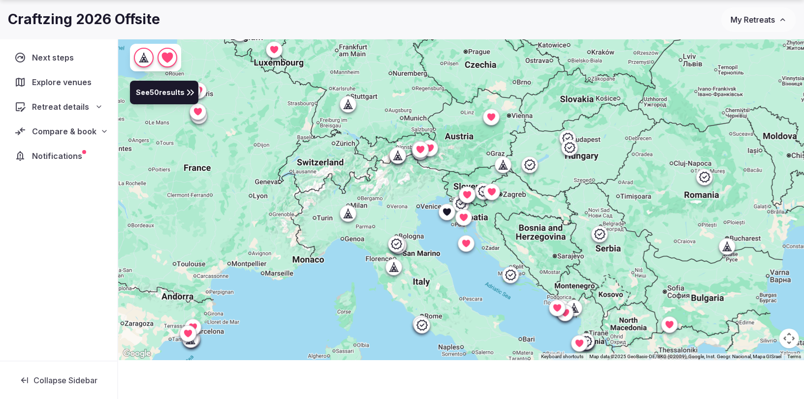
click at [564, 136] on icon at bounding box center [568, 138] width 12 height 12
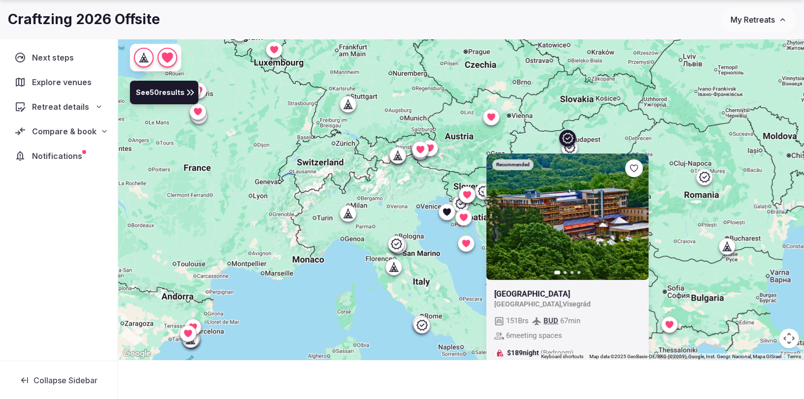
click at [631, 217] on icon "button" at bounding box center [635, 217] width 8 height 8
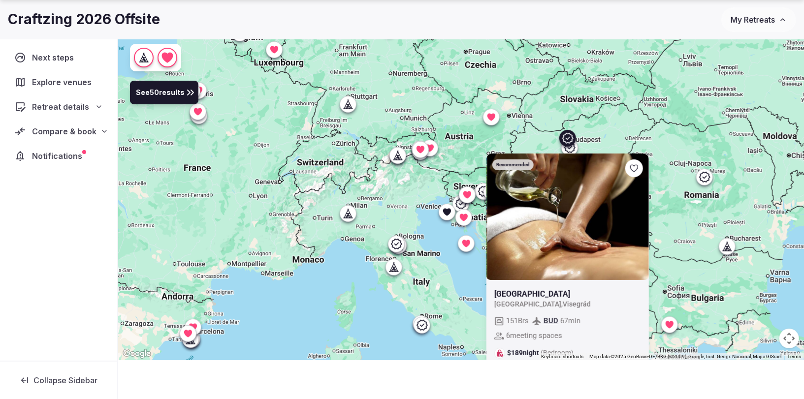
click at [631, 217] on icon "button" at bounding box center [635, 217] width 8 height 8
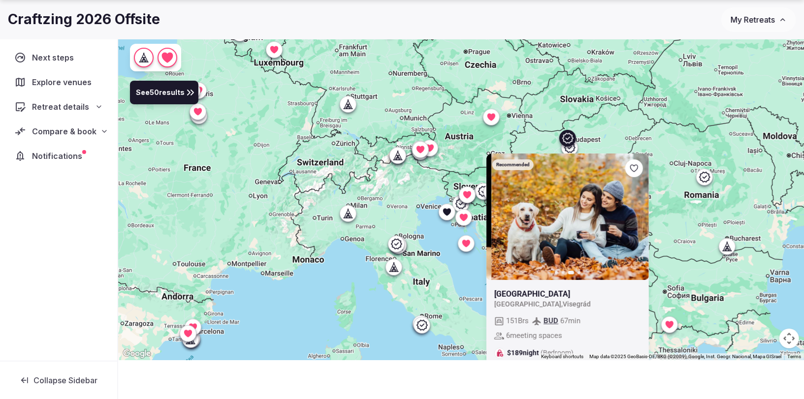
click at [631, 217] on icon "button" at bounding box center [635, 217] width 8 height 8
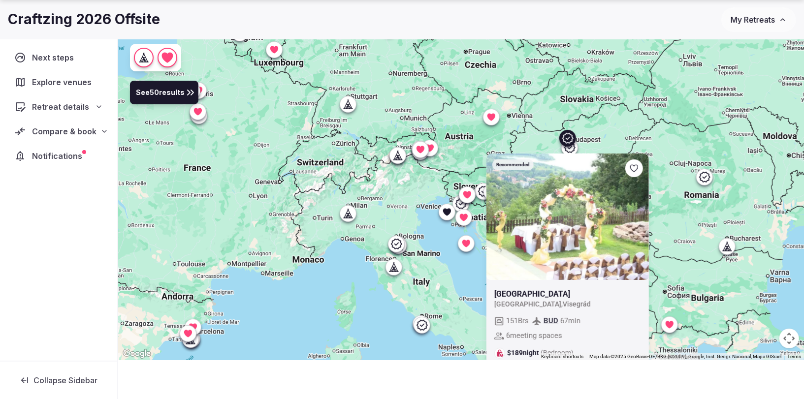
click at [566, 137] on icon at bounding box center [567, 138] width 11 height 10
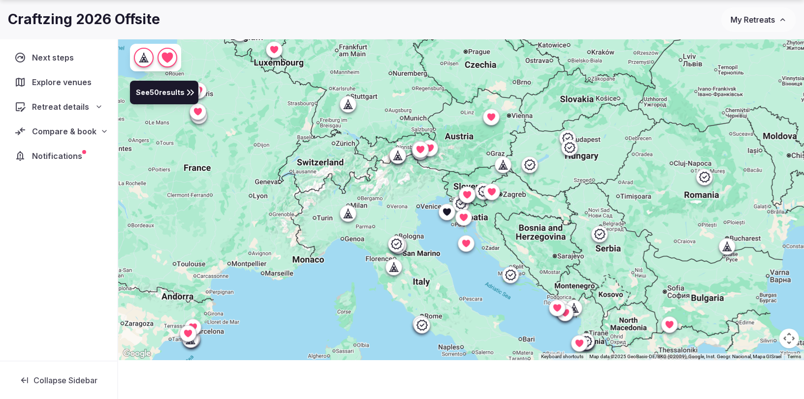
click at [446, 212] on icon at bounding box center [446, 211] width 8 height 7
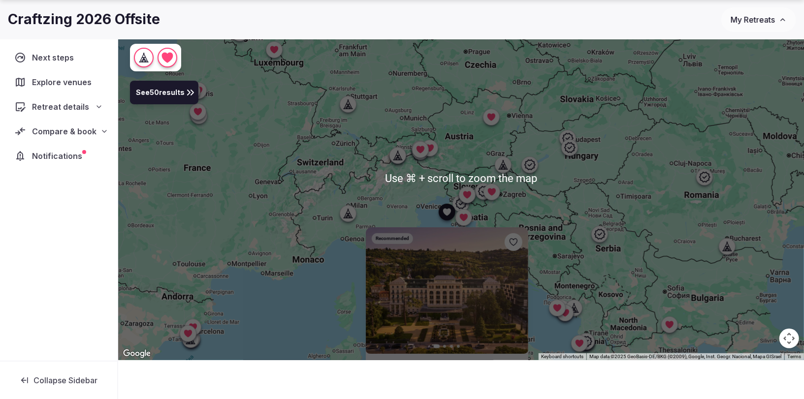
click at [587, 245] on div "Recommended Previous slide Next slide Kempinski Palace Portoroz Slovenia Sloven…" at bounding box center [461, 179] width 686 height 364
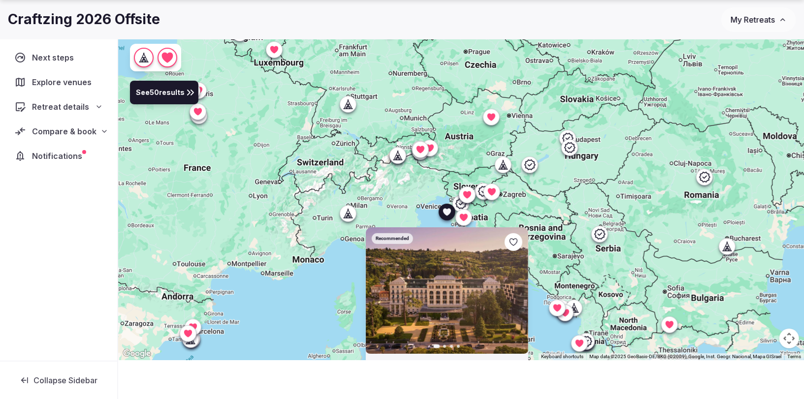
drag, startPoint x: 345, startPoint y: 284, endPoint x: 336, endPoint y: 285, distance: 9.0
click at [336, 285] on div "Recommended Previous slide Next slide Kempinski Palace Portoroz Slovenia Sloven…" at bounding box center [461, 179] width 686 height 364
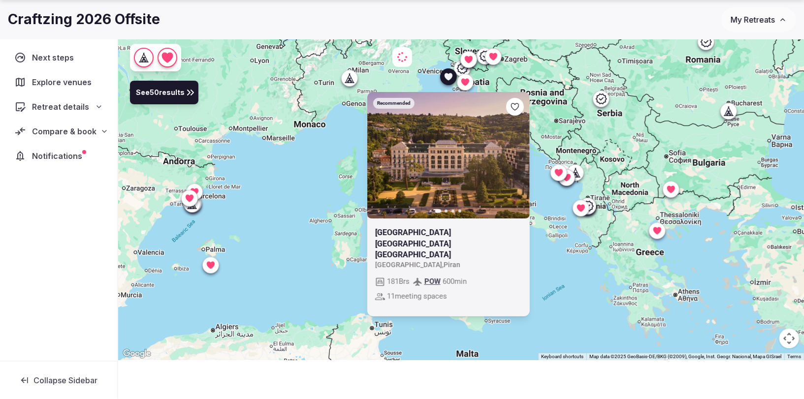
drag, startPoint x: 592, startPoint y: 186, endPoint x: 606, endPoint y: 79, distance: 107.2
click at [606, 79] on div "Recommended Previous slide Next slide Kempinski Palace Portoroz Slovenia Sloven…" at bounding box center [461, 179] width 686 height 364
click at [518, 149] on button "Next slide" at bounding box center [515, 155] width 16 height 16
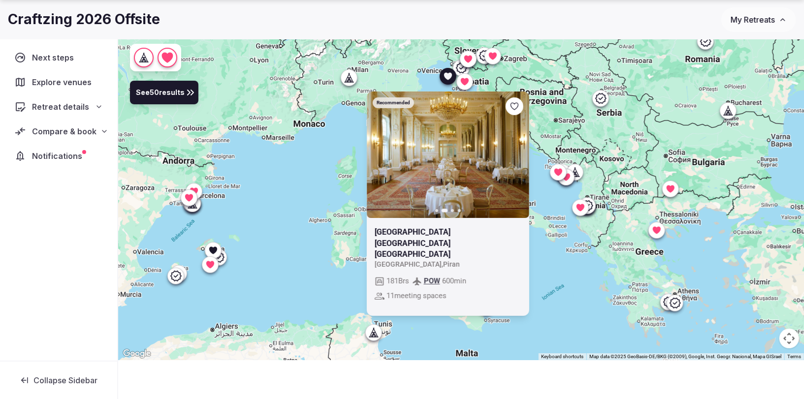
click at [518, 149] on button "Next slide" at bounding box center [515, 155] width 16 height 16
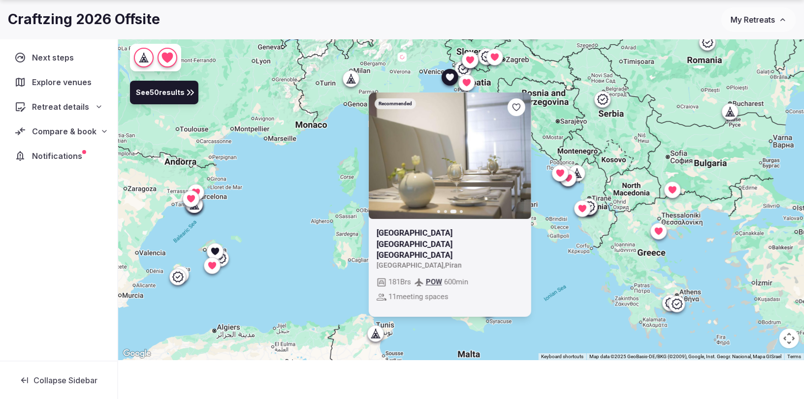
click at [449, 75] on icon at bounding box center [449, 76] width 8 height 7
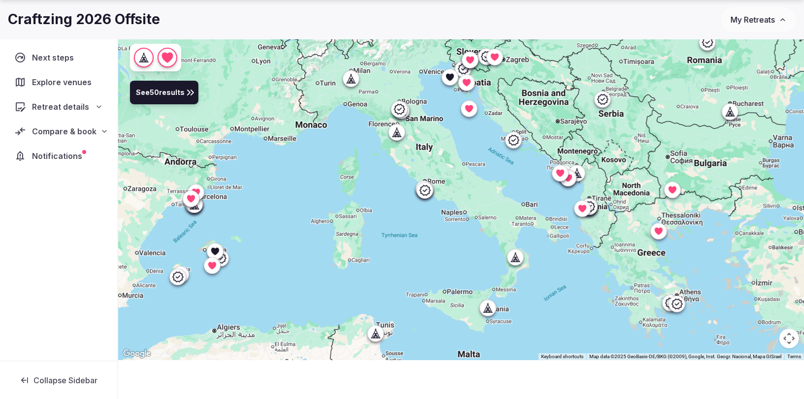
click at [458, 68] on icon at bounding box center [463, 68] width 11 height 10
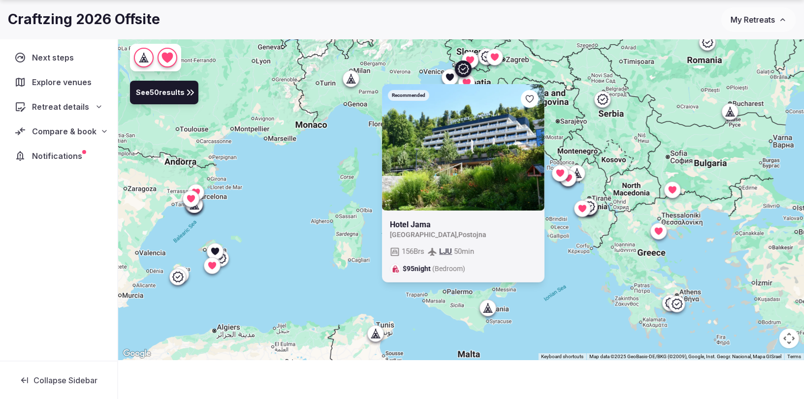
click at [459, 68] on icon at bounding box center [463, 69] width 12 height 12
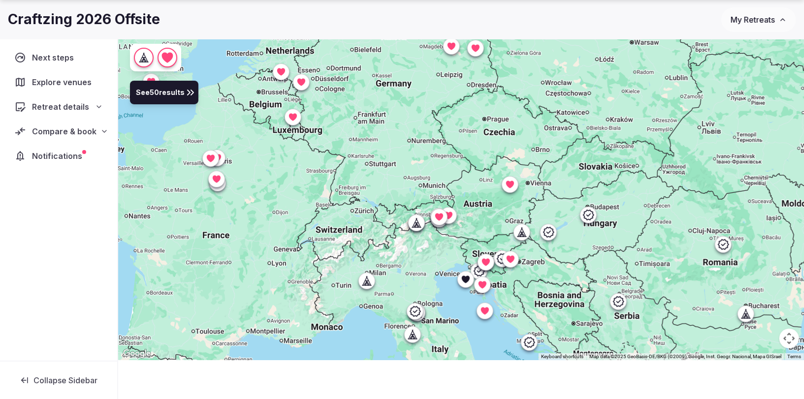
drag, startPoint x: 407, startPoint y: 107, endPoint x: 422, endPoint y: 308, distance: 200.9
click at [414, 222] on icon at bounding box center [414, 223] width 4 height 9
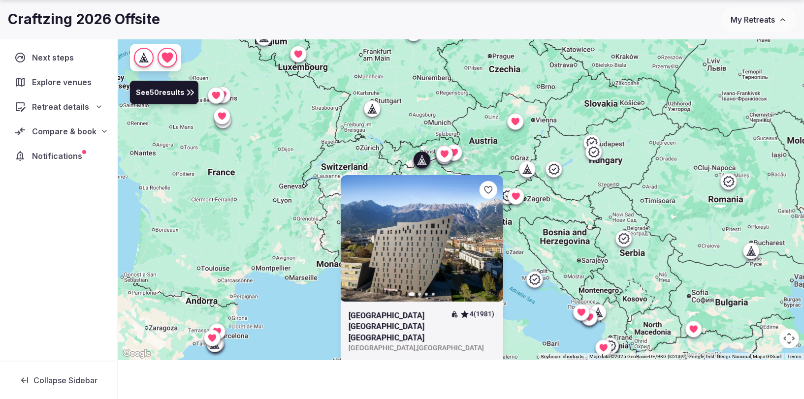
drag, startPoint x: 412, startPoint y: 207, endPoint x: 417, endPoint y: 144, distance: 63.2
click at [417, 144] on div "Previous slide Next slide Hilton Garden Inn Innsbruck Tivoli 4 (1981) Austria ,…" at bounding box center [461, 179] width 686 height 364
click at [424, 160] on icon at bounding box center [422, 160] width 10 height 10
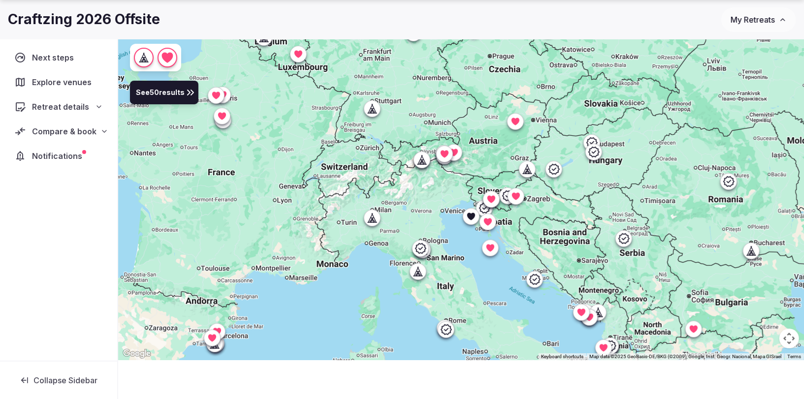
click at [422, 159] on icon at bounding box center [421, 159] width 3 height 1
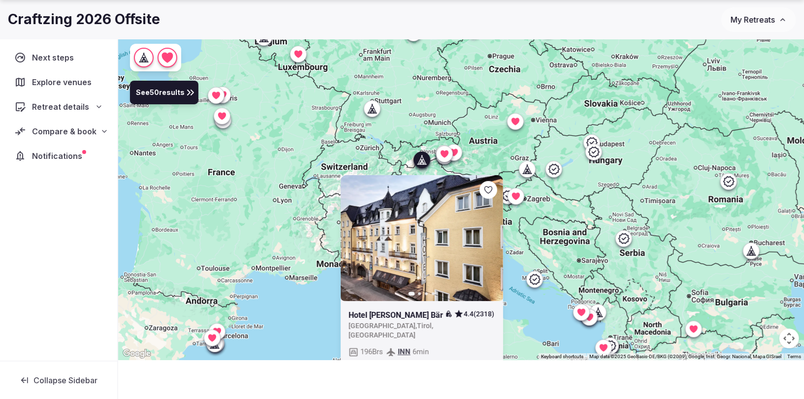
click at [419, 154] on div at bounding box center [421, 160] width 16 height 16
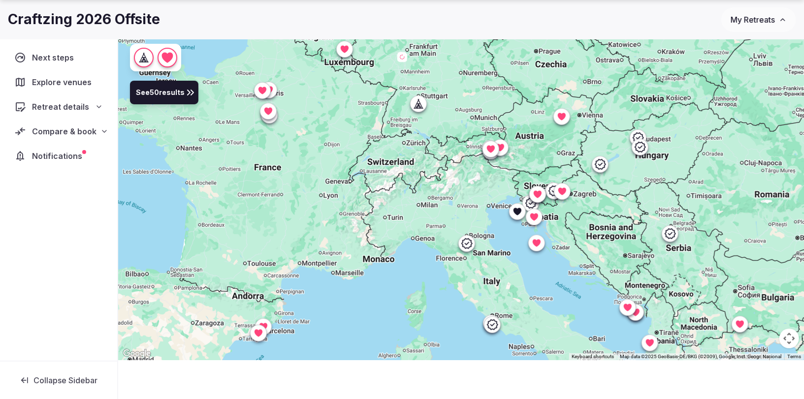
drag, startPoint x: 485, startPoint y: 187, endPoint x: 302, endPoint y: 135, distance: 189.9
click at [302, 135] on div at bounding box center [461, 179] width 686 height 364
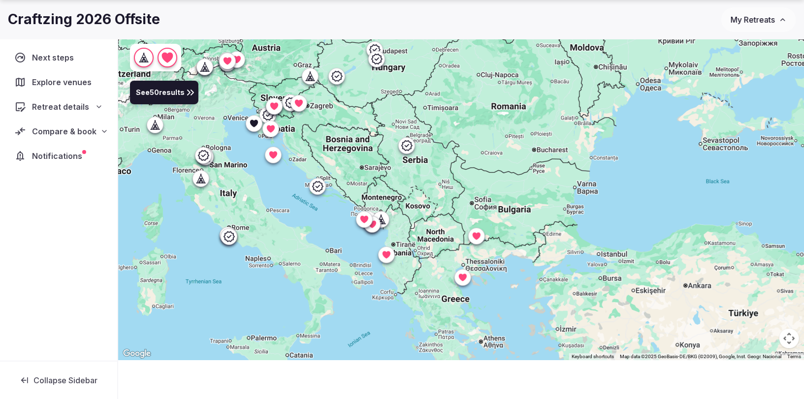
drag, startPoint x: 529, startPoint y: 199, endPoint x: 416, endPoint y: 173, distance: 115.7
click at [420, 150] on div at bounding box center [461, 179] width 686 height 364
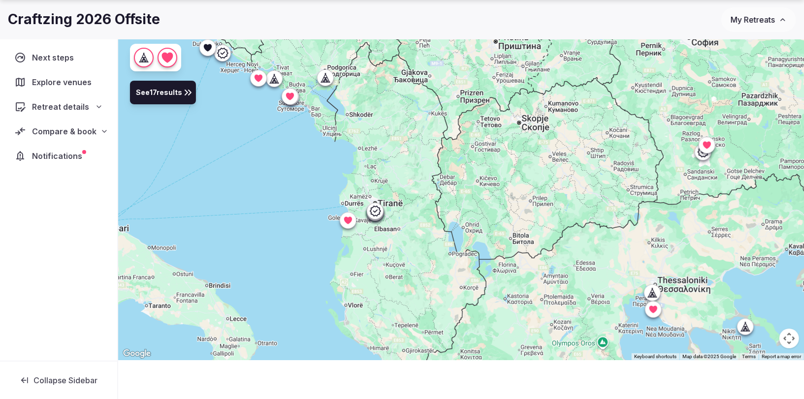
click at [326, 76] on icon at bounding box center [325, 78] width 10 height 10
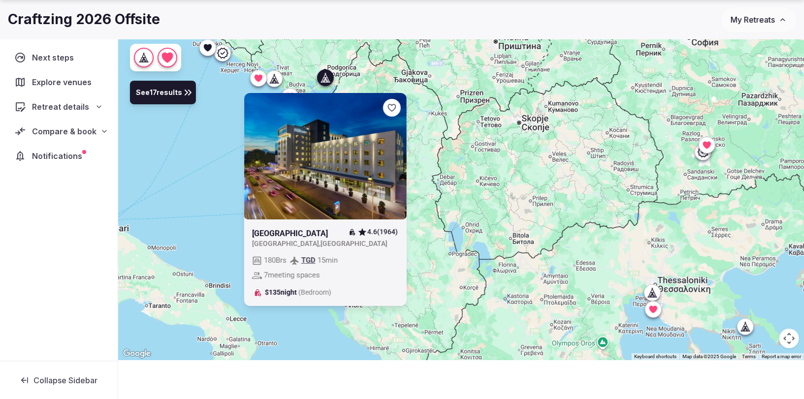
click at [326, 73] on icon at bounding box center [325, 78] width 10 height 10
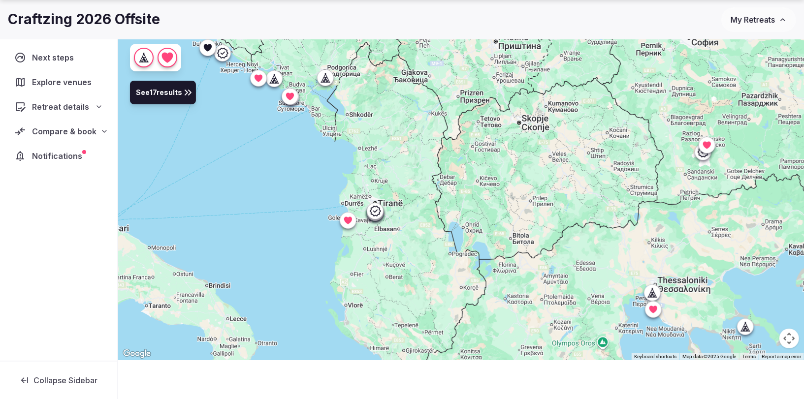
click at [275, 74] on icon at bounding box center [276, 78] width 4 height 9
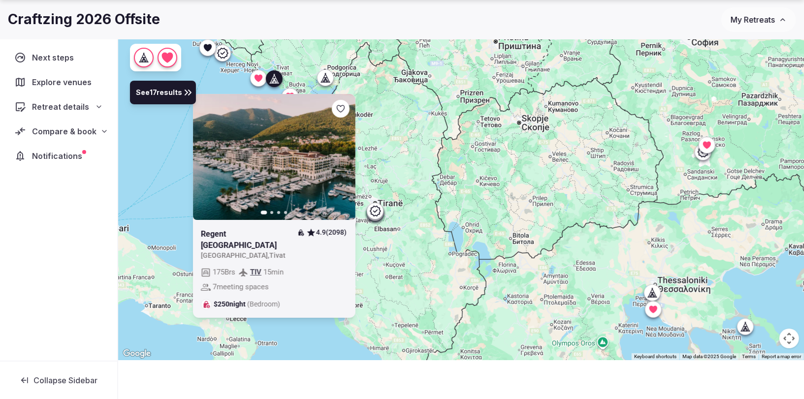
click at [0, 0] on icon at bounding box center [0, 0] width 0 height 0
click at [273, 81] on icon at bounding box center [274, 78] width 10 height 10
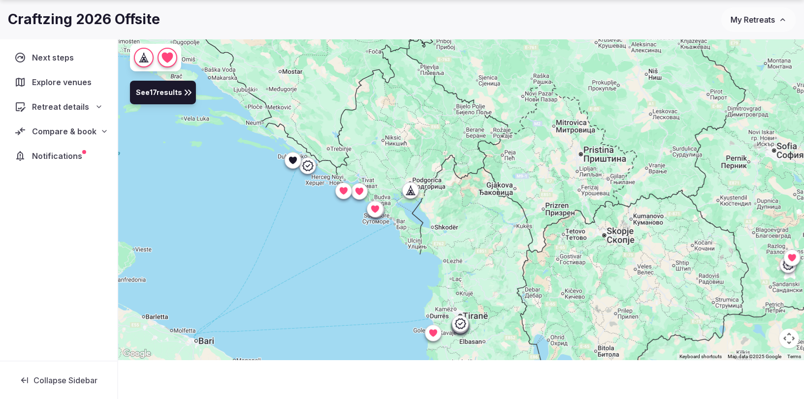
drag, startPoint x: 219, startPoint y: 78, endPoint x: 305, endPoint y: 190, distance: 141.7
click at [305, 190] on div at bounding box center [461, 179] width 686 height 364
click at [307, 162] on icon at bounding box center [309, 165] width 12 height 12
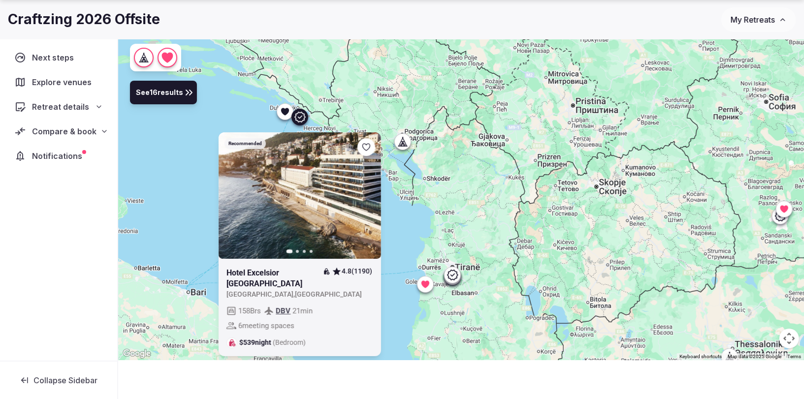
click at [283, 109] on icon at bounding box center [285, 111] width 8 height 7
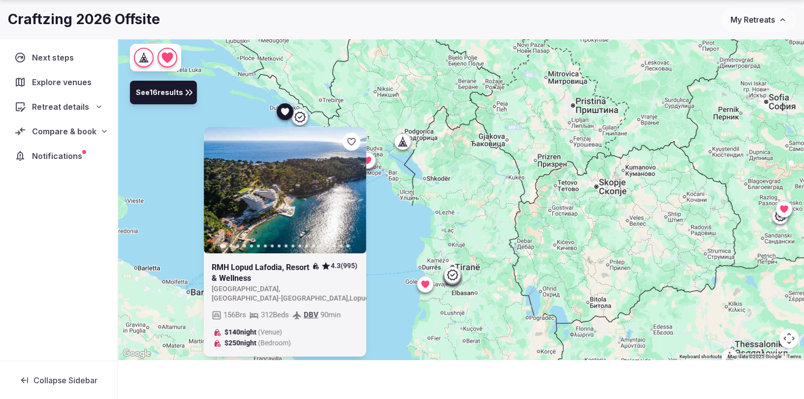
click at [352, 188] on icon "button" at bounding box center [352, 190] width 4 height 7
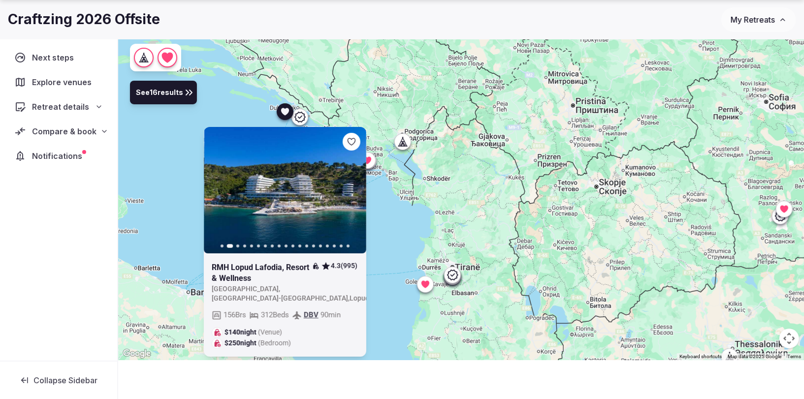
click at [352, 188] on icon "button" at bounding box center [352, 190] width 4 height 7
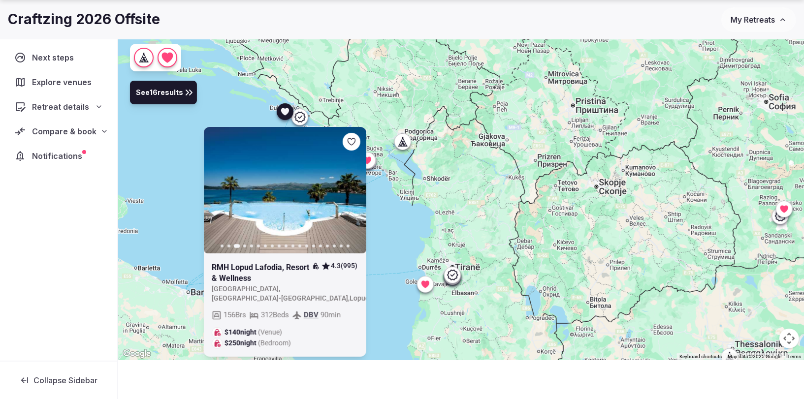
click at [284, 111] on icon at bounding box center [285, 111] width 8 height 7
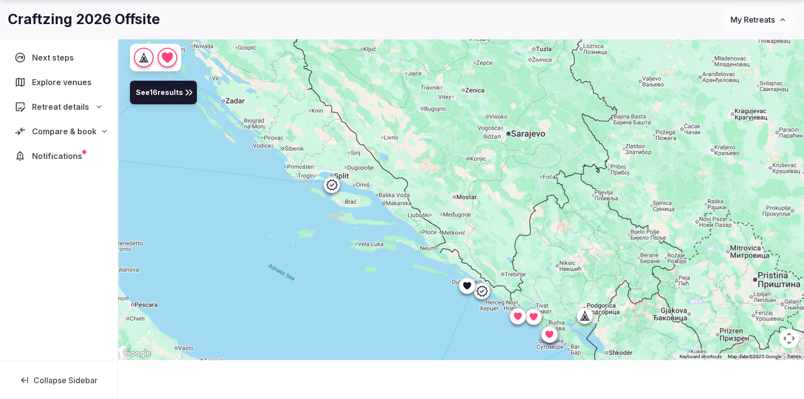
drag, startPoint x: 234, startPoint y: 152, endPoint x: 407, endPoint y: 313, distance: 236.1
click at [407, 313] on div at bounding box center [461, 179] width 686 height 364
click at [326, 184] on icon at bounding box center [331, 185] width 12 height 12
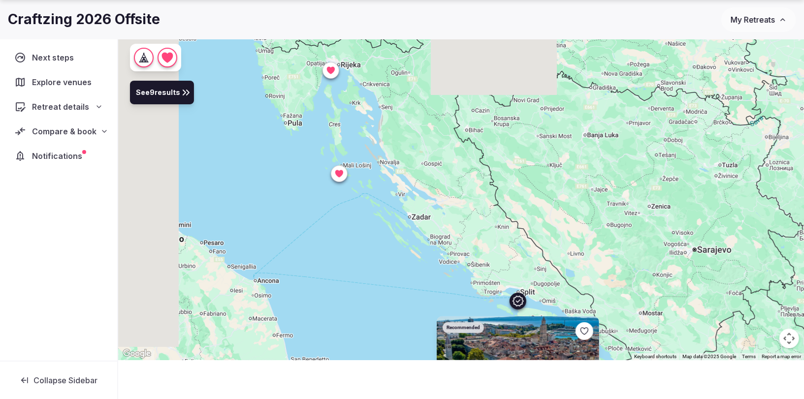
drag, startPoint x: 288, startPoint y: 156, endPoint x: 479, endPoint y: 278, distance: 226.8
click at [479, 278] on div "Recommended Previous slide Next slide Cornaro Hotel 4.7 (801) Croatia , Splitsk…" at bounding box center [461, 179] width 686 height 364
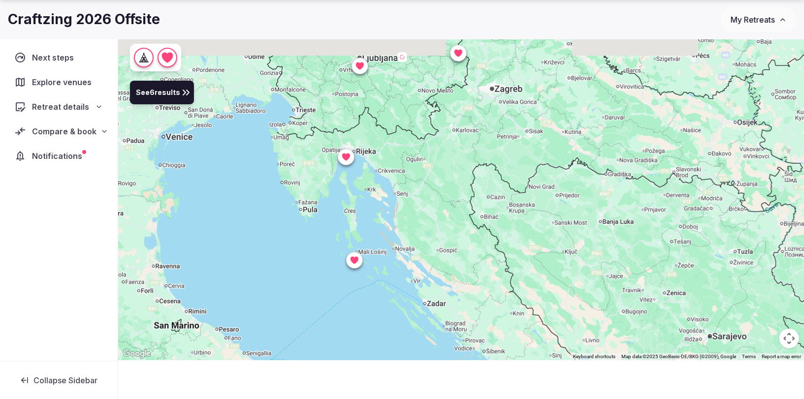
drag, startPoint x: 375, startPoint y: 196, endPoint x: 375, endPoint y: 243, distance: 47.3
click at [375, 243] on div "Recommended Previous slide Next slide Cornaro Hotel 4.7 (801) Croatia , Splitsk…" at bounding box center [461, 179] width 686 height 364
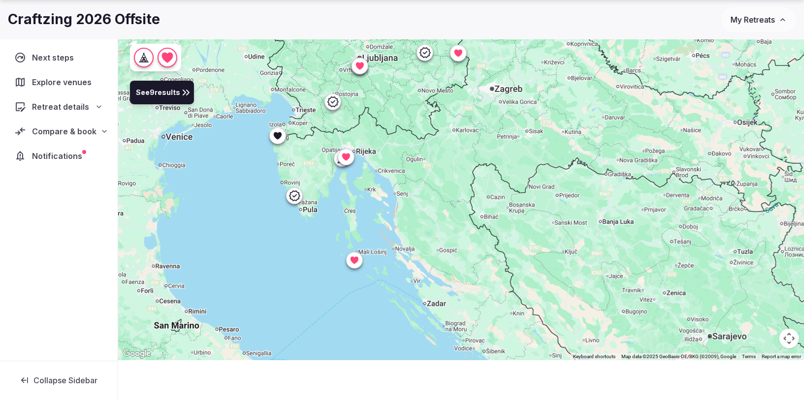
click at [276, 133] on icon at bounding box center [278, 135] width 8 height 7
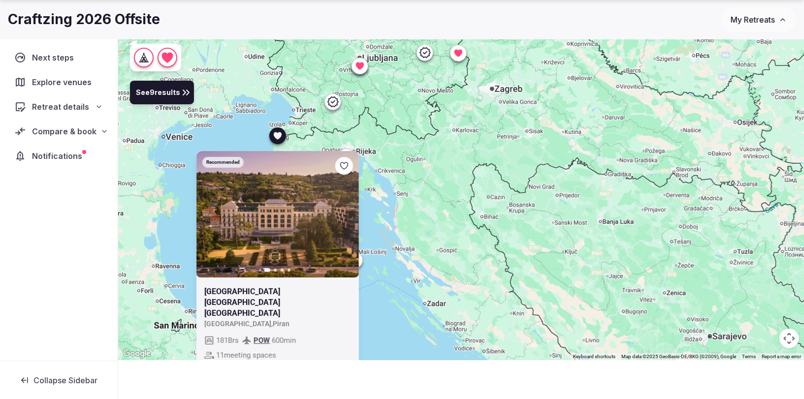
click at [276, 133] on icon at bounding box center [278, 135] width 8 height 7
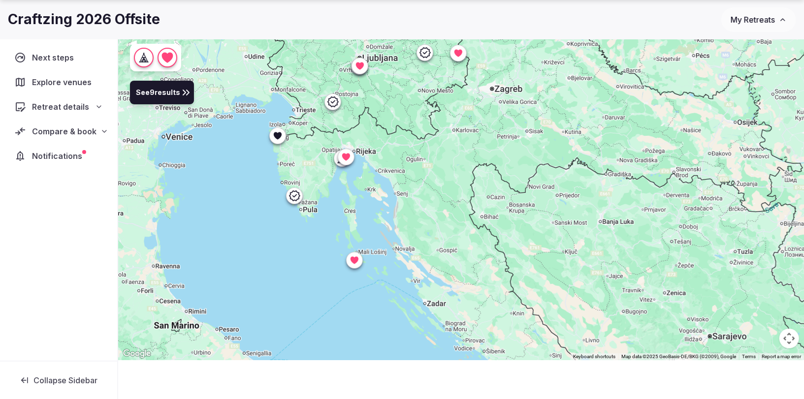
click at [289, 194] on icon at bounding box center [294, 196] width 12 height 12
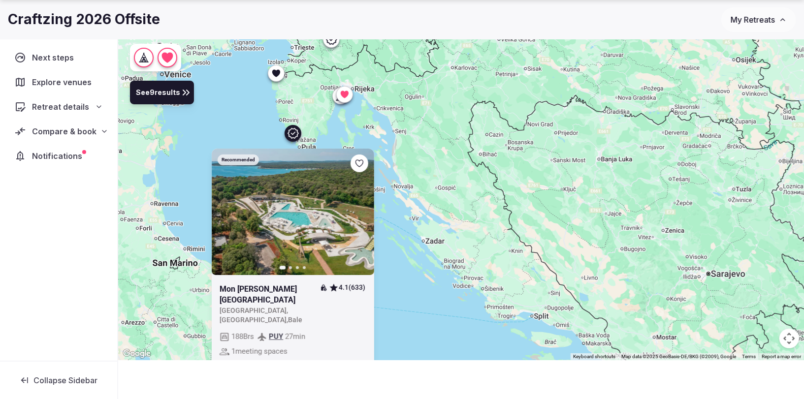
drag, startPoint x: 302, startPoint y: 215, endPoint x: 301, endPoint y: 153, distance: 62.5
click at [364, 211] on button "Next slide" at bounding box center [360, 212] width 16 height 16
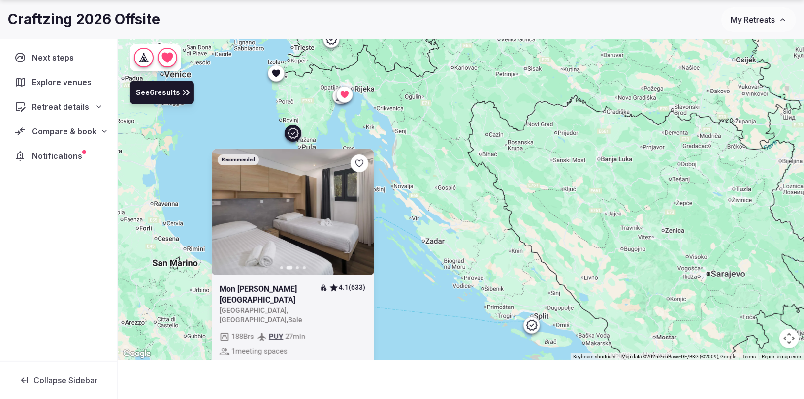
click at [364, 211] on button "Next slide" at bounding box center [360, 212] width 16 height 16
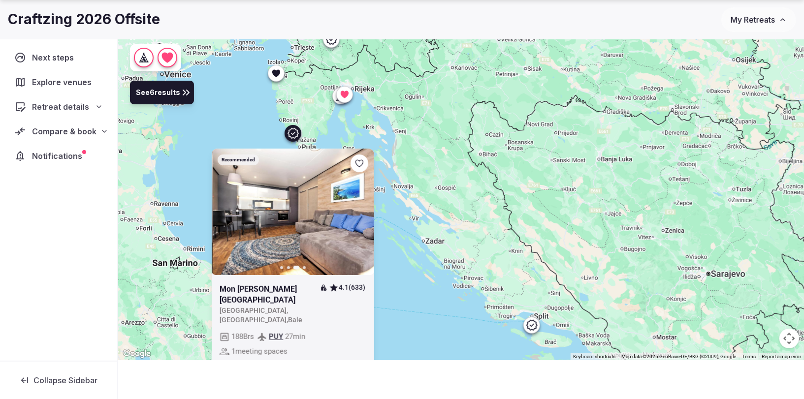
click at [363, 211] on icon "button" at bounding box center [360, 212] width 8 height 8
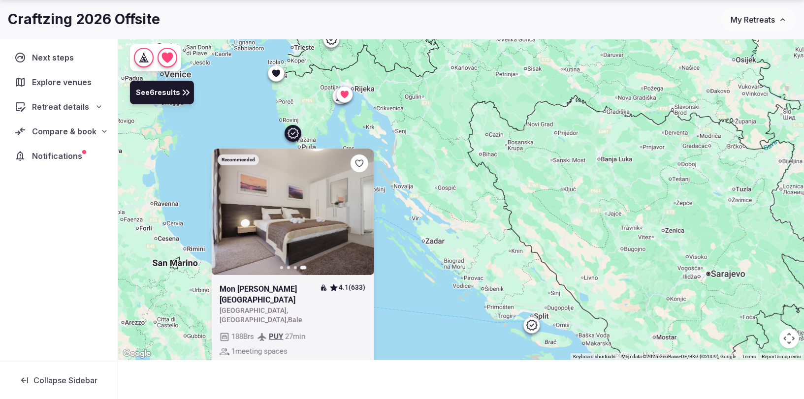
click at [293, 133] on icon at bounding box center [292, 133] width 11 height 10
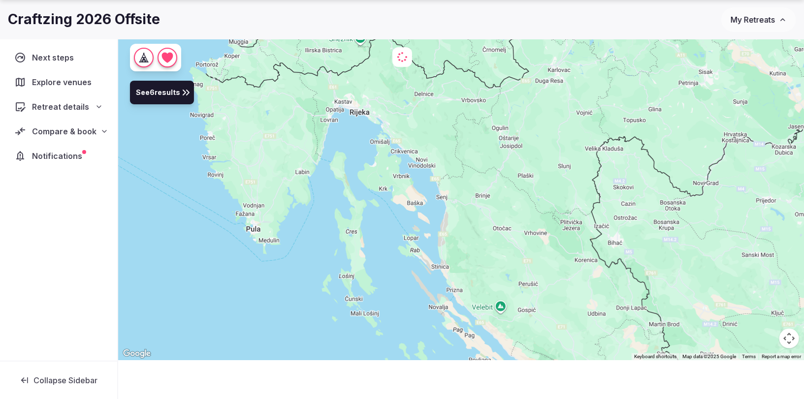
drag, startPoint x: 335, startPoint y: 98, endPoint x: 333, endPoint y: 135, distance: 37.5
click at [333, 135] on div at bounding box center [461, 179] width 686 height 364
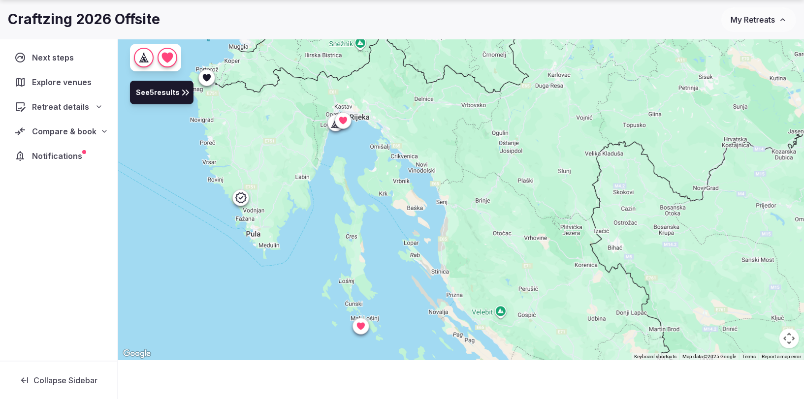
click at [331, 121] on icon at bounding box center [335, 123] width 10 height 10
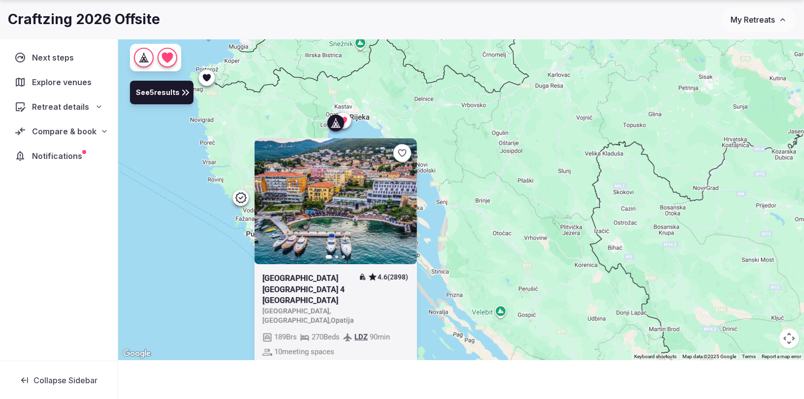
click at [331, 122] on icon at bounding box center [335, 123] width 10 height 10
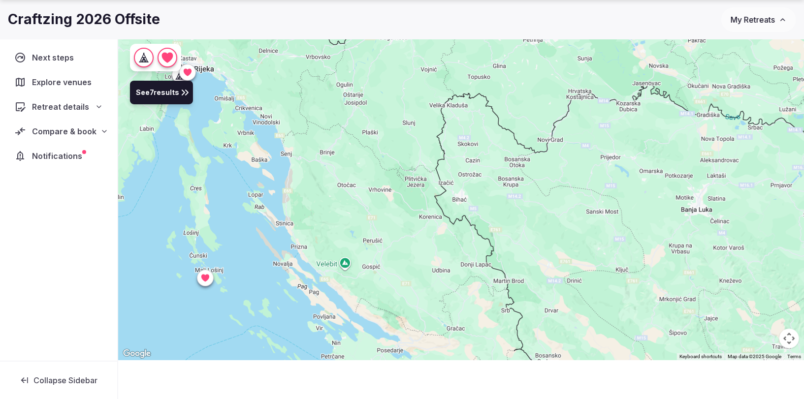
drag, startPoint x: 354, startPoint y: 158, endPoint x: 199, endPoint y: 110, distance: 162.8
click at [199, 110] on div at bounding box center [461, 179] width 686 height 364
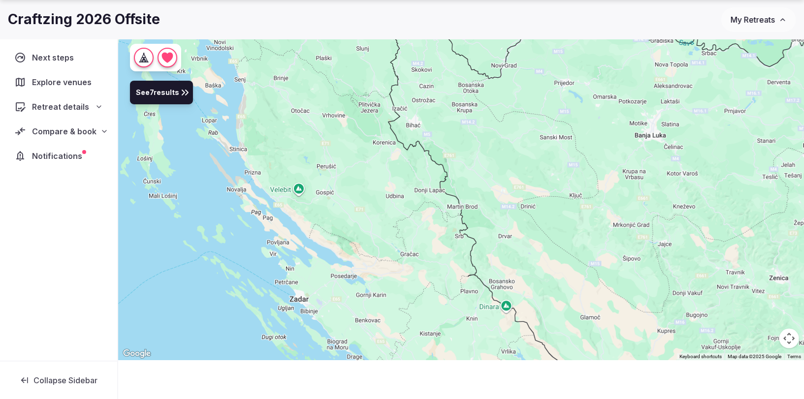
drag, startPoint x: 343, startPoint y: 184, endPoint x: 290, endPoint y: 101, distance: 97.8
click at [290, 101] on div at bounding box center [461, 179] width 686 height 364
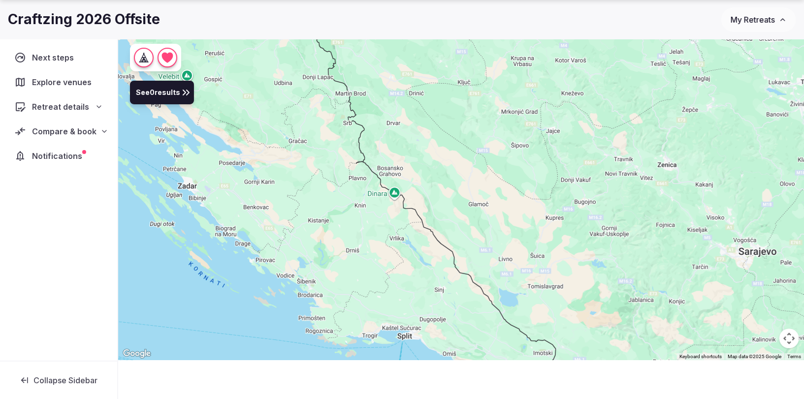
drag, startPoint x: 391, startPoint y: 221, endPoint x: 286, endPoint y: 117, distance: 148.2
click at [286, 117] on div at bounding box center [461, 179] width 686 height 364
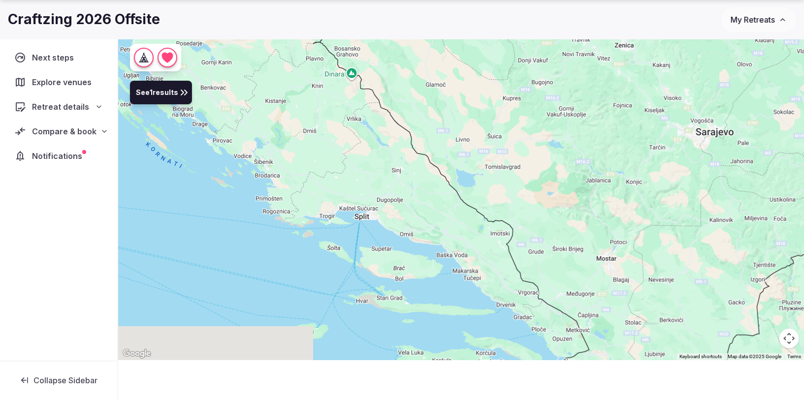
drag, startPoint x: 306, startPoint y: 207, endPoint x: 322, endPoint y: 155, distance: 54.2
click at [269, 104] on div at bounding box center [461, 179] width 686 height 364
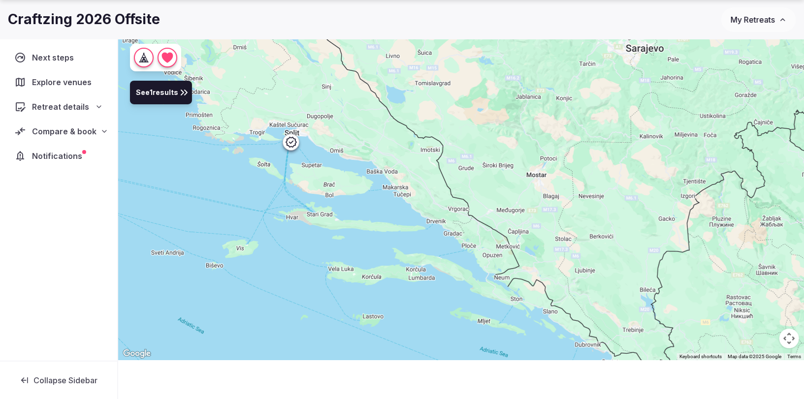
drag, startPoint x: 402, startPoint y: 232, endPoint x: 334, endPoint y: 150, distance: 107.0
click at [332, 149] on div at bounding box center [461, 179] width 686 height 364
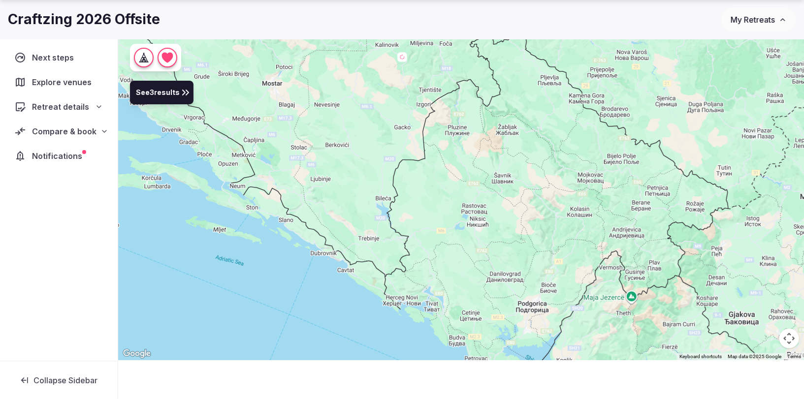
drag, startPoint x: 576, startPoint y: 232, endPoint x: 306, endPoint y: 143, distance: 285.1
click at [306, 143] on div at bounding box center [461, 179] width 686 height 364
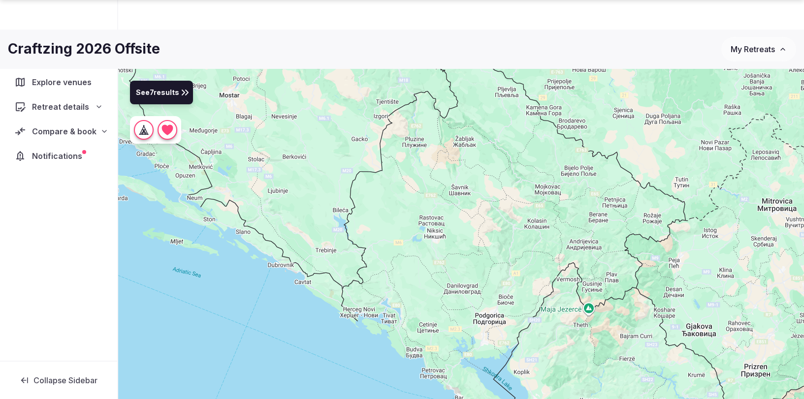
scroll to position [72, 0]
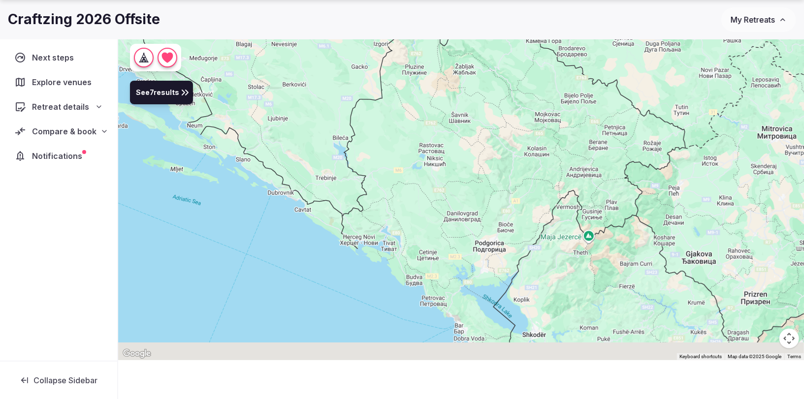
click at [377, 139] on div at bounding box center [461, 179] width 686 height 364
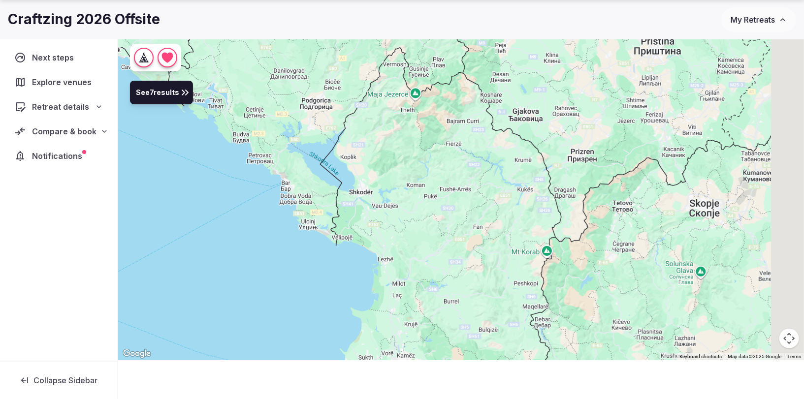
drag, startPoint x: 499, startPoint y: 231, endPoint x: 353, endPoint y: 143, distance: 170.4
click at [353, 143] on div at bounding box center [461, 179] width 686 height 364
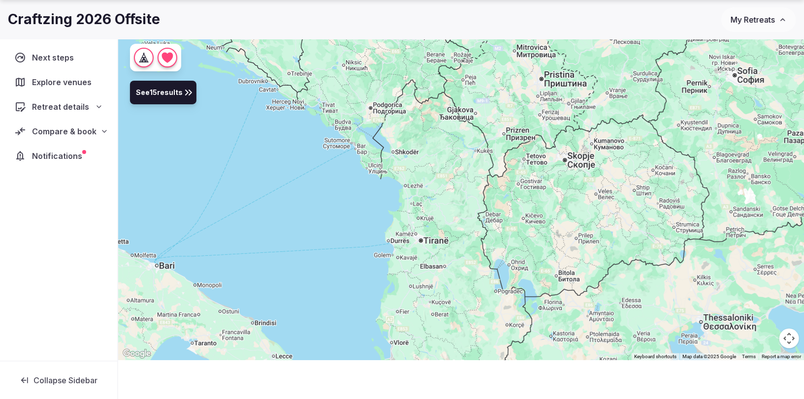
drag, startPoint x: 414, startPoint y: 262, endPoint x: 413, endPoint y: 214, distance: 48.2
click at [413, 214] on div at bounding box center [461, 179] width 686 height 364
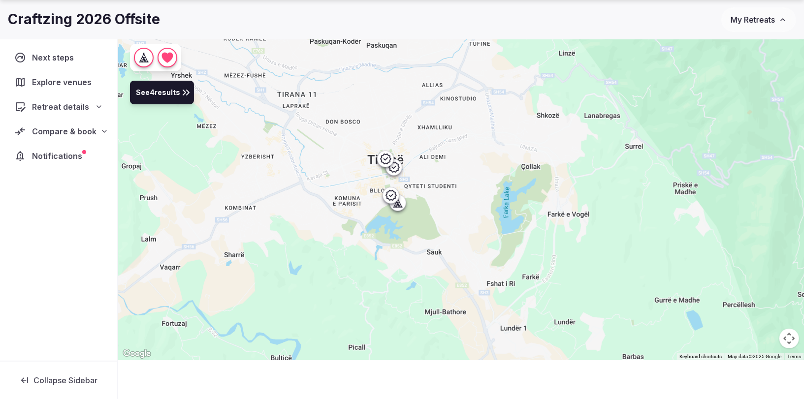
click at [400, 202] on icon at bounding box center [398, 203] width 10 height 10
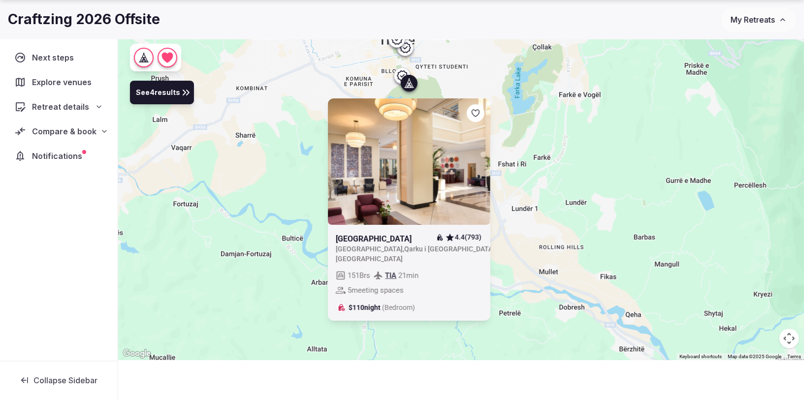
drag, startPoint x: 519, startPoint y: 243, endPoint x: 532, endPoint y: 117, distance: 126.1
click at [532, 117] on div "[GEOGRAPHIC_DATA] 4.4 (793) [GEOGRAPHIC_DATA] , [GEOGRAPHIC_DATA] i [GEOGRAPHIC…" at bounding box center [461, 179] width 686 height 364
click at [480, 160] on link at bounding box center [409, 161] width 162 height 126
click at [59, 129] on span "Compare & book" at bounding box center [64, 131] width 64 height 12
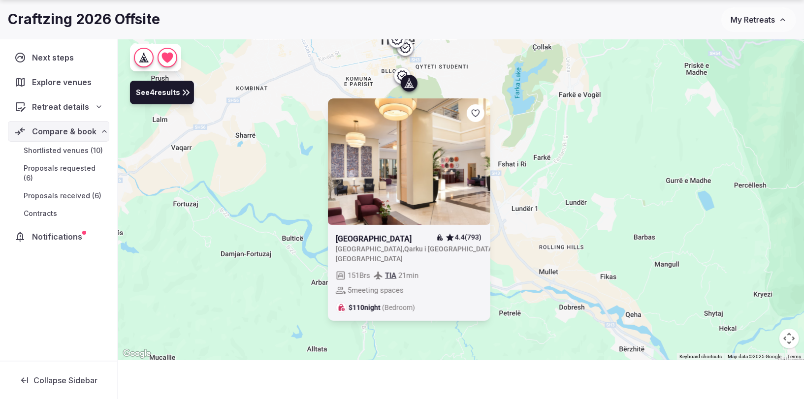
click at [75, 149] on span "Shortlisted venues (10)" at bounding box center [63, 151] width 79 height 10
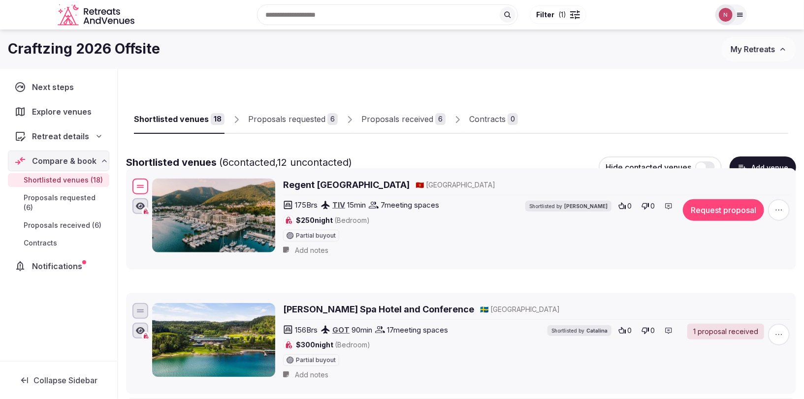
drag, startPoint x: 144, startPoint y: 192, endPoint x: 140, endPoint y: 186, distance: 7.3
click at [140, 186] on div at bounding box center [140, 187] width 16 height 16
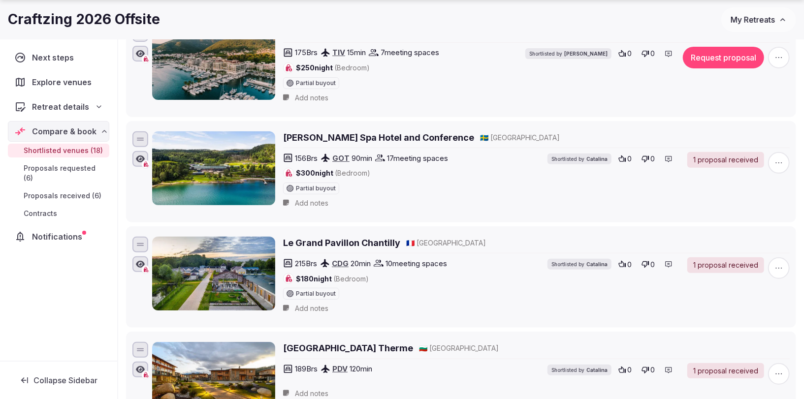
scroll to position [173, 0]
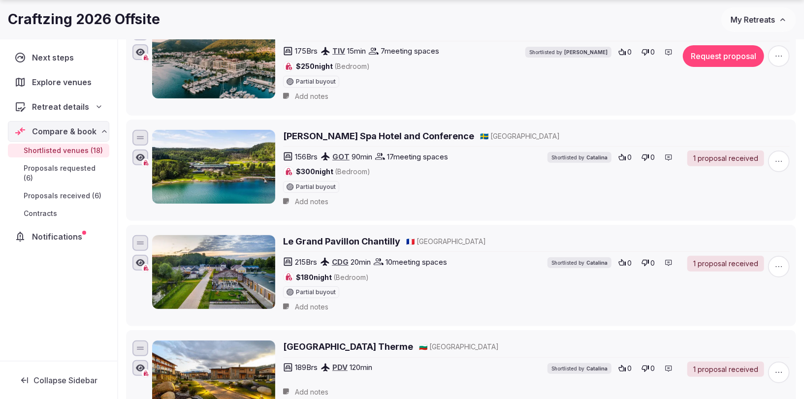
click at [137, 138] on div at bounding box center [140, 138] width 7 height 1
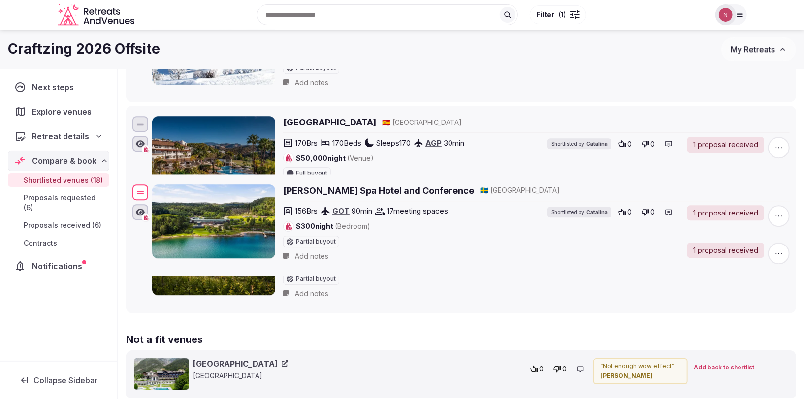
scroll to position [1658, 0]
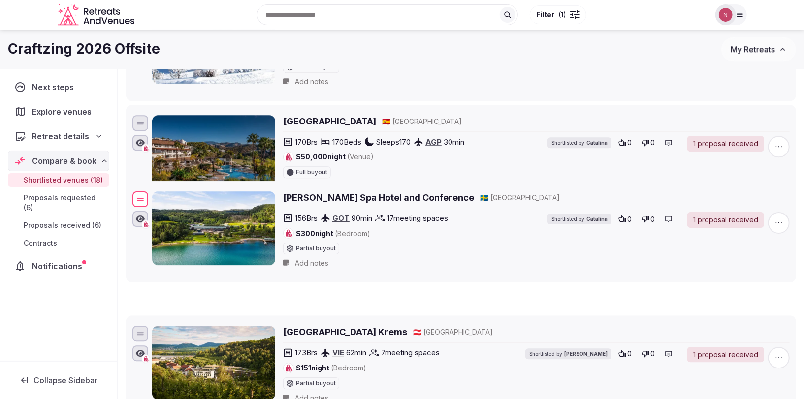
drag, startPoint x: 138, startPoint y: 138, endPoint x: 143, endPoint y: 185, distance: 47.6
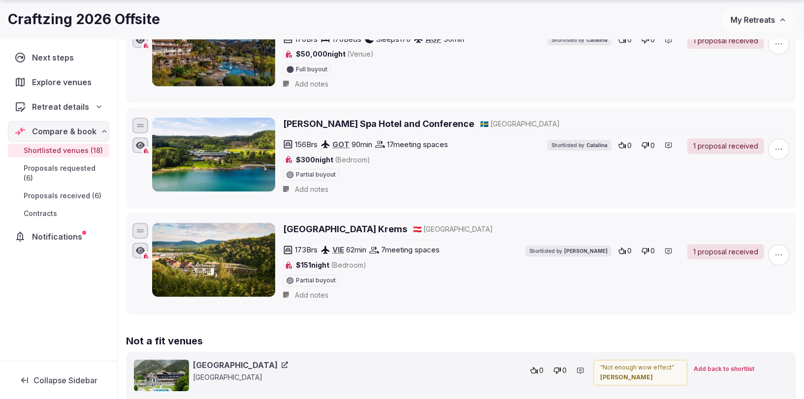
scroll to position [1632, 0]
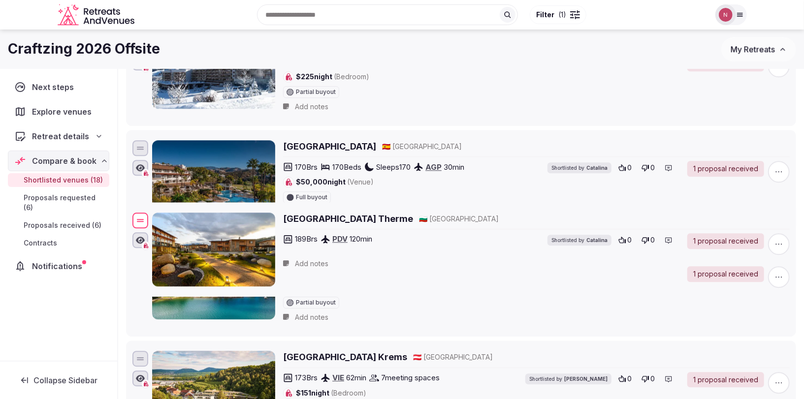
drag, startPoint x: 138, startPoint y: 192, endPoint x: 146, endPoint y: 212, distance: 21.5
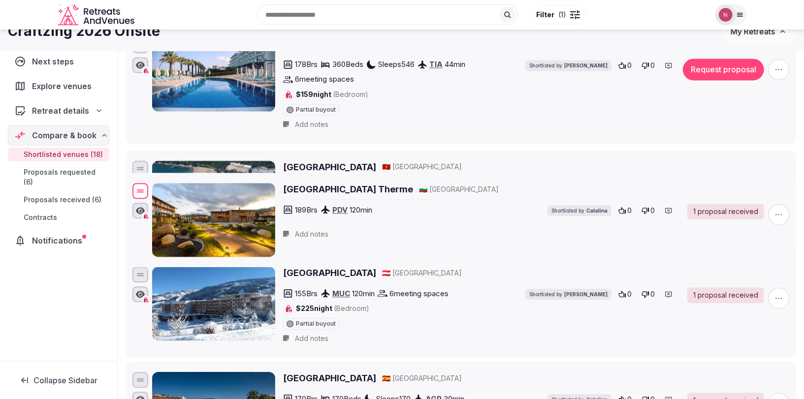
scroll to position [1302, 0]
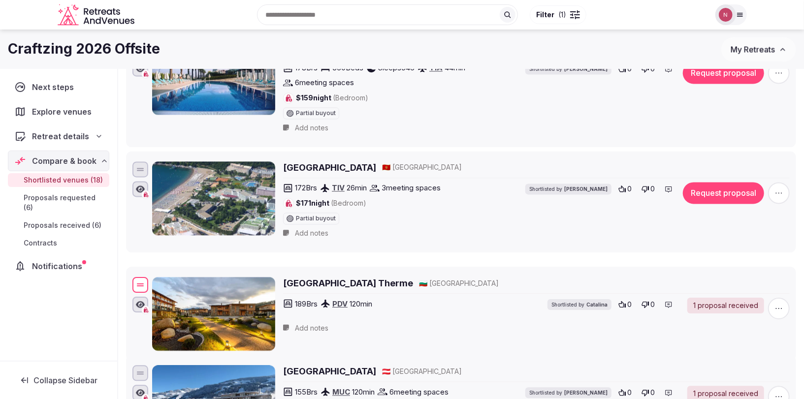
drag, startPoint x: 141, startPoint y: 238, endPoint x: 141, endPoint y: 267, distance: 28.5
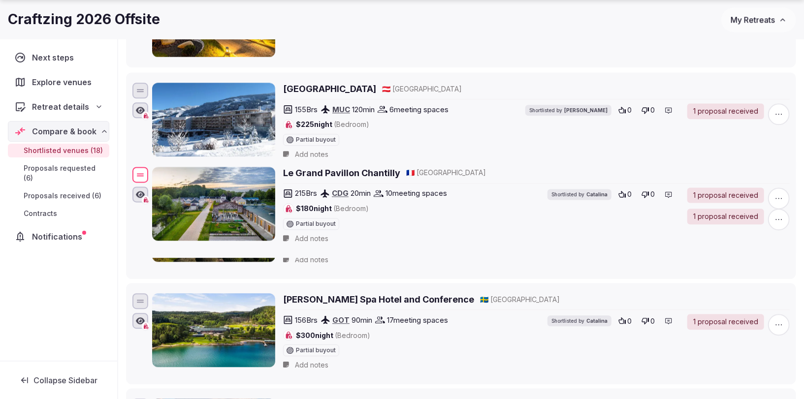
scroll to position [1480, 0]
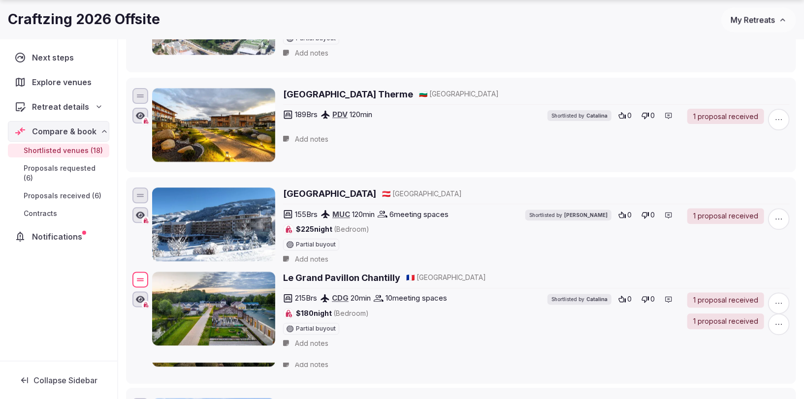
drag, startPoint x: 142, startPoint y: 128, endPoint x: 145, endPoint y: 162, distance: 33.6
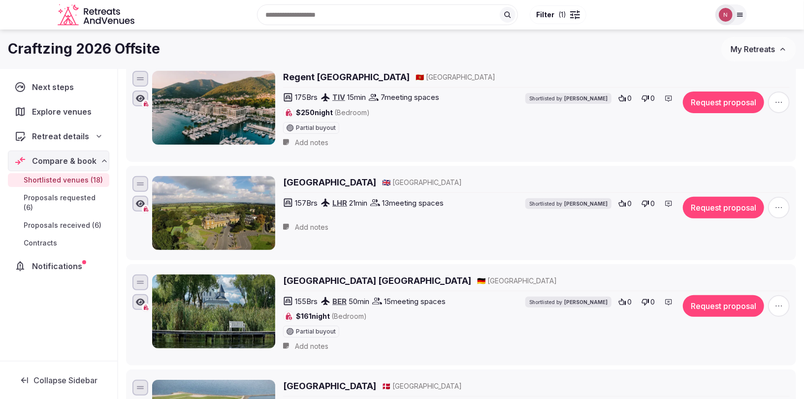
scroll to position [0, 0]
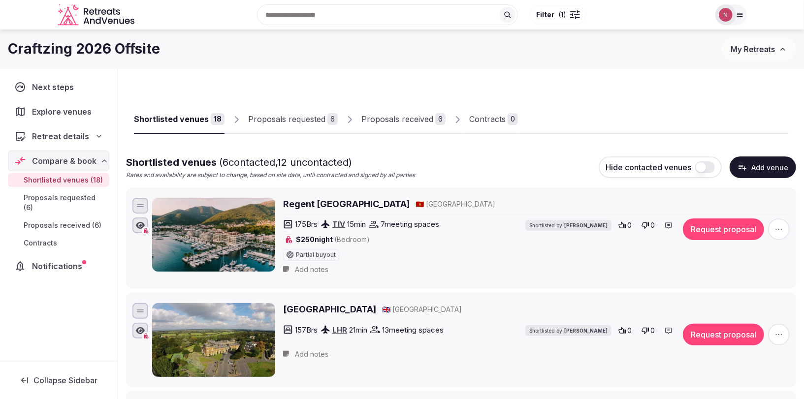
click at [282, 119] on div "Proposals requested" at bounding box center [286, 119] width 77 height 12
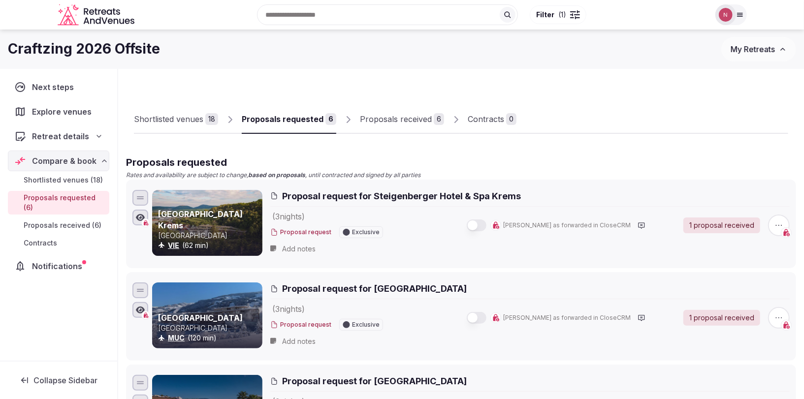
click at [378, 114] on div "Proposals received" at bounding box center [396, 119] width 72 height 12
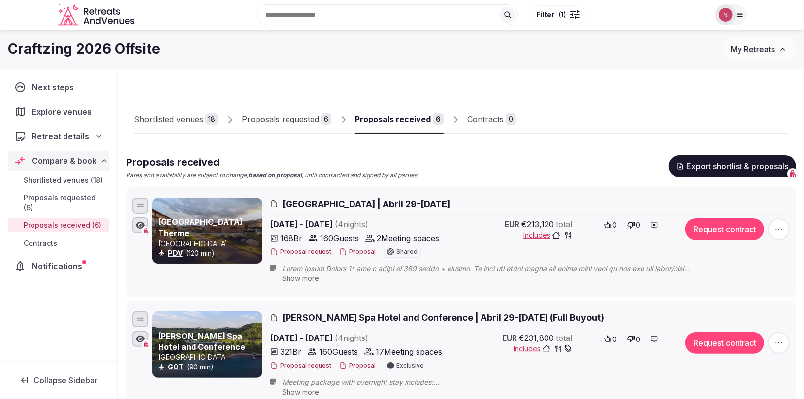
click at [289, 118] on div "Proposals requested" at bounding box center [280, 119] width 77 height 12
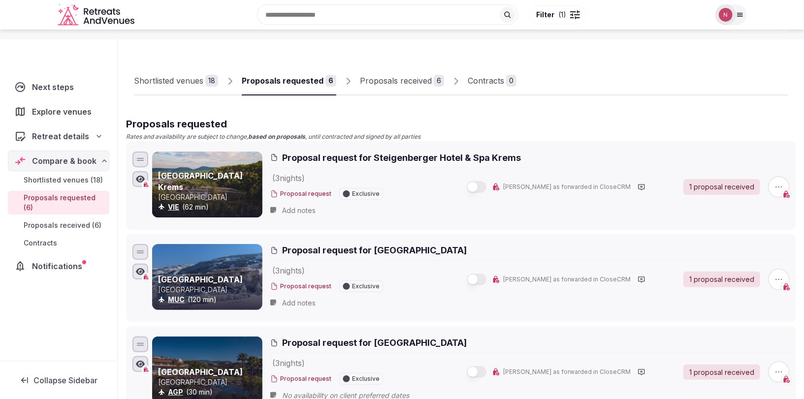
scroll to position [138, 0]
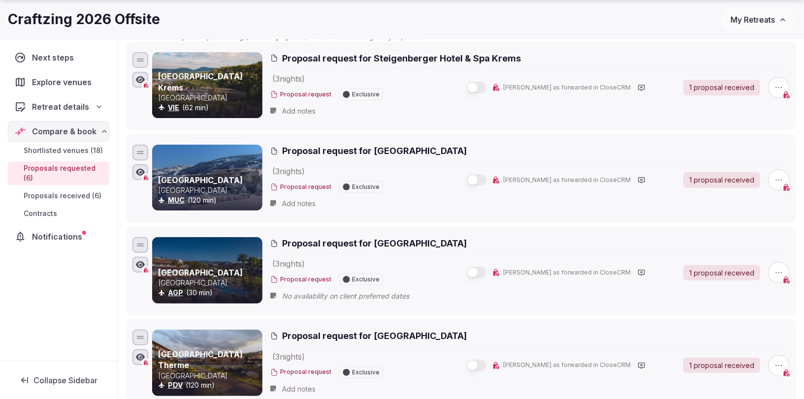
click at [53, 231] on span "Notifications" at bounding box center [59, 237] width 54 height 12
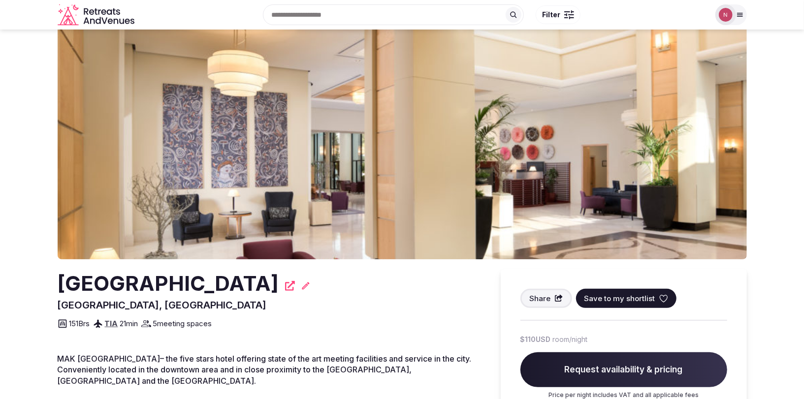
scroll to position [254, 0]
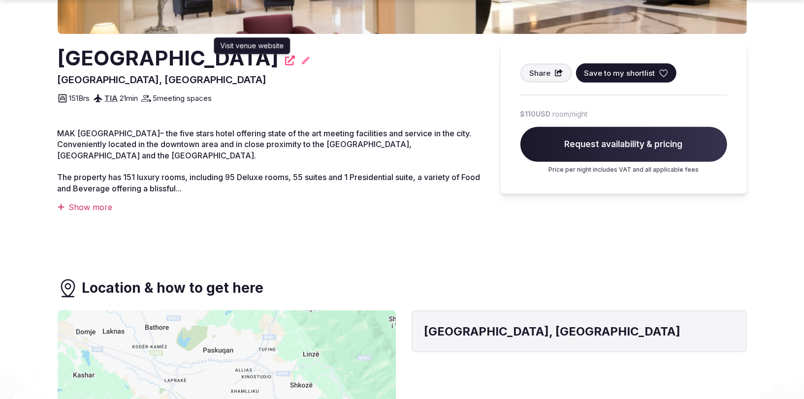
click at [285, 61] on icon at bounding box center [290, 61] width 10 height 10
